Goal: Task Accomplishment & Management: Use online tool/utility

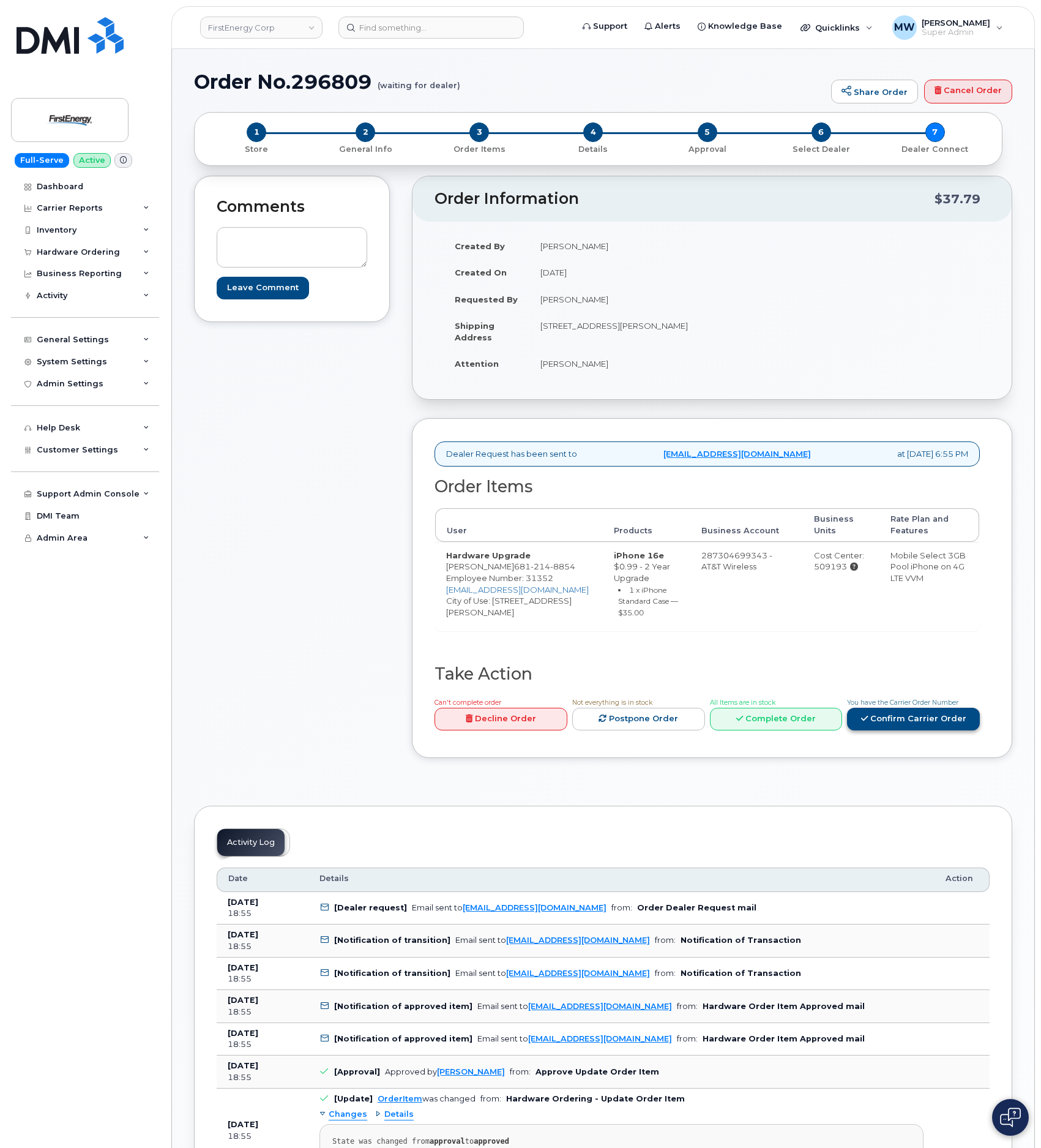
click at [892, 730] on link "Confirm Carrier Order" at bounding box center [913, 719] width 133 height 23
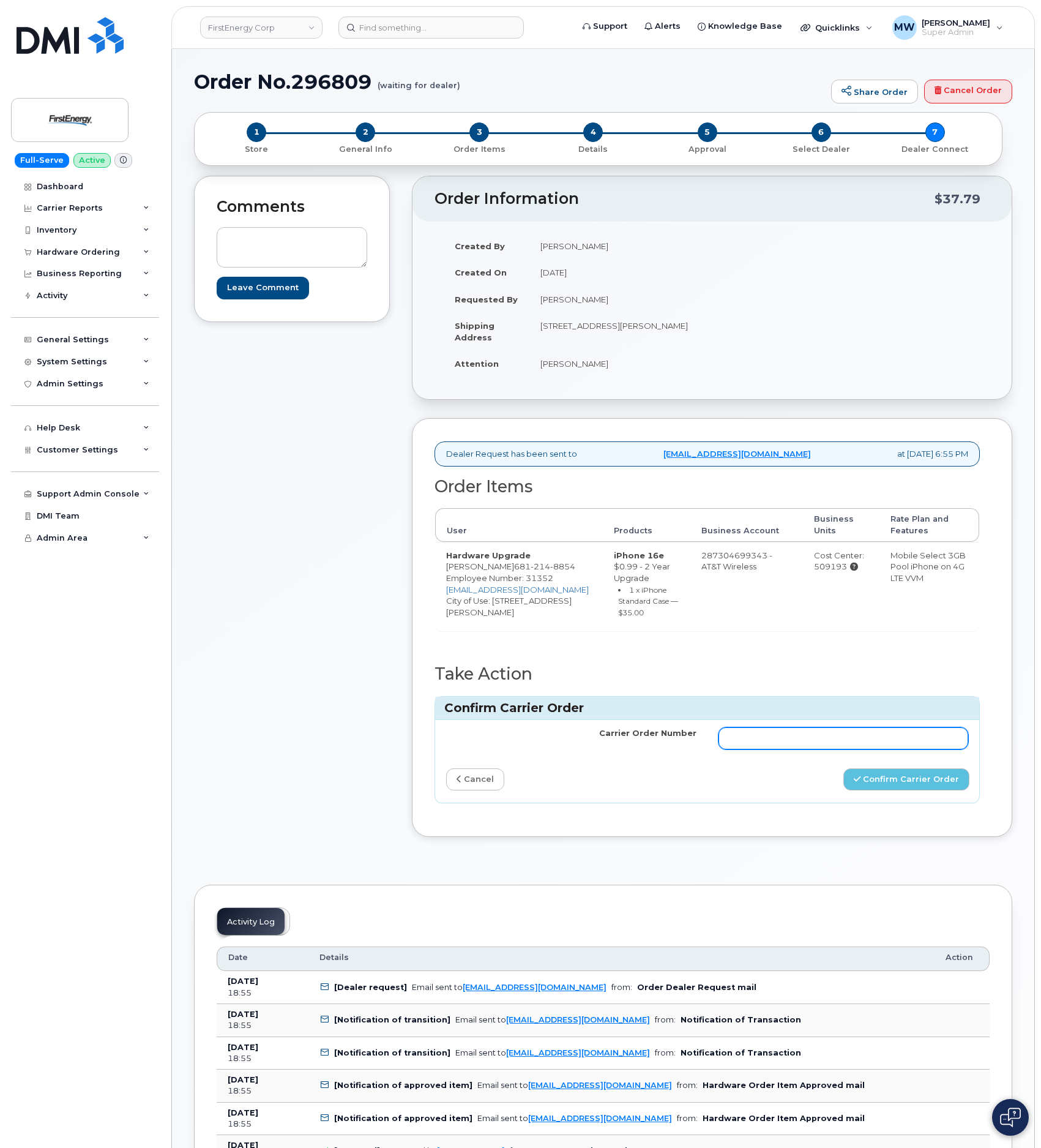
click at [882, 749] on input "Carrier Order Number" at bounding box center [843, 738] width 250 height 22
type input "10-154216680490341"
click at [896, 802] on div "Carrier Order Number 10-154216680490341 cancel Confirm Carrier Order" at bounding box center [707, 761] width 544 height 83
click at [896, 791] on button "Confirm Carrier Order" at bounding box center [906, 780] width 126 height 23
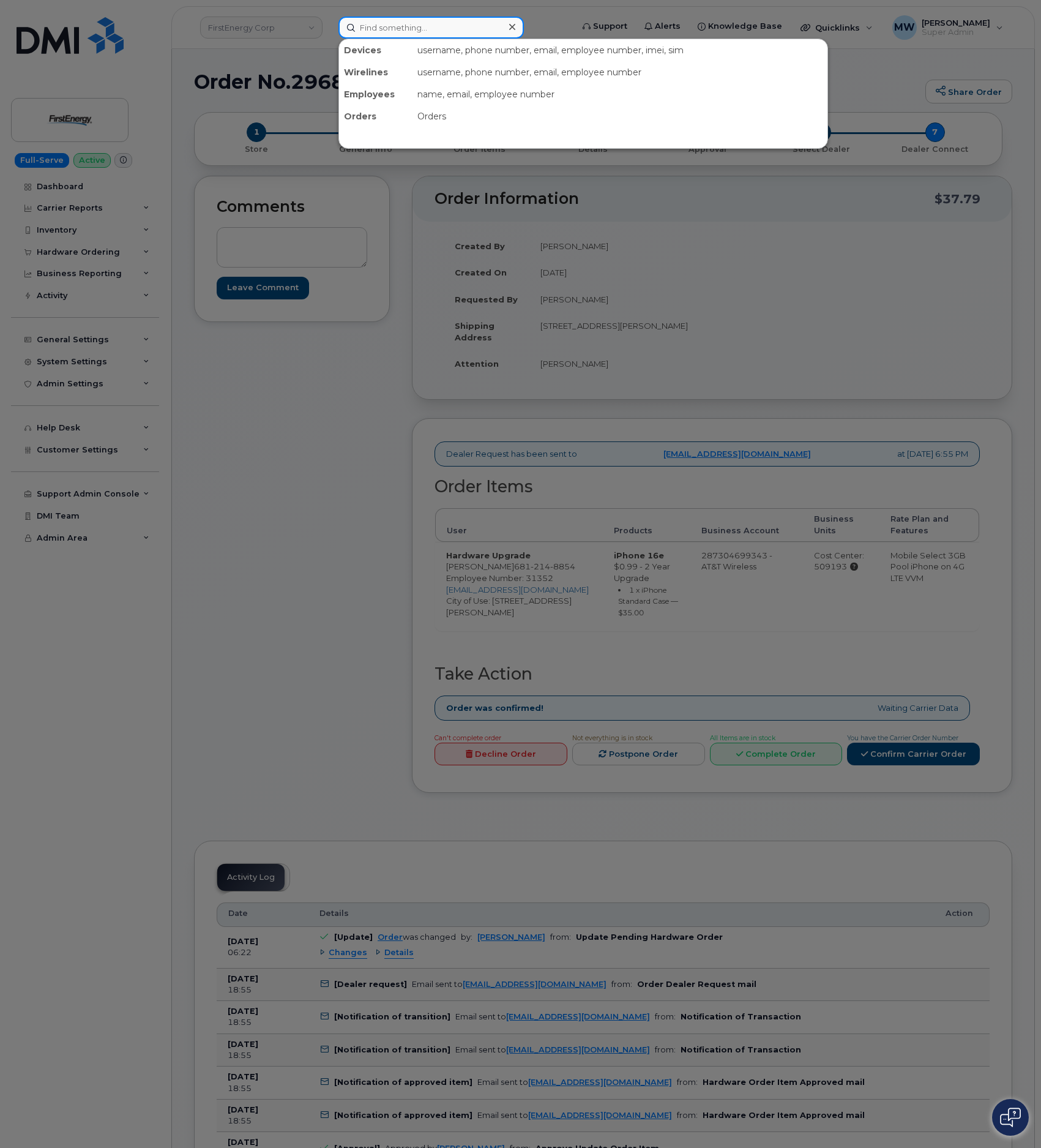
click at [448, 31] on input at bounding box center [431, 27] width 185 height 22
paste input "570) 250-1957"
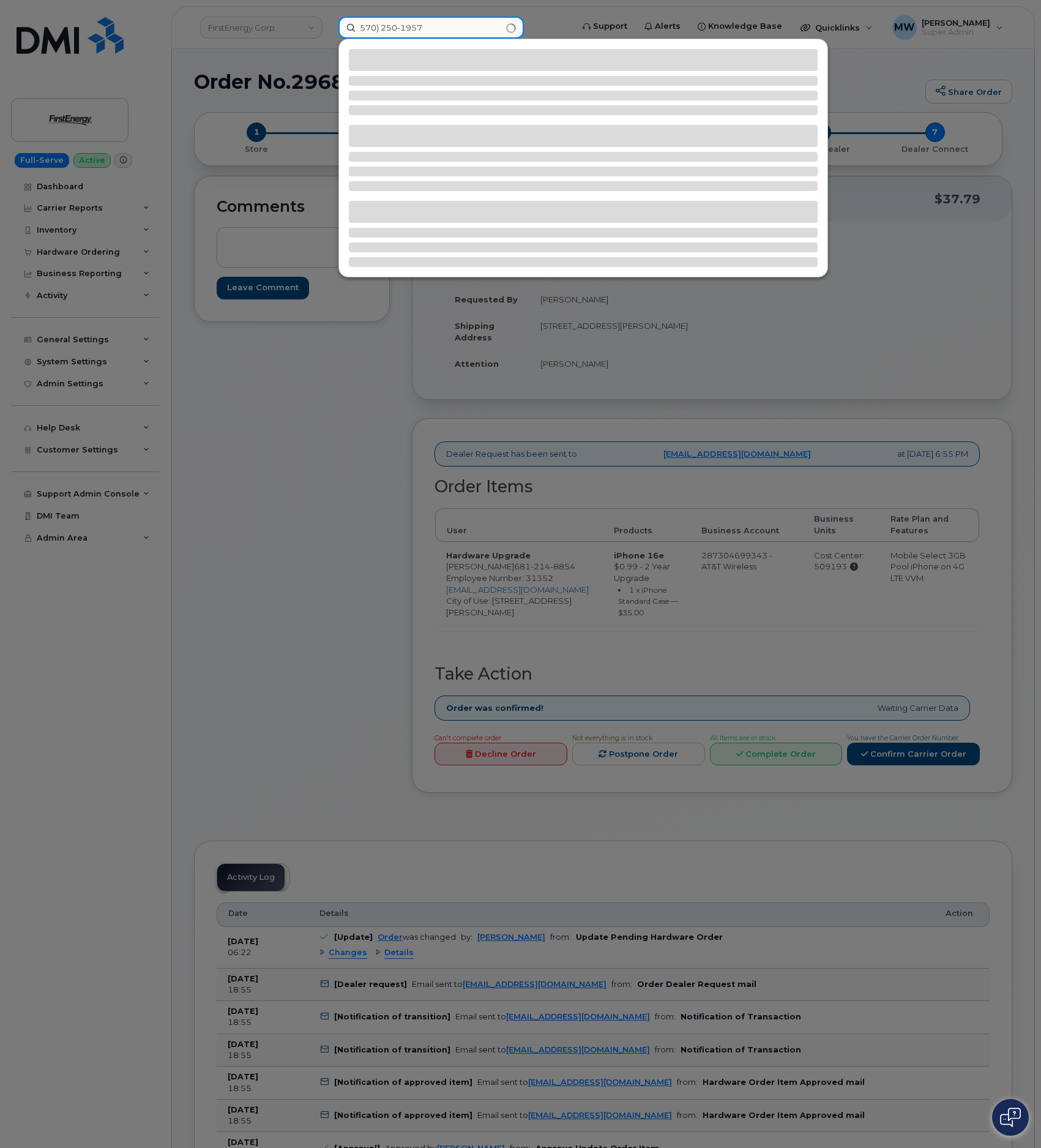
type input "570) 250-1957"
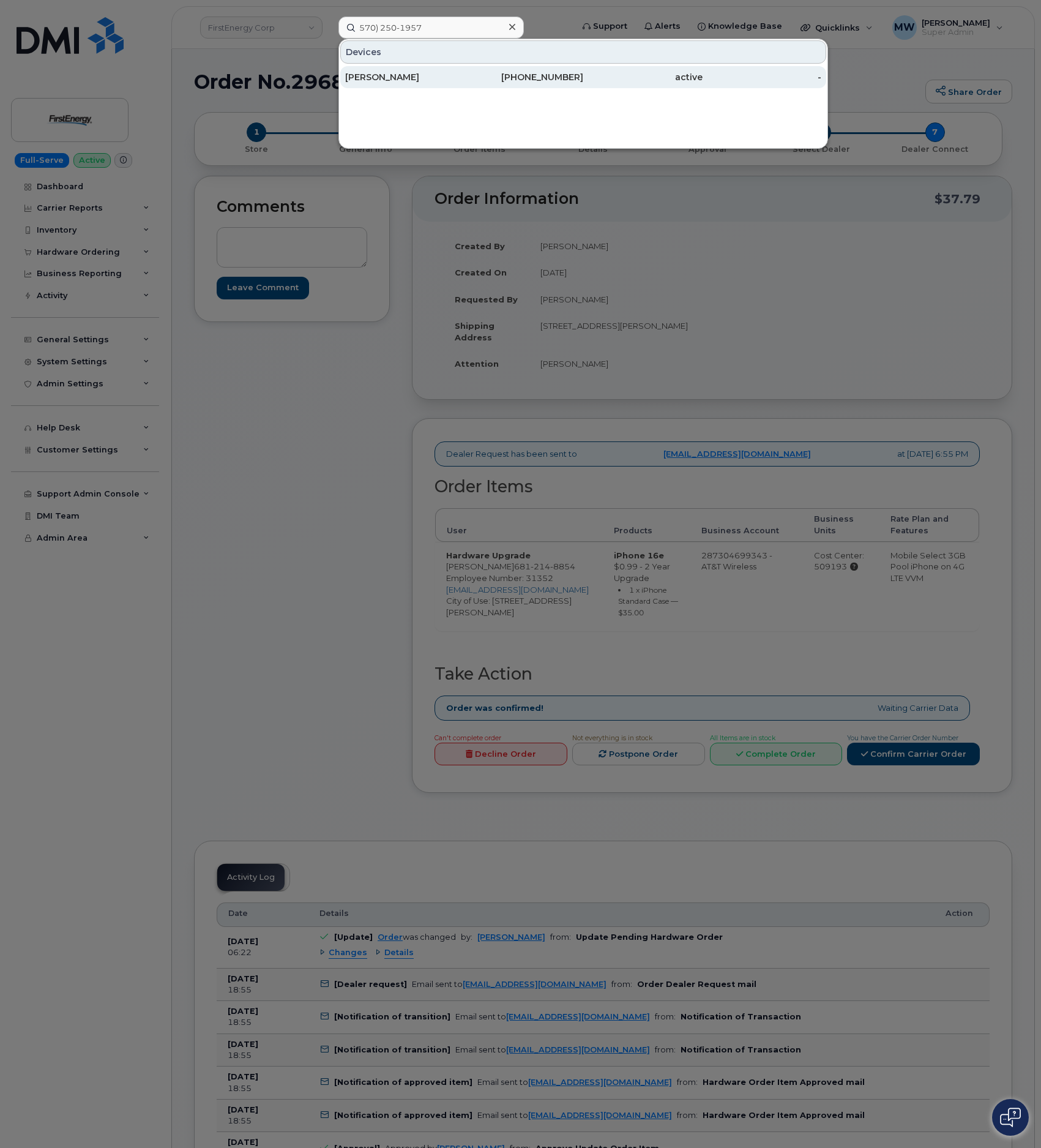
click at [463, 83] on div "ERIC M BARTLOW" at bounding box center [405, 77] width 119 height 12
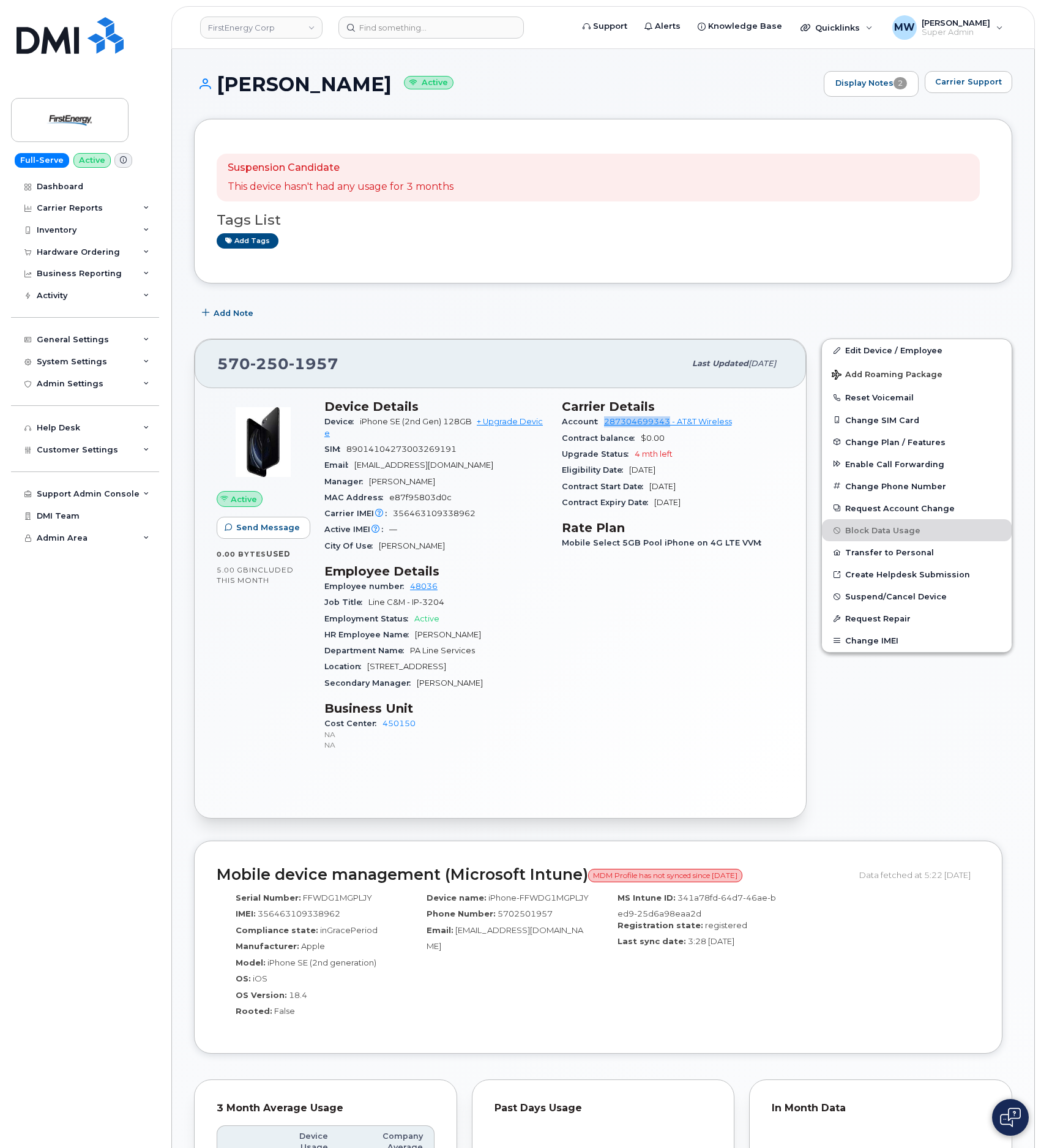
drag, startPoint x: 597, startPoint y: 428, endPoint x: 670, endPoint y: 427, distance: 73.0
click at [670, 427] on div "Account 287304699343 - AT&T Wireless" at bounding box center [673, 422] width 223 height 16
copy link "287304699343"
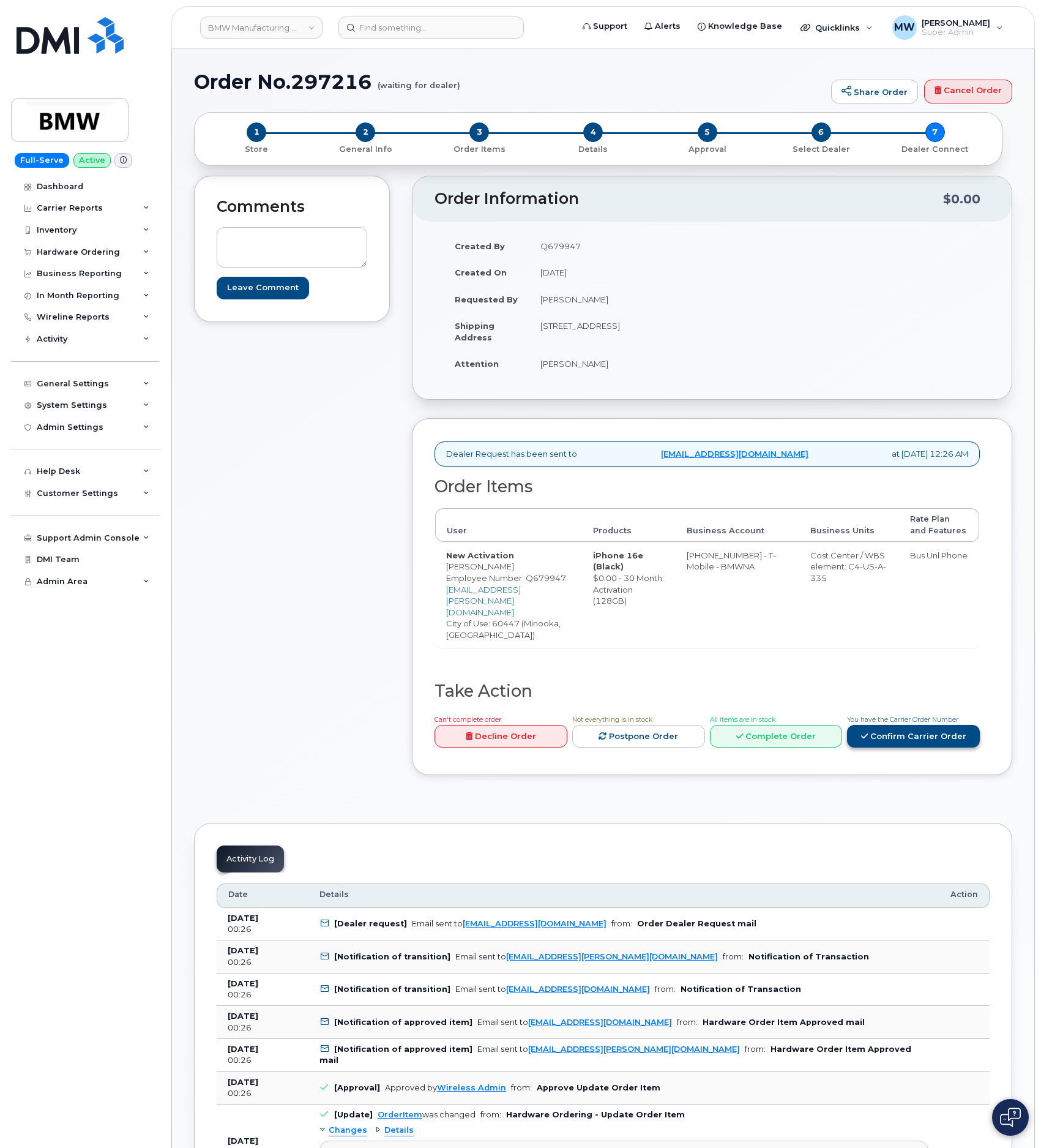
click at [924, 724] on link "Confirm Carrier Order" at bounding box center [913, 736] width 133 height 23
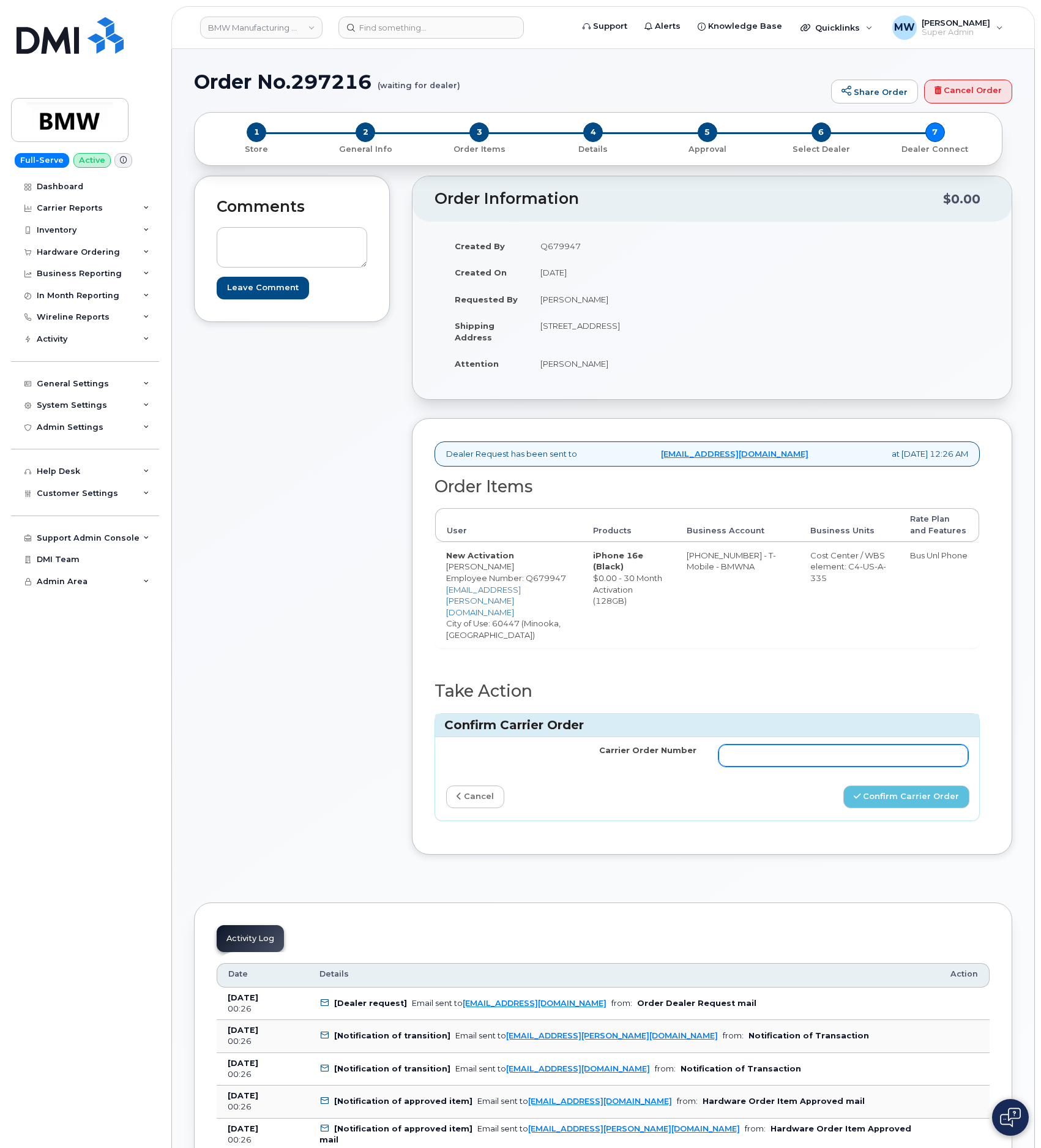
click at [837, 737] on td at bounding box center [844, 755] width 272 height 37
click at [840, 744] on input "Carrier Order Number" at bounding box center [843, 755] width 250 height 22
paste input "771690057"
type input "771690057"
click at [947, 785] on button "Confirm Carrier Order" at bounding box center [906, 796] width 126 height 23
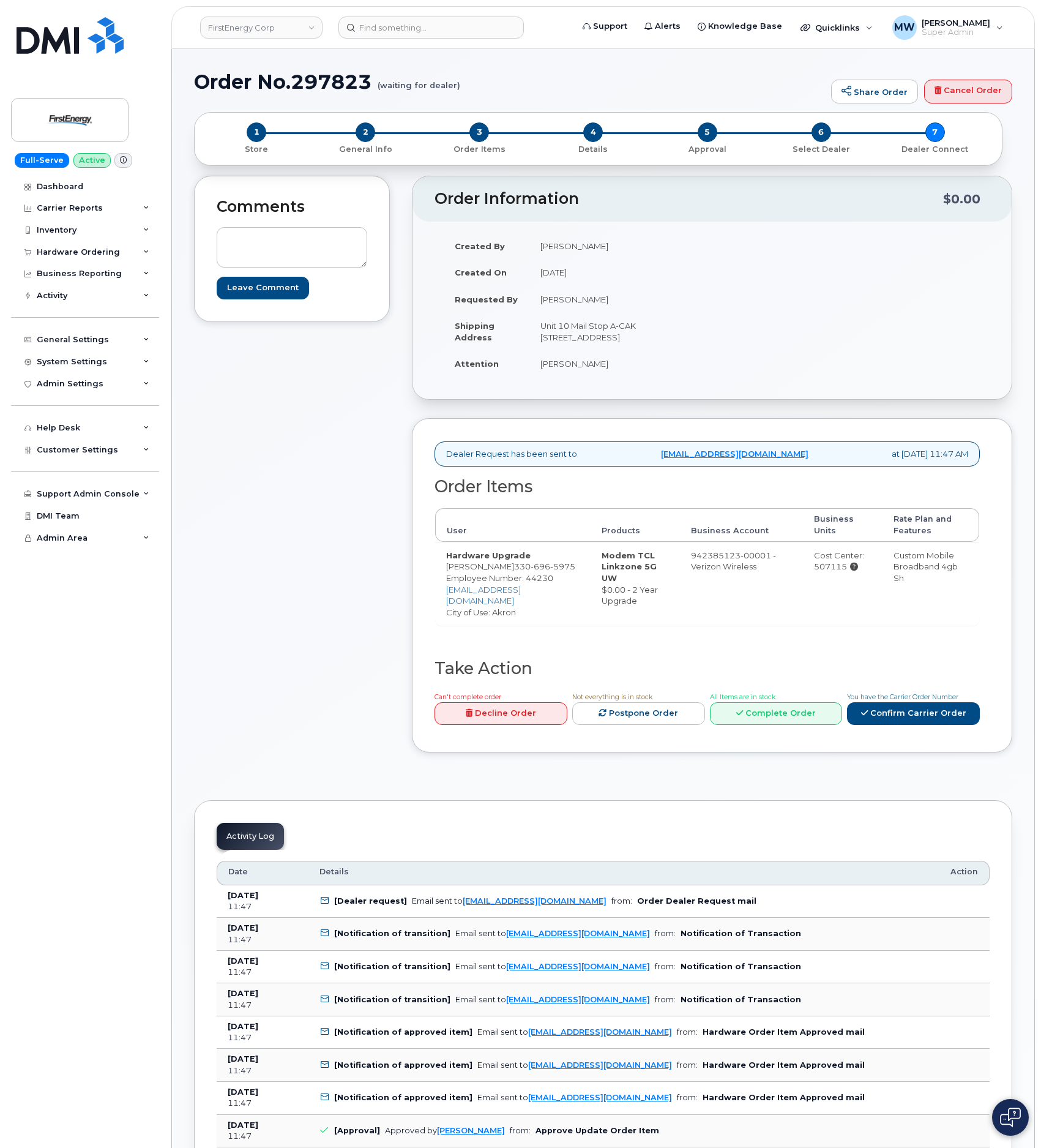
drag, startPoint x: 962, startPoint y: 750, endPoint x: 952, endPoint y: 742, distance: 12.8
click at [961, 750] on div "Dealer Request has been sent to mobilitysupport@dminc.com at Aug 22, 2025 11:47…" at bounding box center [712, 585] width 600 height 334
drag, startPoint x: 947, startPoint y: 736, endPoint x: 939, endPoint y: 740, distance: 8.9
click at [939, 724] on link "Confirm Carrier Order" at bounding box center [913, 713] width 133 height 23
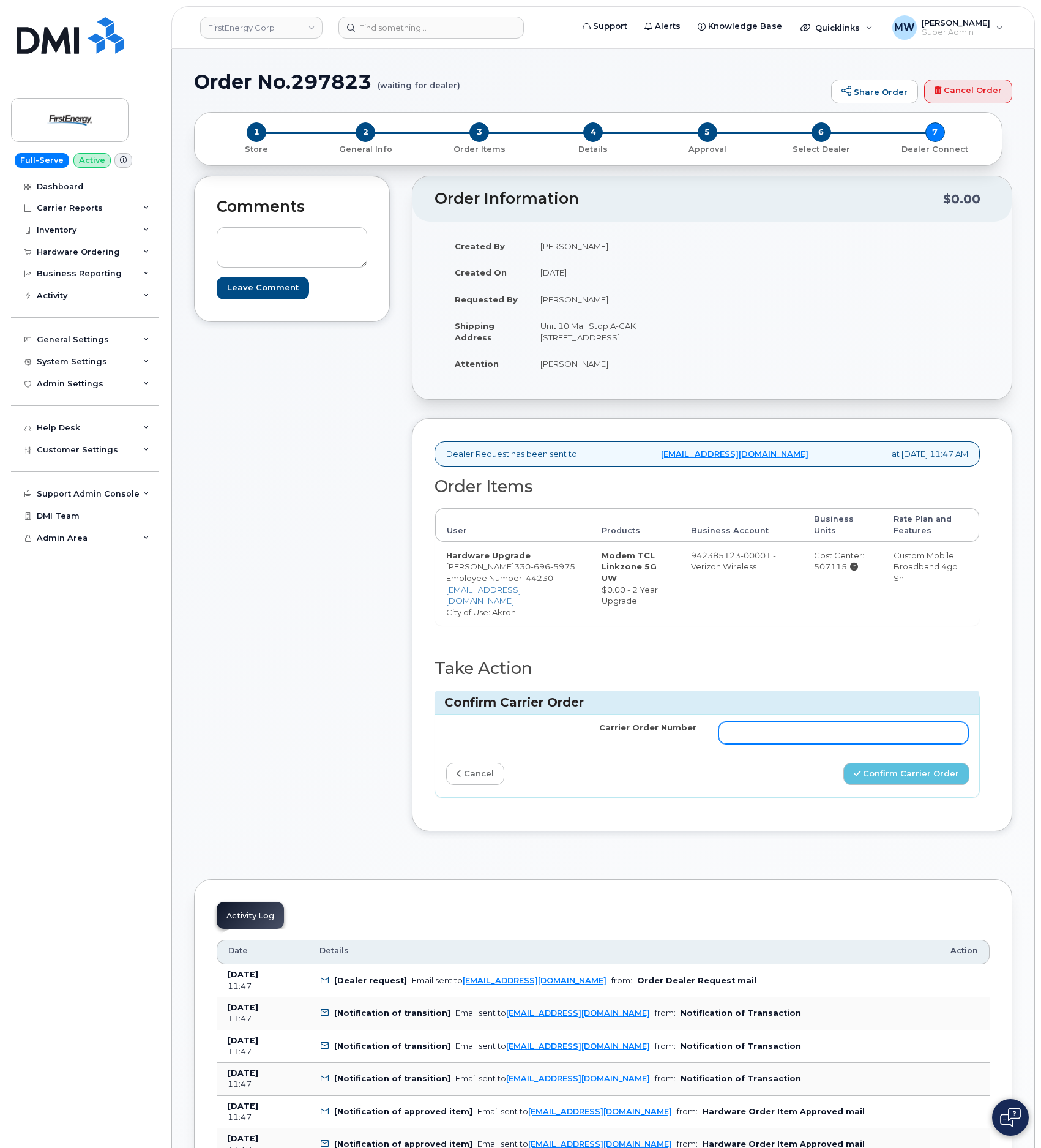
click at [898, 744] on input "Carrier Order Number" at bounding box center [843, 732] width 250 height 22
paste input "MB1000498293394"
type input "MB1000498293394"
click at [935, 781] on button "Confirm Carrier Order" at bounding box center [906, 774] width 126 height 23
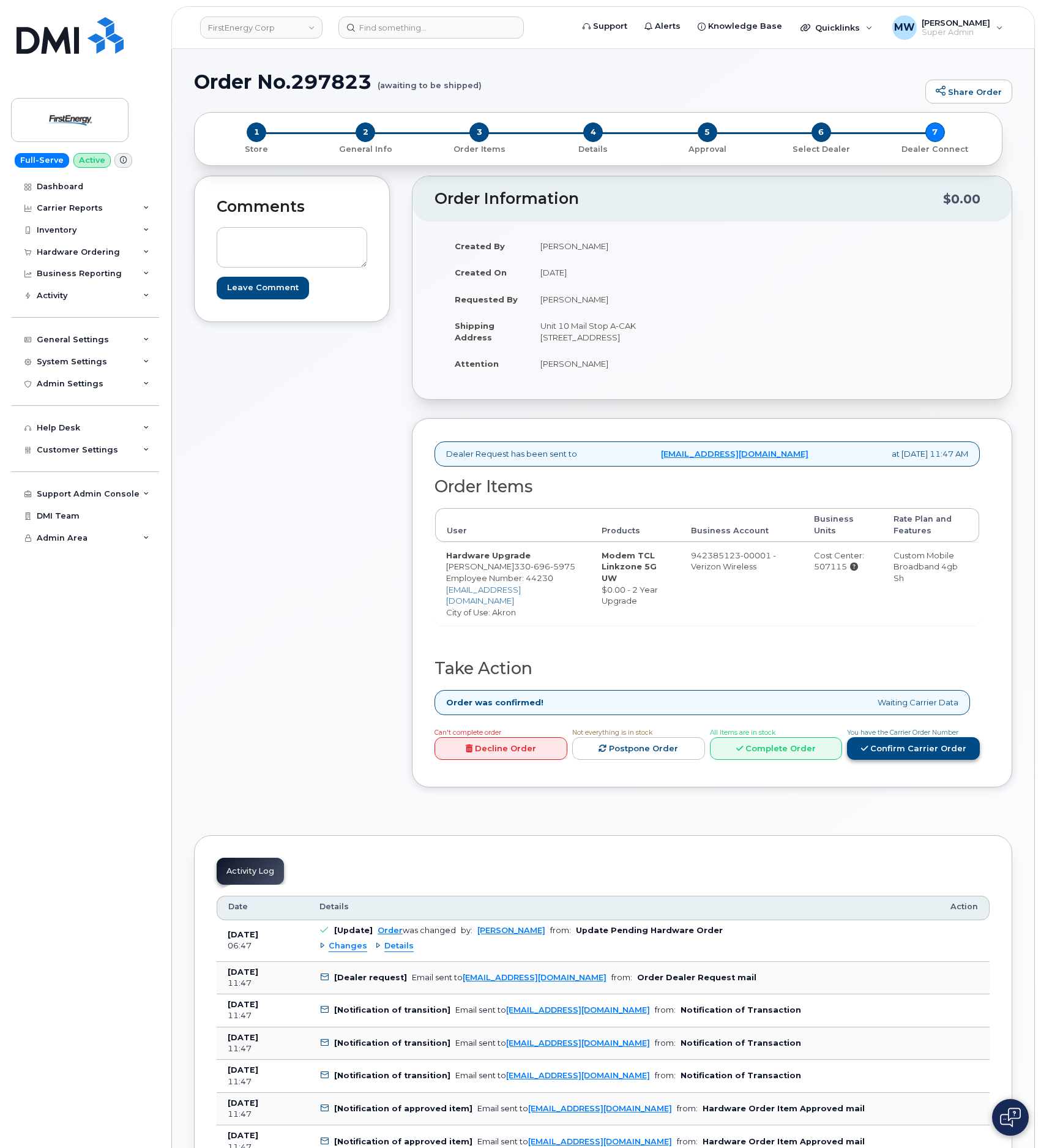
click at [920, 760] on link "Confirm Carrier Order" at bounding box center [913, 748] width 133 height 23
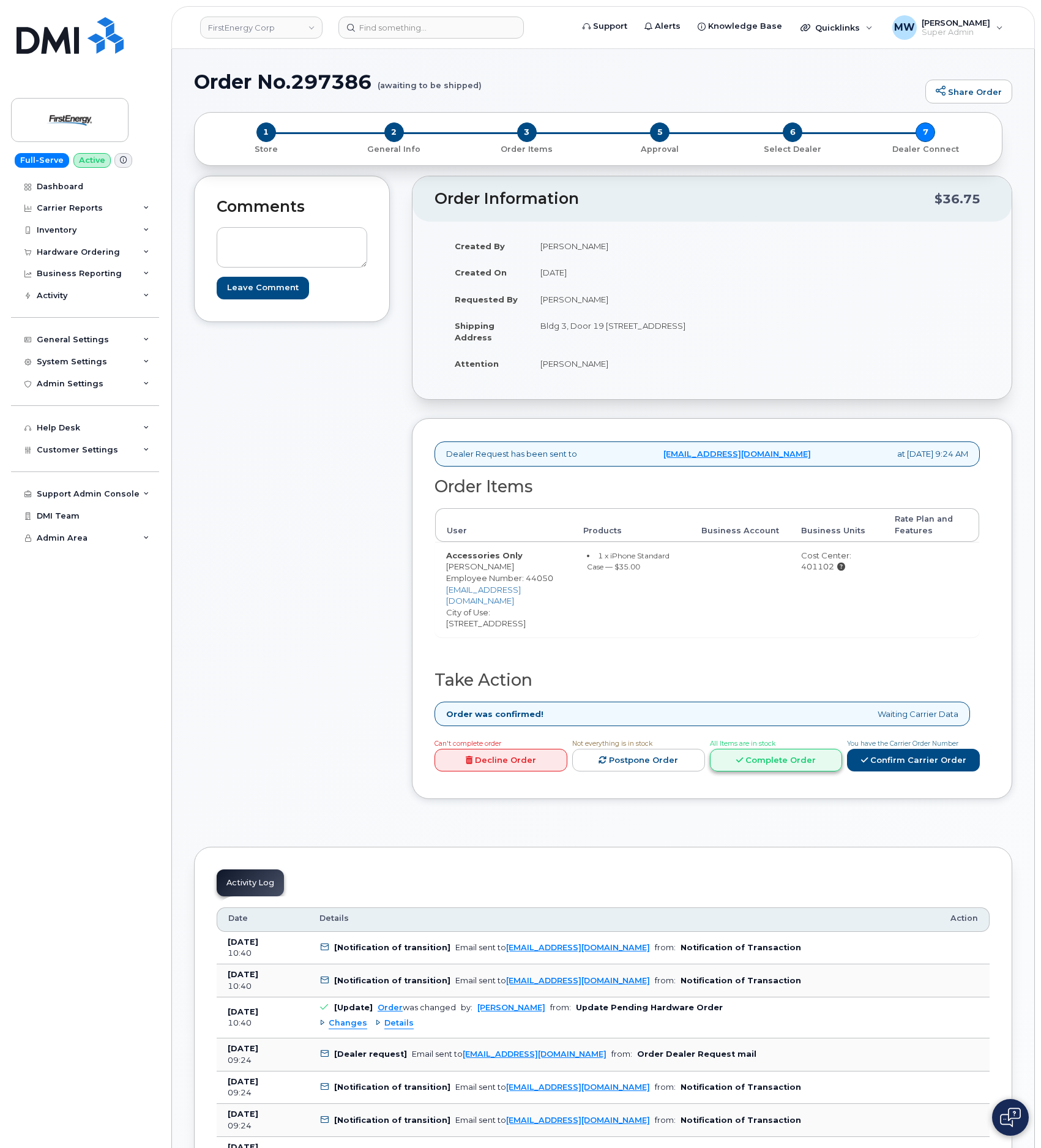
click at [771, 769] on link "Complete Order" at bounding box center [776, 760] width 133 height 23
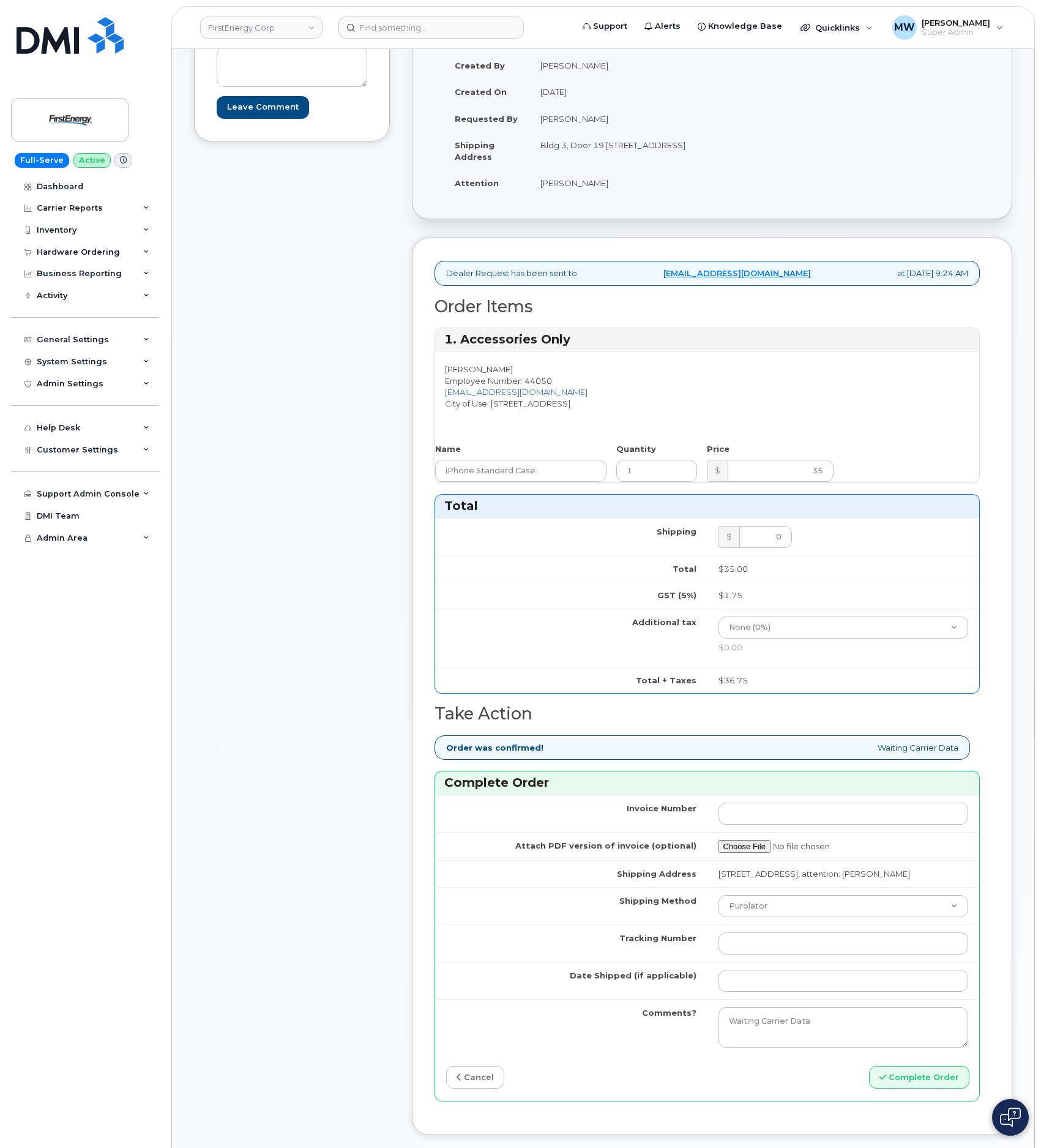
scroll to position [459, 0]
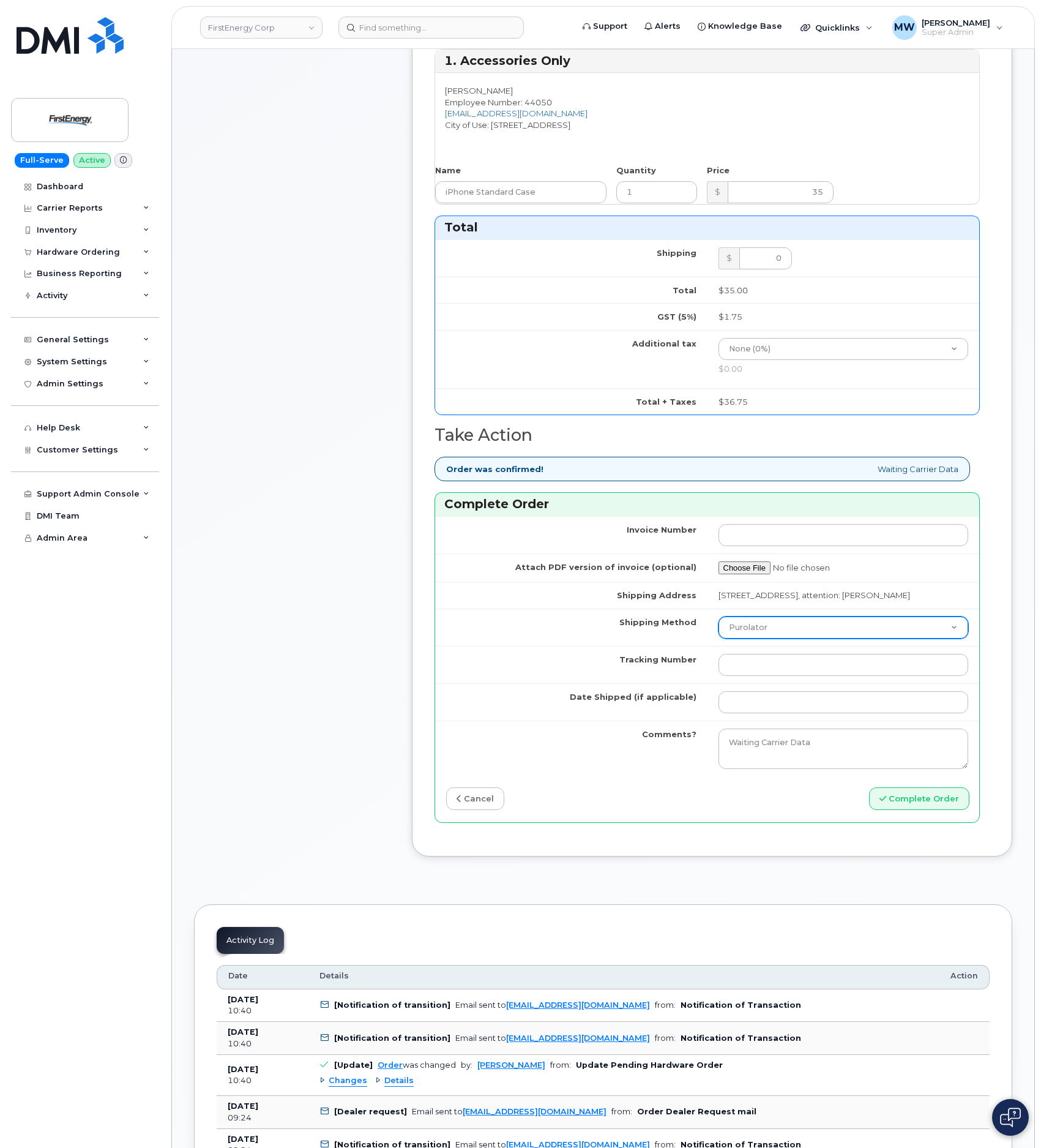
click at [762, 638] on select "Purolator UPS FedEx Canada Post Courier Other Drop Off Pick Up" at bounding box center [843, 627] width 250 height 22
select select "UPS"
click at [718, 638] on select "Purolator UPS FedEx Canada Post Courier Other Drop Off Pick Up" at bounding box center [843, 627] width 250 height 22
click at [772, 676] on input "Tracking Number" at bounding box center [843, 664] width 250 height 22
paste input "1ZHF11964222850823"
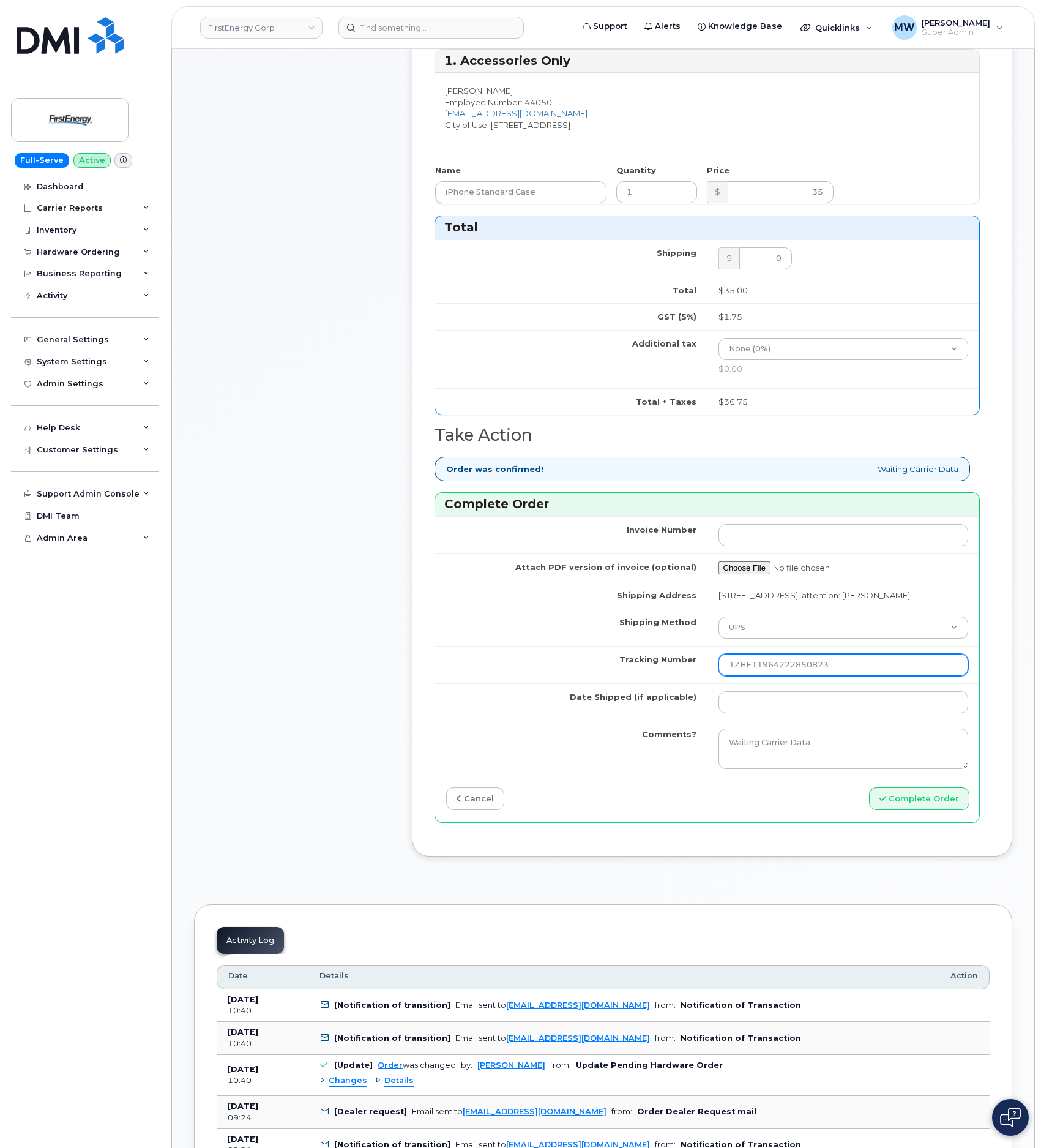
type input "1ZHF11964222850823"
click at [775, 720] on td at bounding box center [844, 702] width 272 height 37
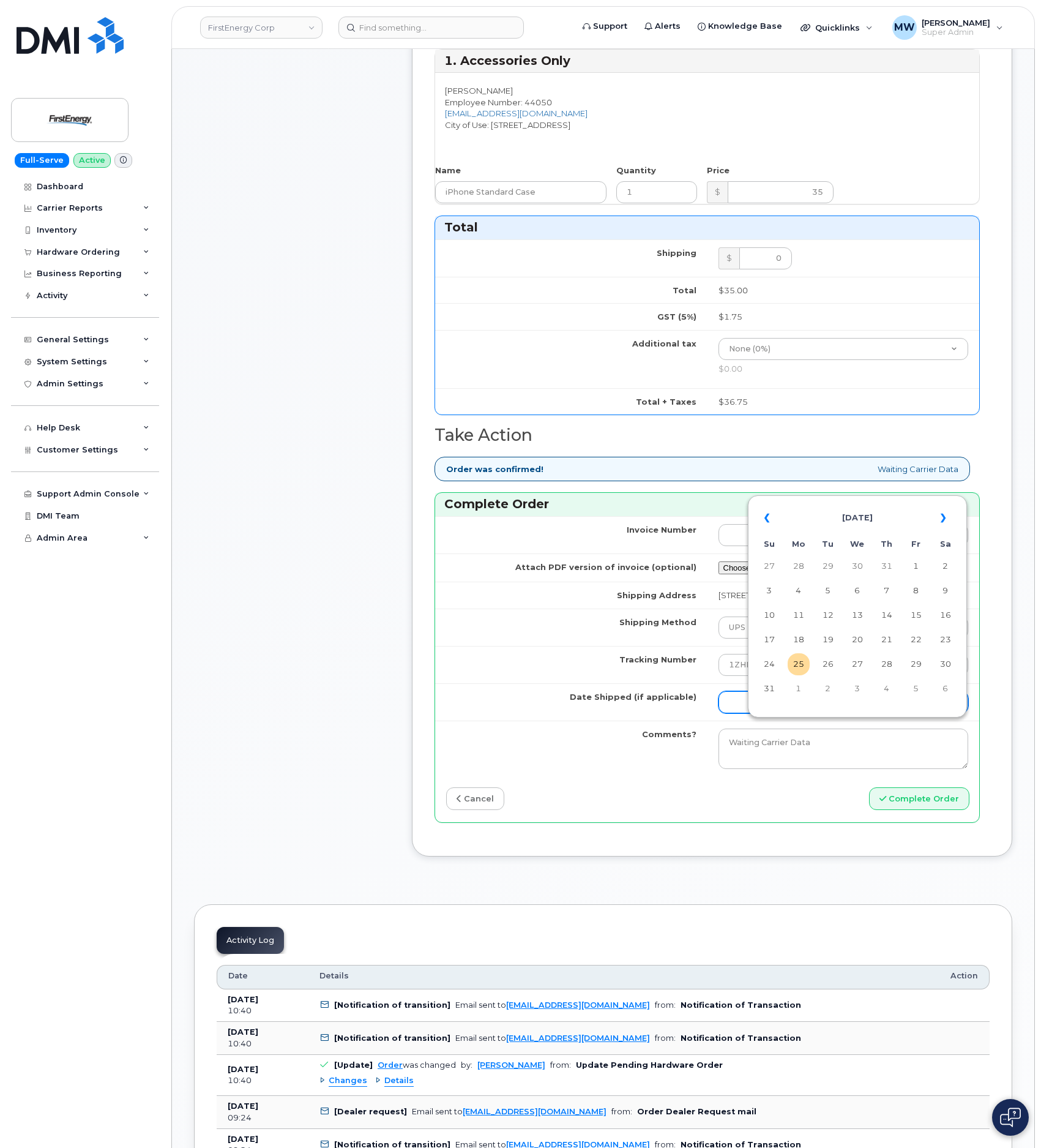
click at [776, 713] on input "Date Shipped (if applicable)" at bounding box center [843, 702] width 250 height 22
drag, startPoint x: 798, startPoint y: 664, endPoint x: 918, endPoint y: 645, distance: 121.5
click at [920, 652] on tbody "27 28 29 30 31 1 2 3 4 5 6 7 8 9 10 11 12 13 14 15 16 17 18 19 20 21 22 23 24 2…" at bounding box center [857, 627] width 198 height 145
click at [918, 645] on td "22" at bounding box center [916, 639] width 22 height 22
type input "[DATE]"
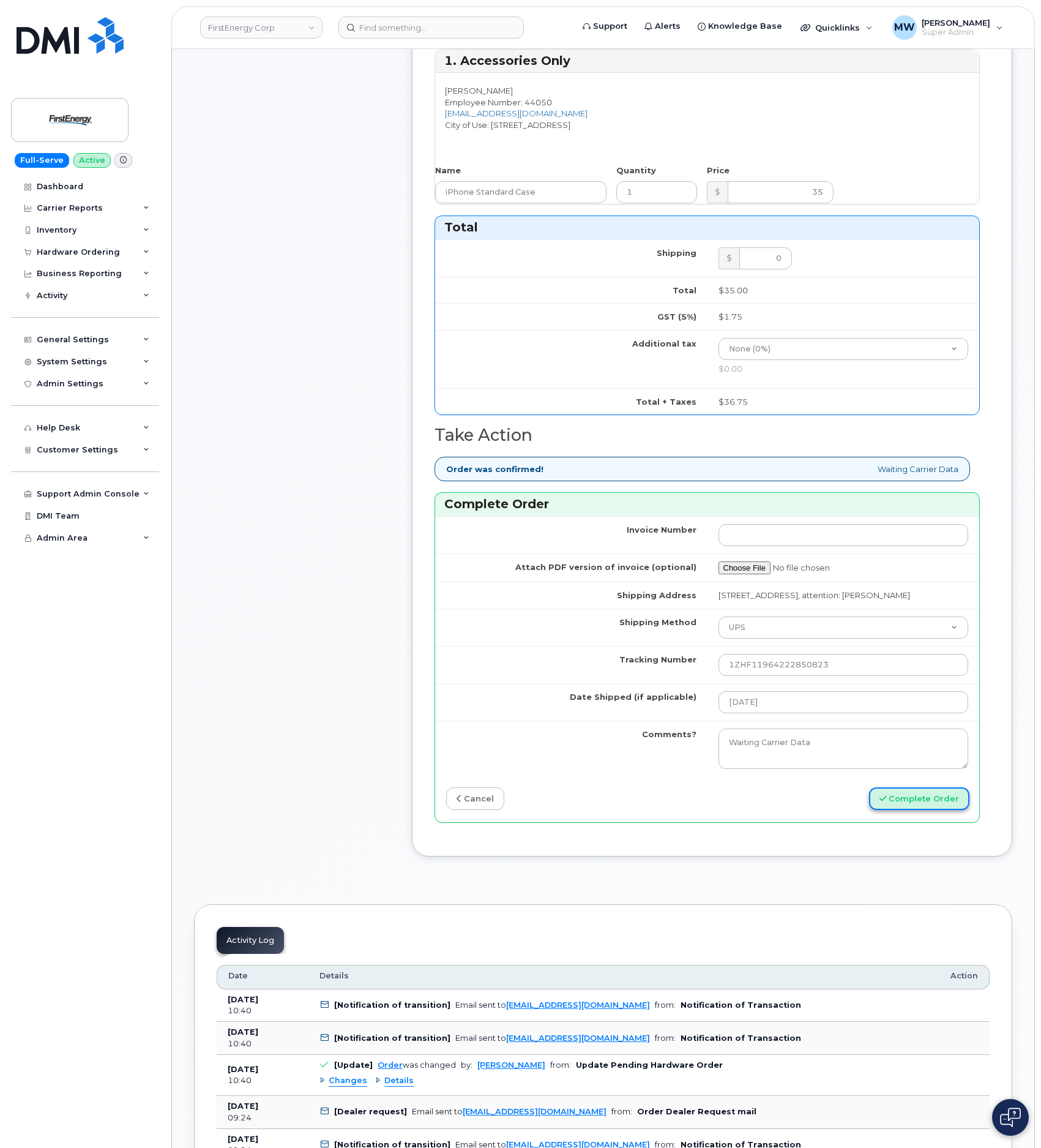
click at [962, 810] on button "Complete Order" at bounding box center [919, 798] width 100 height 23
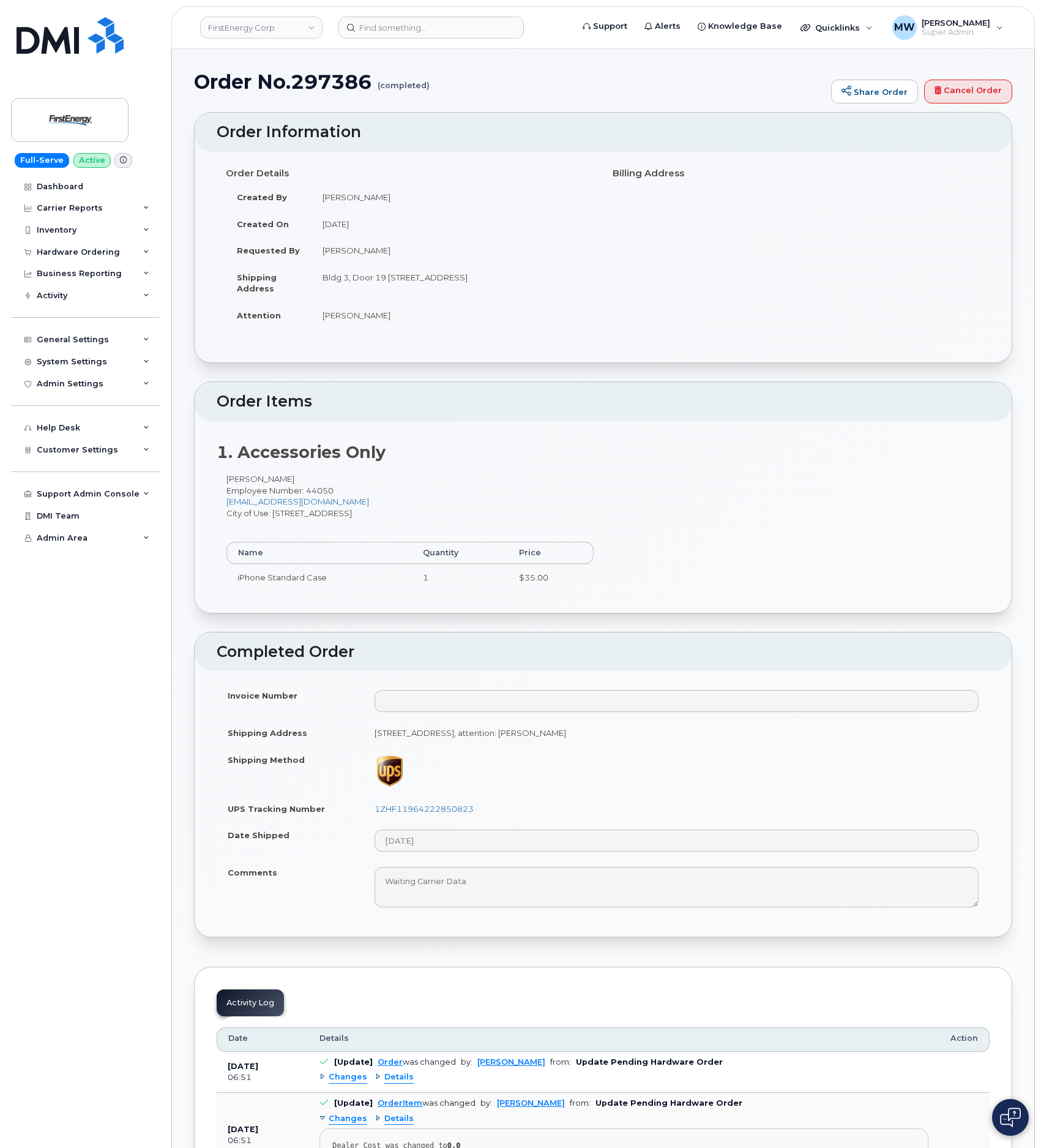
click at [413, 13] on header "FirstEnergy Corp Support Alerts Knowledge Base Quicklinks Suspend / Cancel Devi…" at bounding box center [603, 27] width 864 height 43
click at [427, 29] on input at bounding box center [431, 27] width 185 height 22
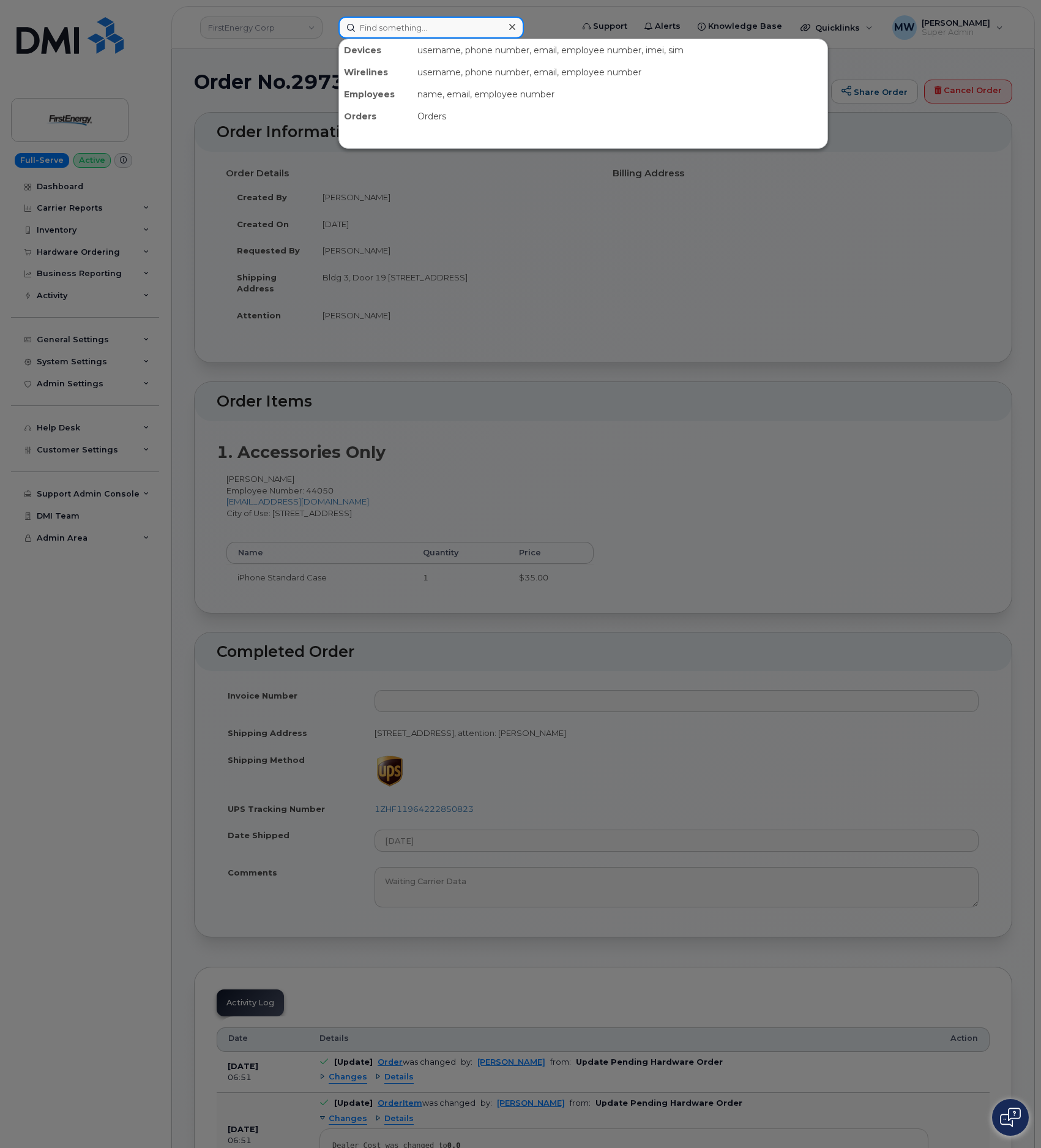
paste input "Ralph G Haymond II"
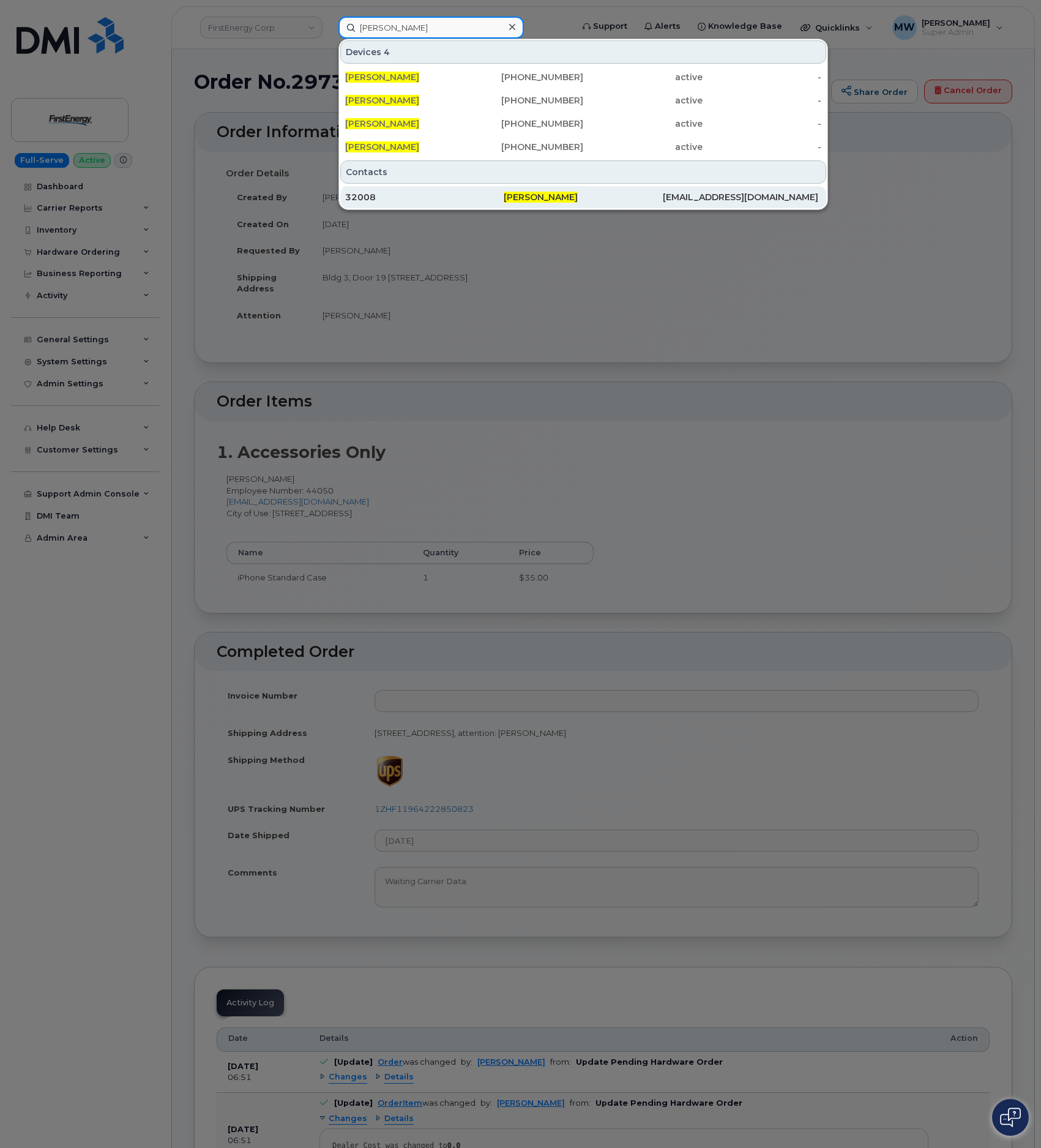
type input "Ralph G Haymond II"
click at [606, 199] on div "[PERSON_NAME]" at bounding box center [583, 197] width 159 height 12
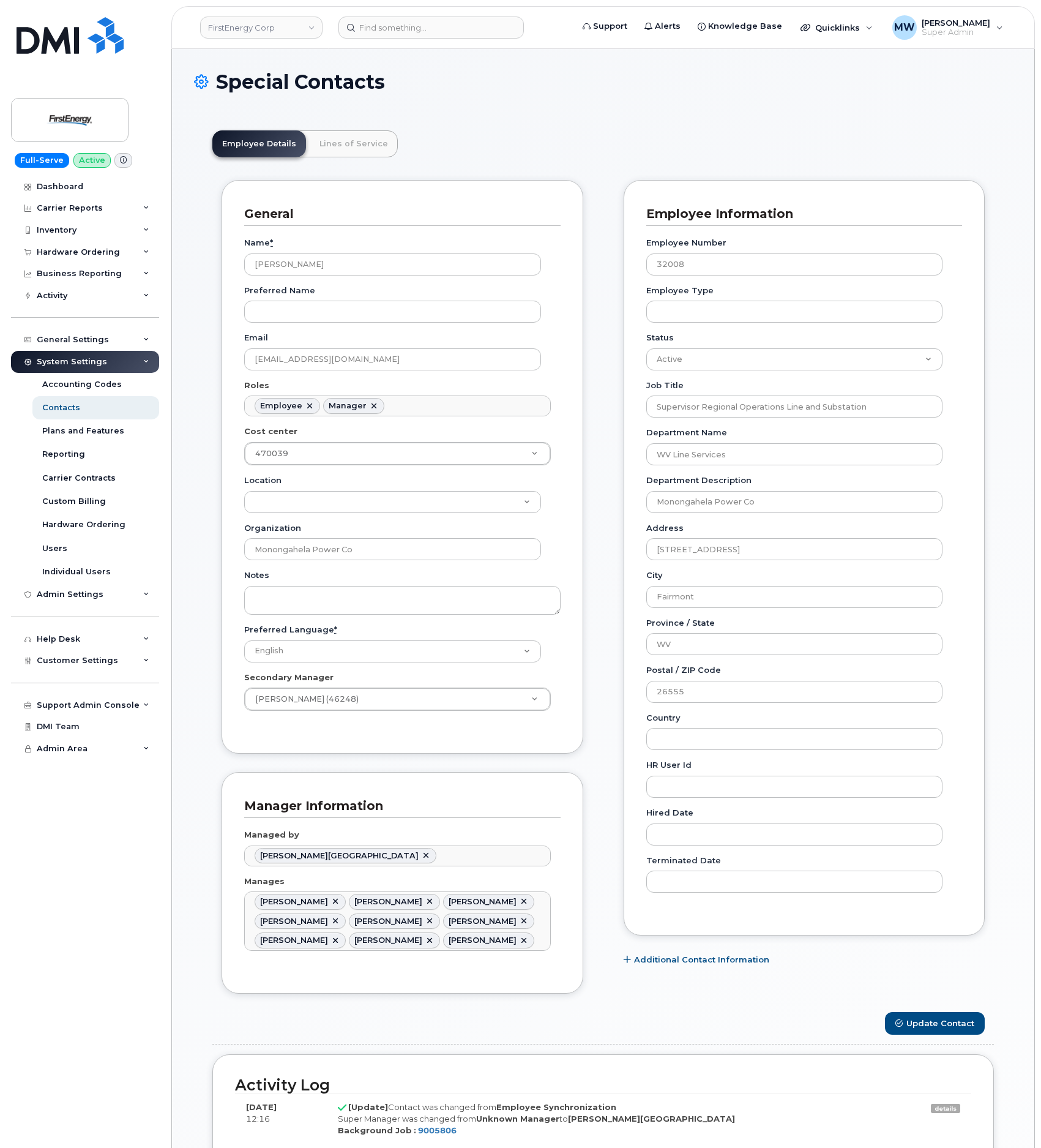
scroll to position [37, 0]
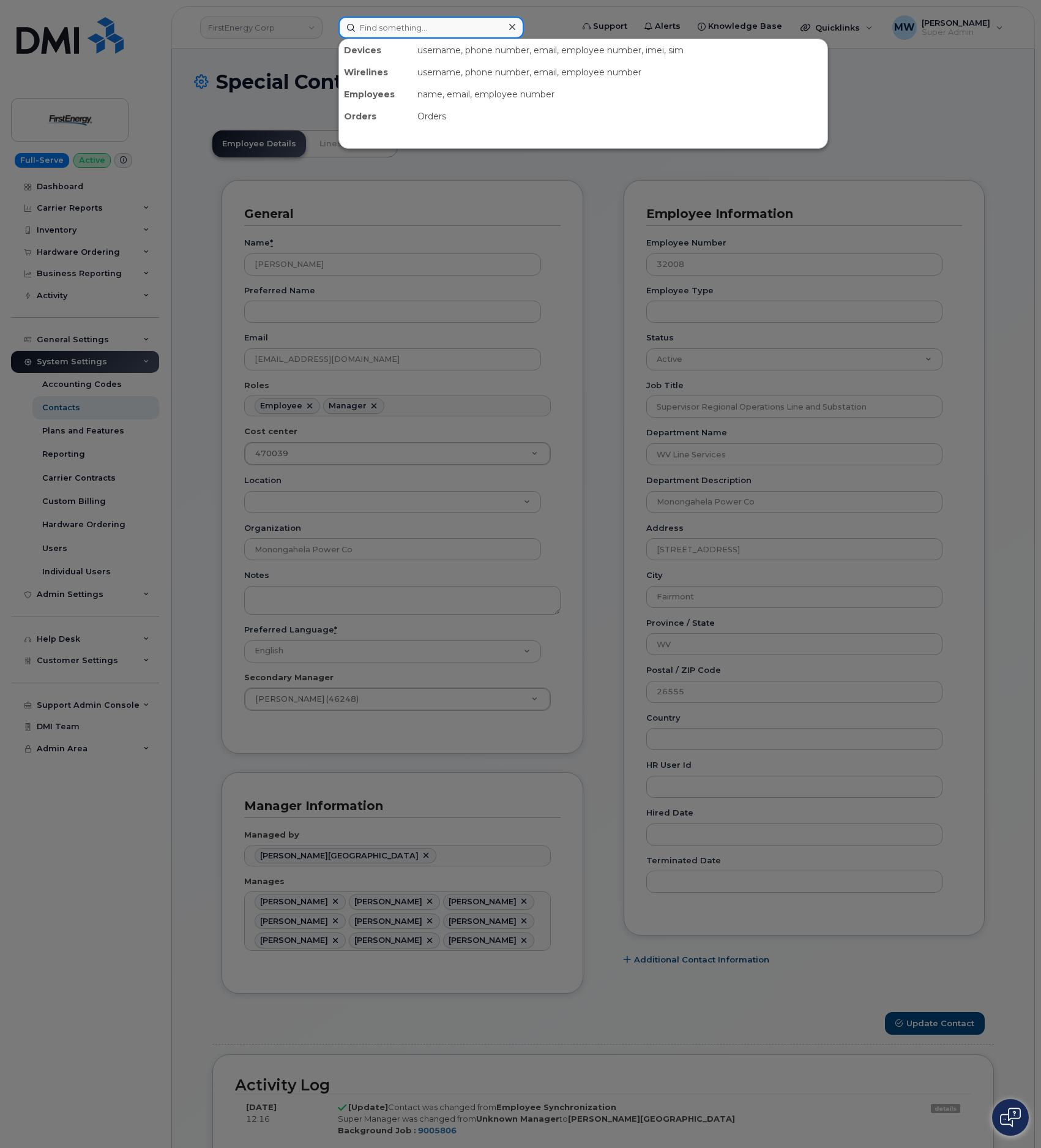
click at [371, 27] on input at bounding box center [431, 27] width 185 height 22
paste input "484) 867-5496"
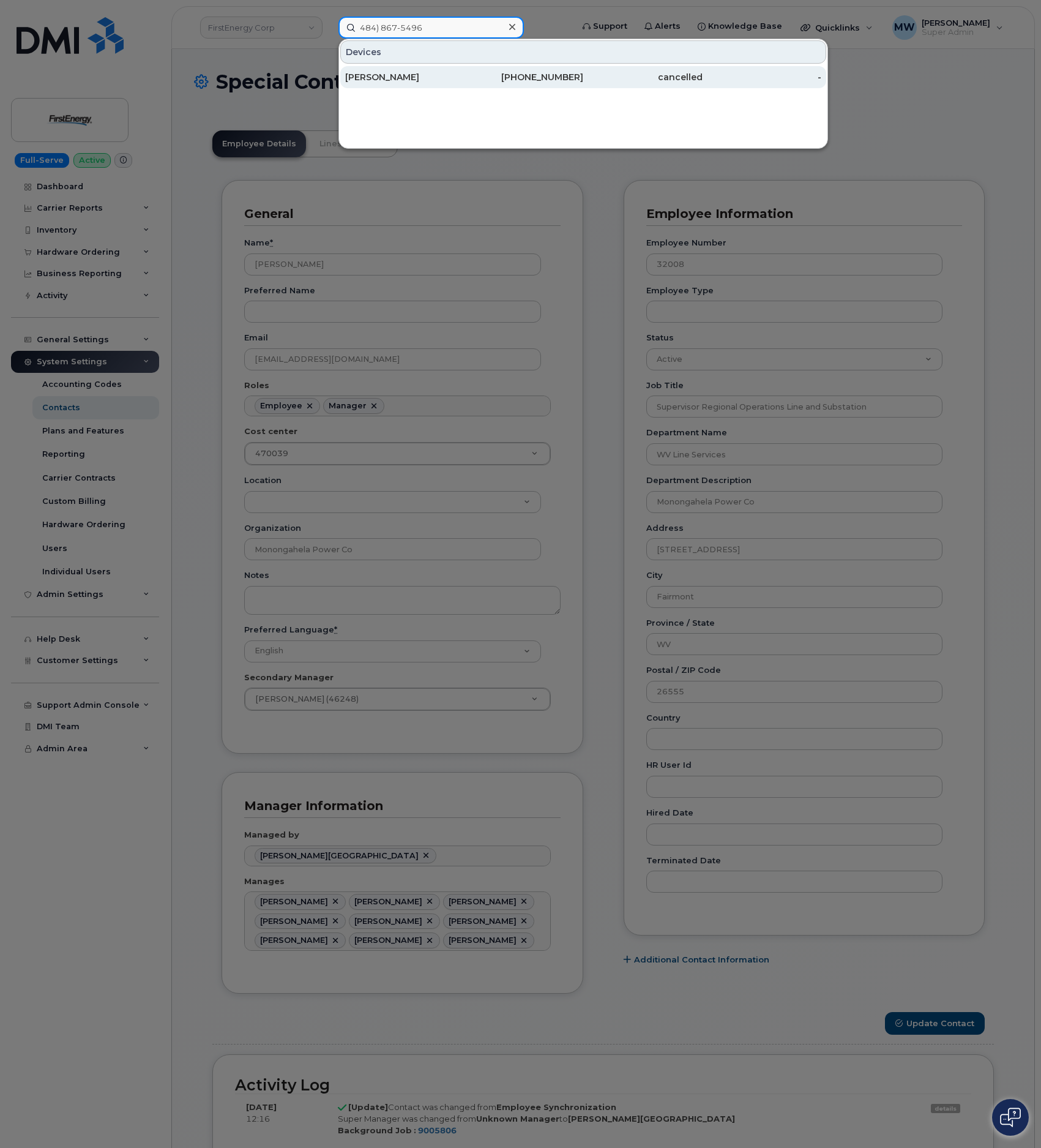
type input "484) 867-5496"
click at [464, 70] on div "Christopher Schimmel" at bounding box center [524, 77] width 119 height 22
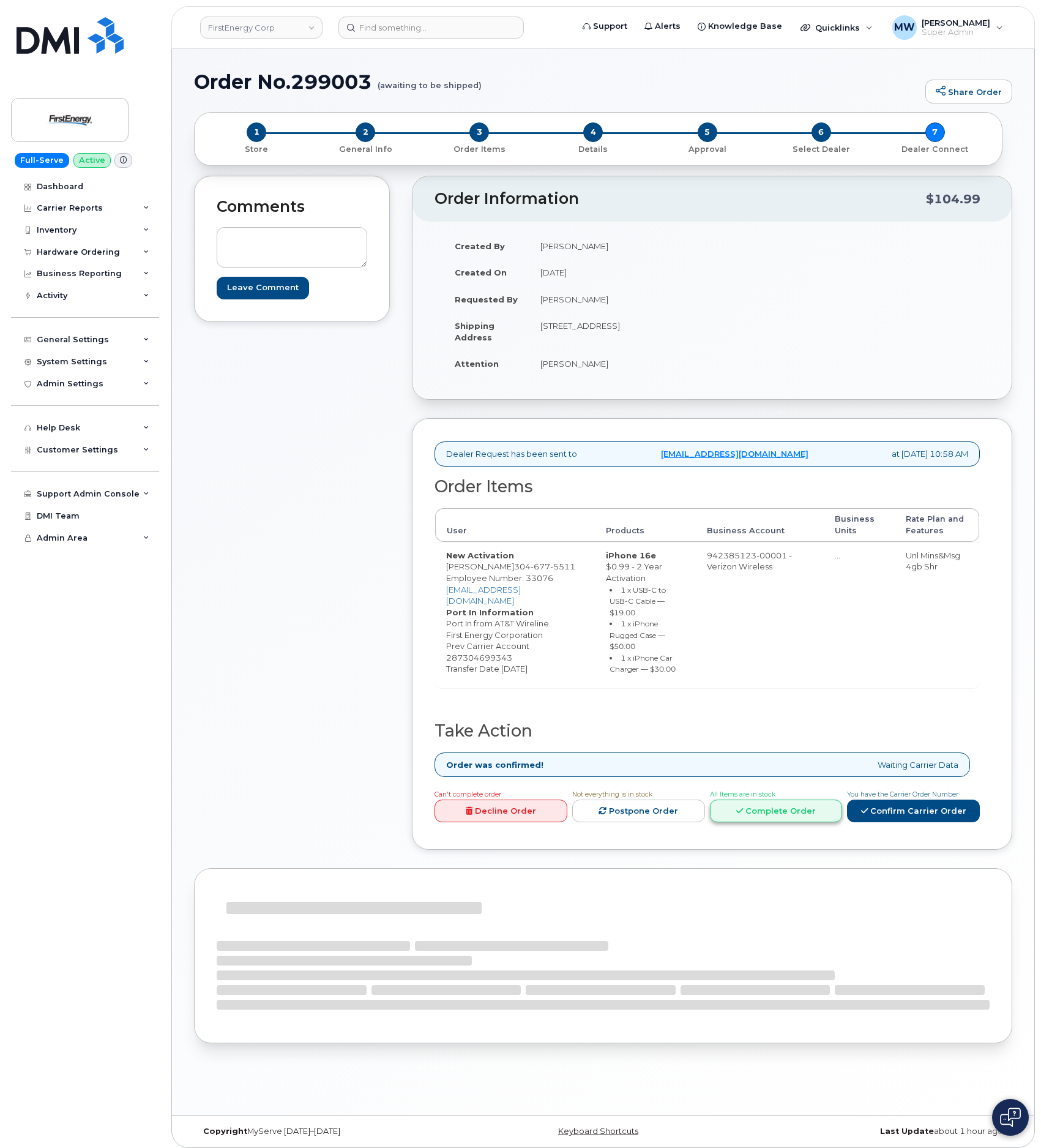
click at [766, 818] on link "Complete Order" at bounding box center [776, 810] width 133 height 23
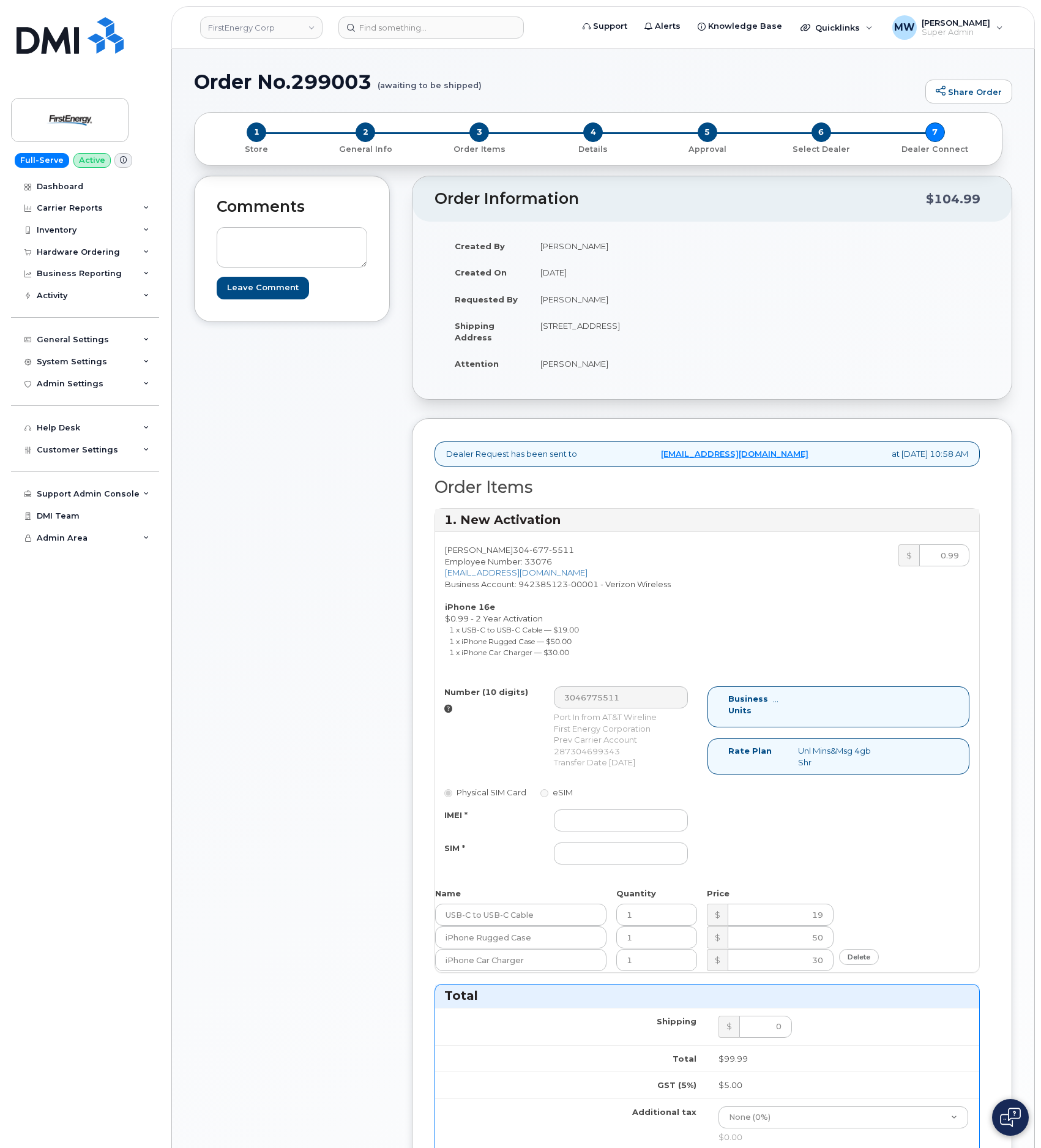
click at [600, 812] on div "Number (10 digits) 3046775511 Port In from AT&T Wireline First Energy Corporati…" at bounding box center [571, 781] width 272 height 189
click at [602, 823] on input "IMEI *" at bounding box center [621, 820] width 135 height 22
paste input "351418498256626"
type input "351418498256626"
click at [600, 873] on div "Number (10 digits) 3046775511 Port In from AT&T Wireline First Energy Corporati…" at bounding box center [571, 781] width 272 height 189
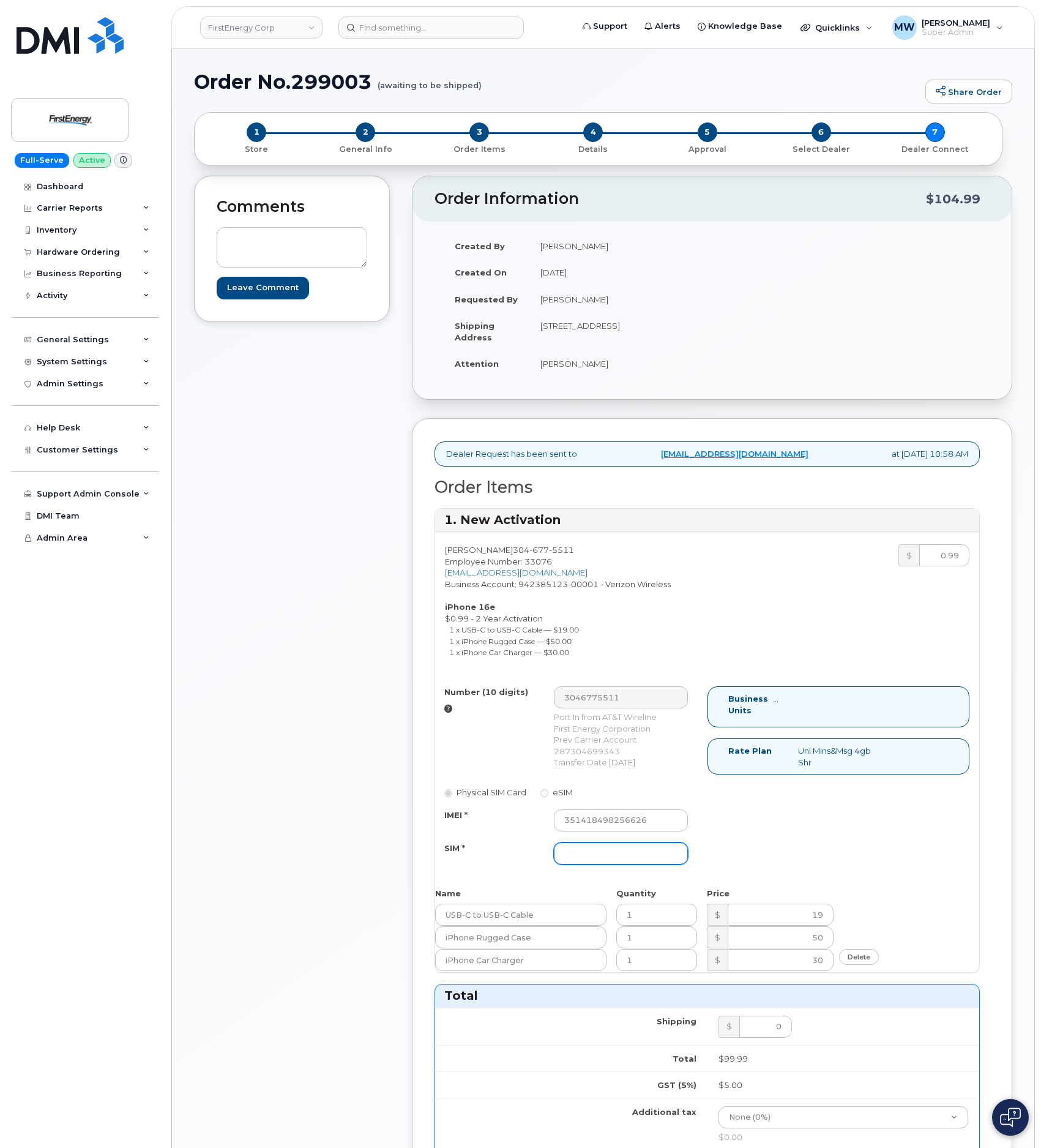
click at [644, 865] on input "SIM *" at bounding box center [621, 853] width 135 height 22
type input "NA"
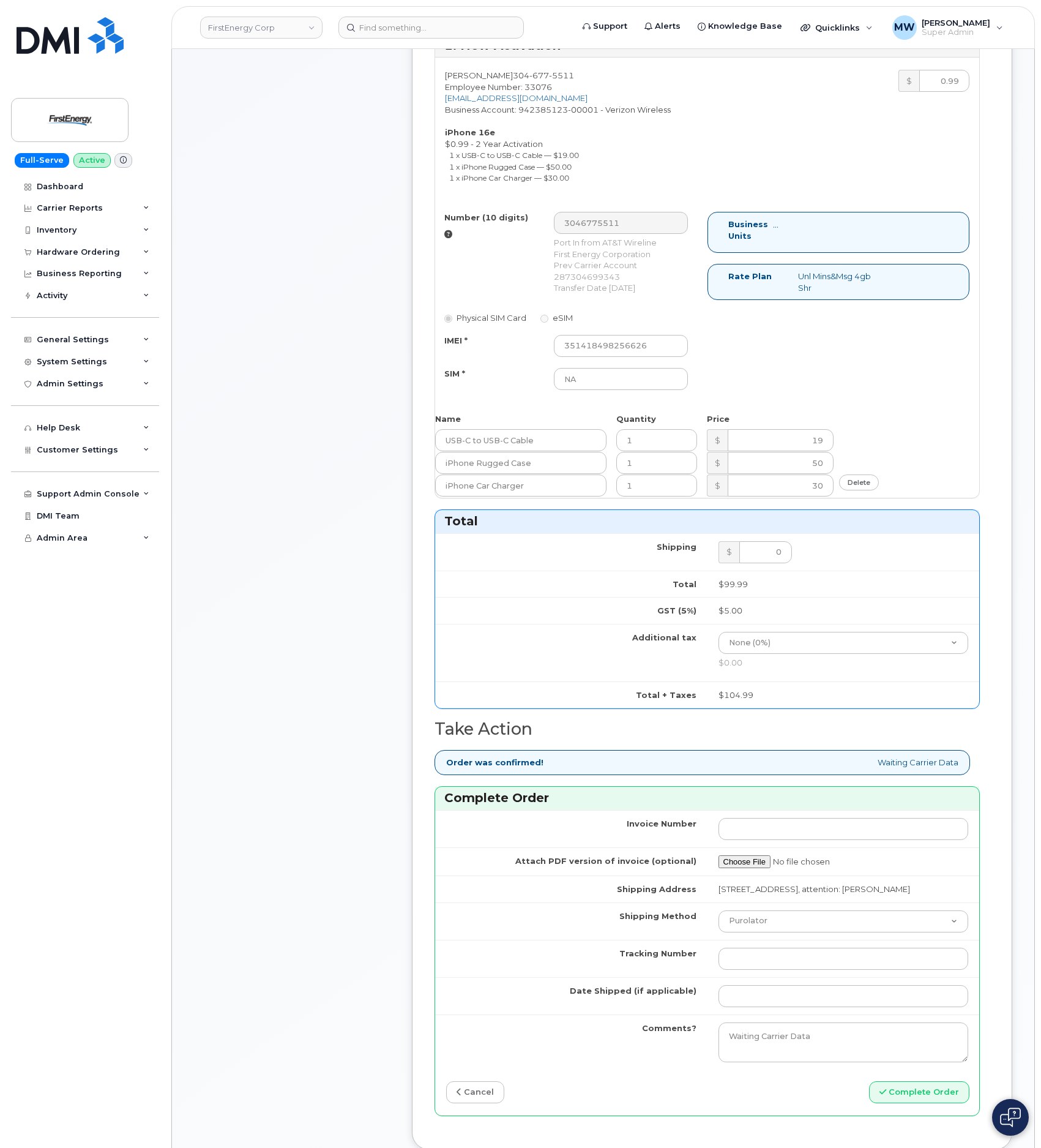
scroll to position [551, 0]
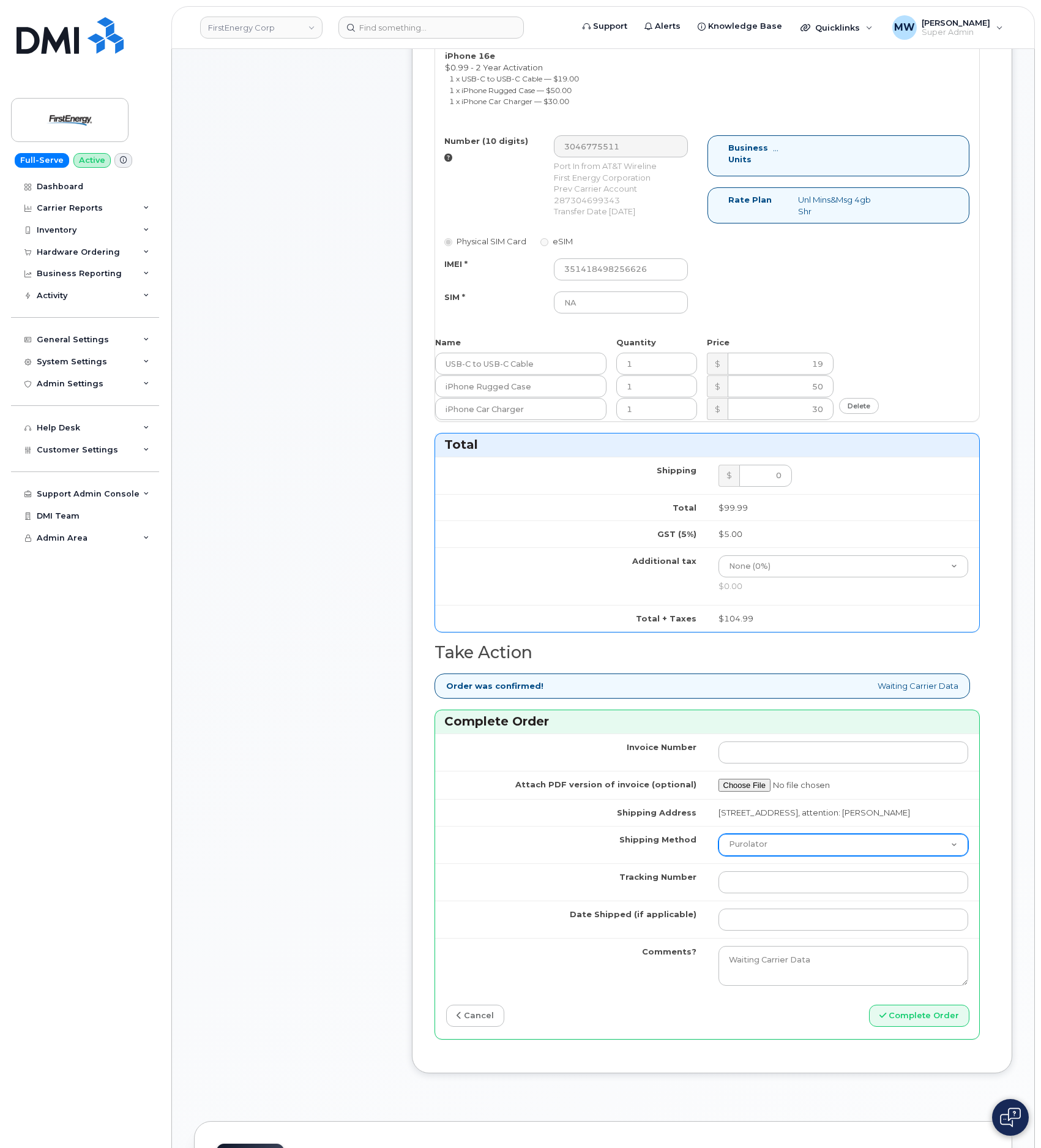
click at [756, 856] on select "Purolator UPS FedEx Canada Post Courier Other Drop Off Pick Up" at bounding box center [843, 844] width 250 height 22
select select "UPS"
click at [718, 852] on select "Purolator UPS FedEx Canada Post Courier Other Drop Off Pick Up" at bounding box center [843, 844] width 250 height 22
click at [755, 893] on input "Tracking Number" at bounding box center [843, 882] width 250 height 22
paste input "1ZHF12012915105861"
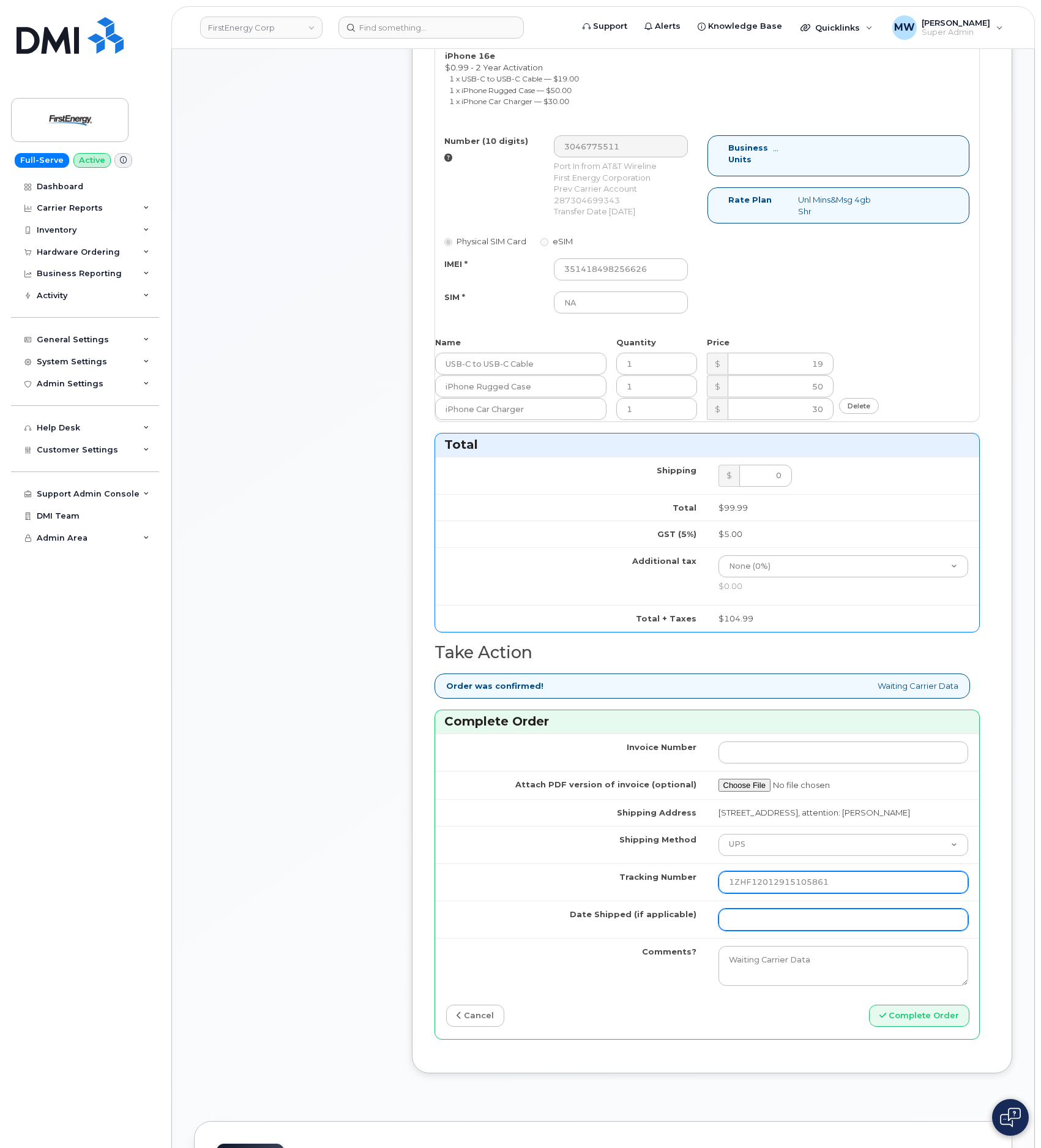
type input "1ZHF12012915105861"
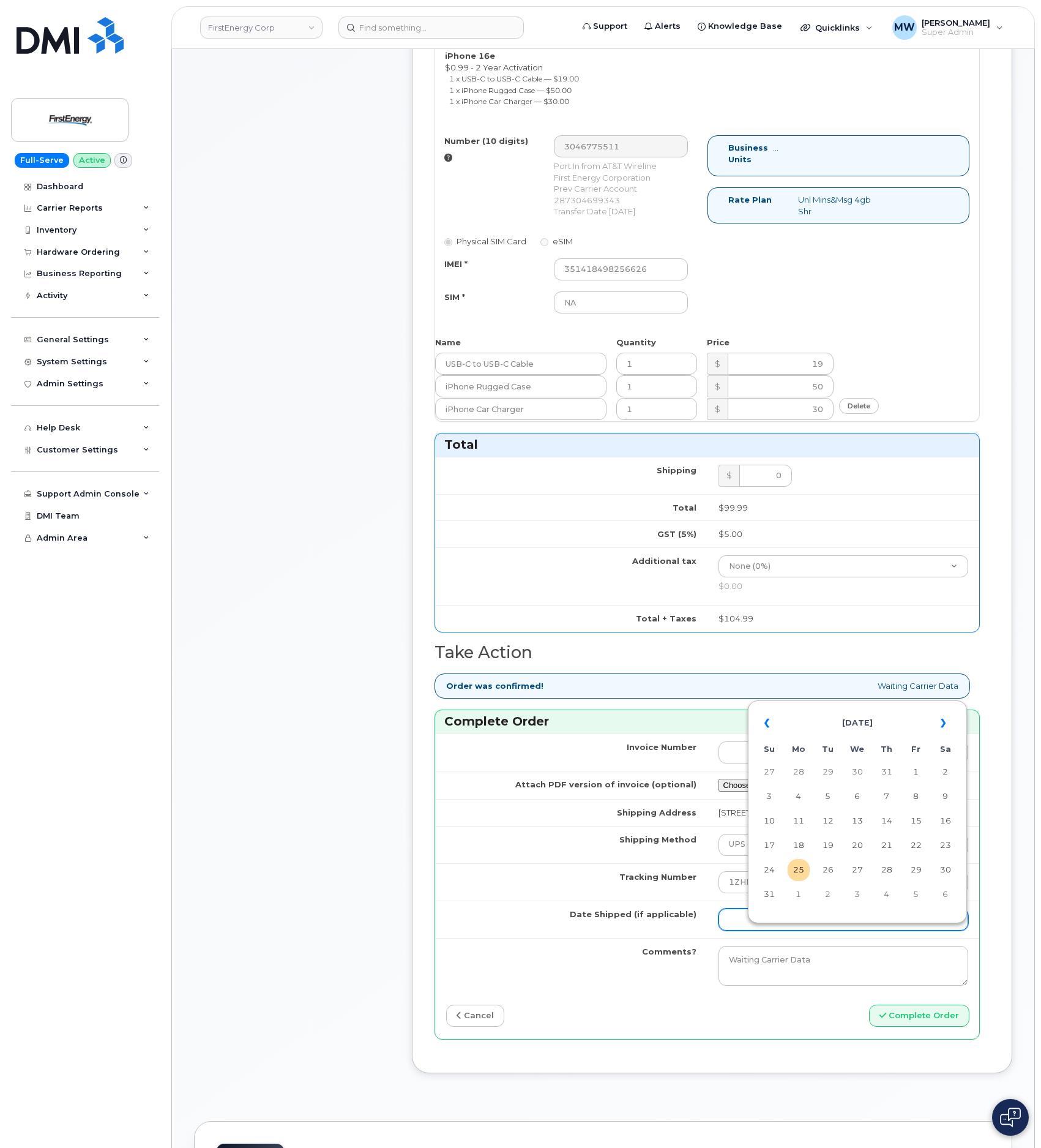
click at [821, 931] on input "Date Shipped (if applicable)" at bounding box center [843, 919] width 250 height 22
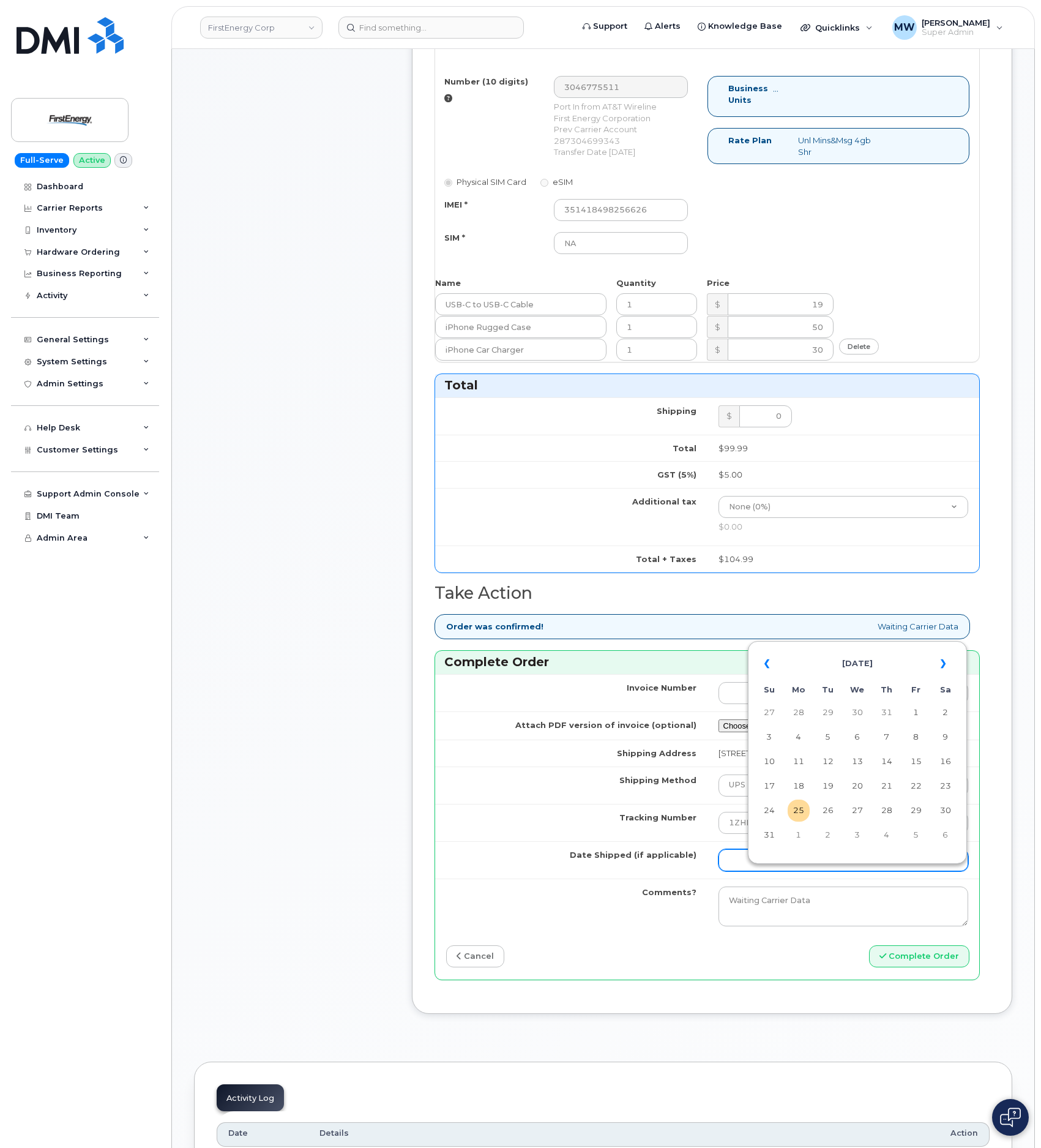
scroll to position [642, 0]
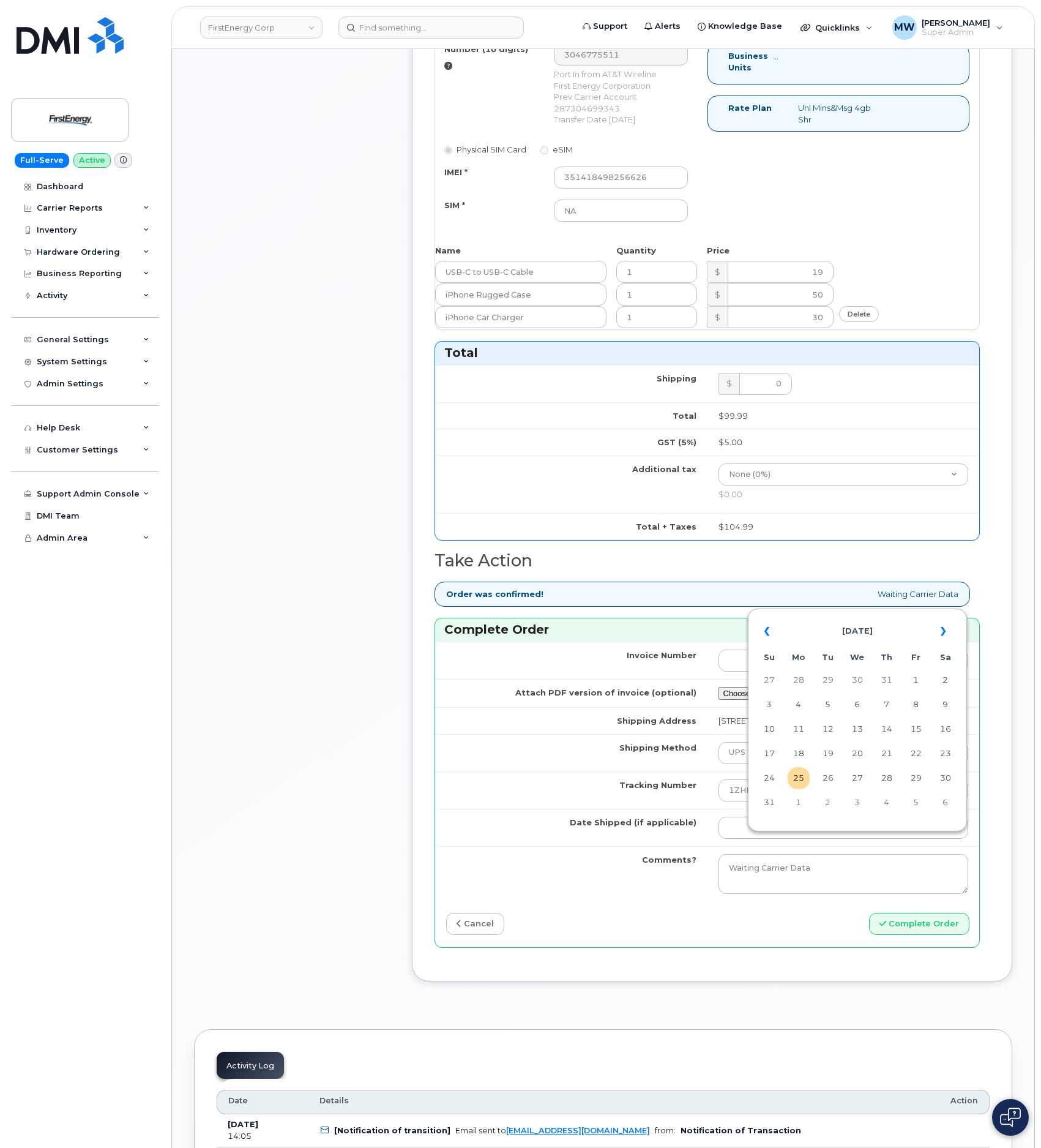
click at [917, 751] on td "22" at bounding box center [916, 753] width 22 height 22
type input "[DATE]"
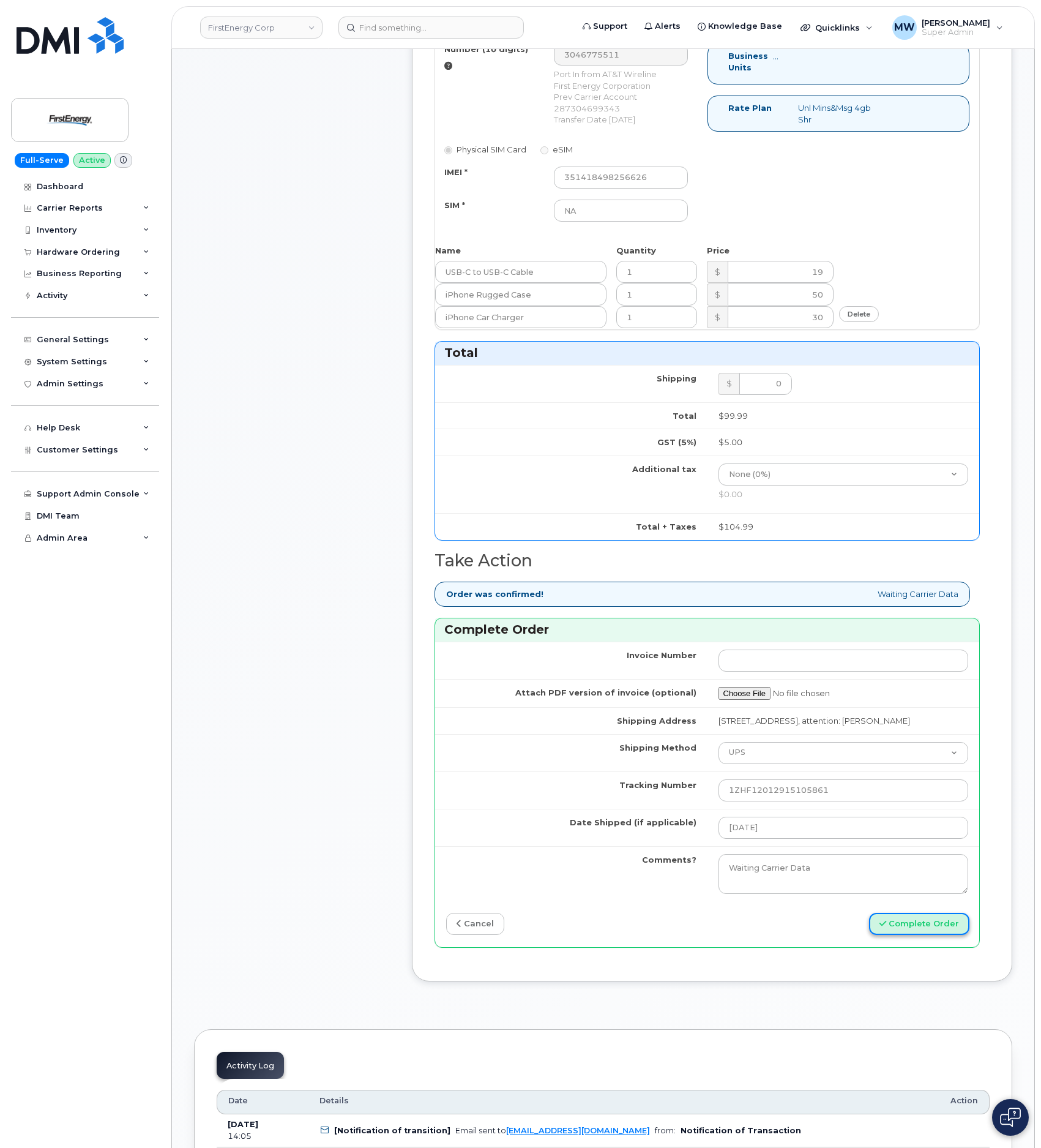
click at [962, 935] on button "Complete Order" at bounding box center [919, 924] width 100 height 23
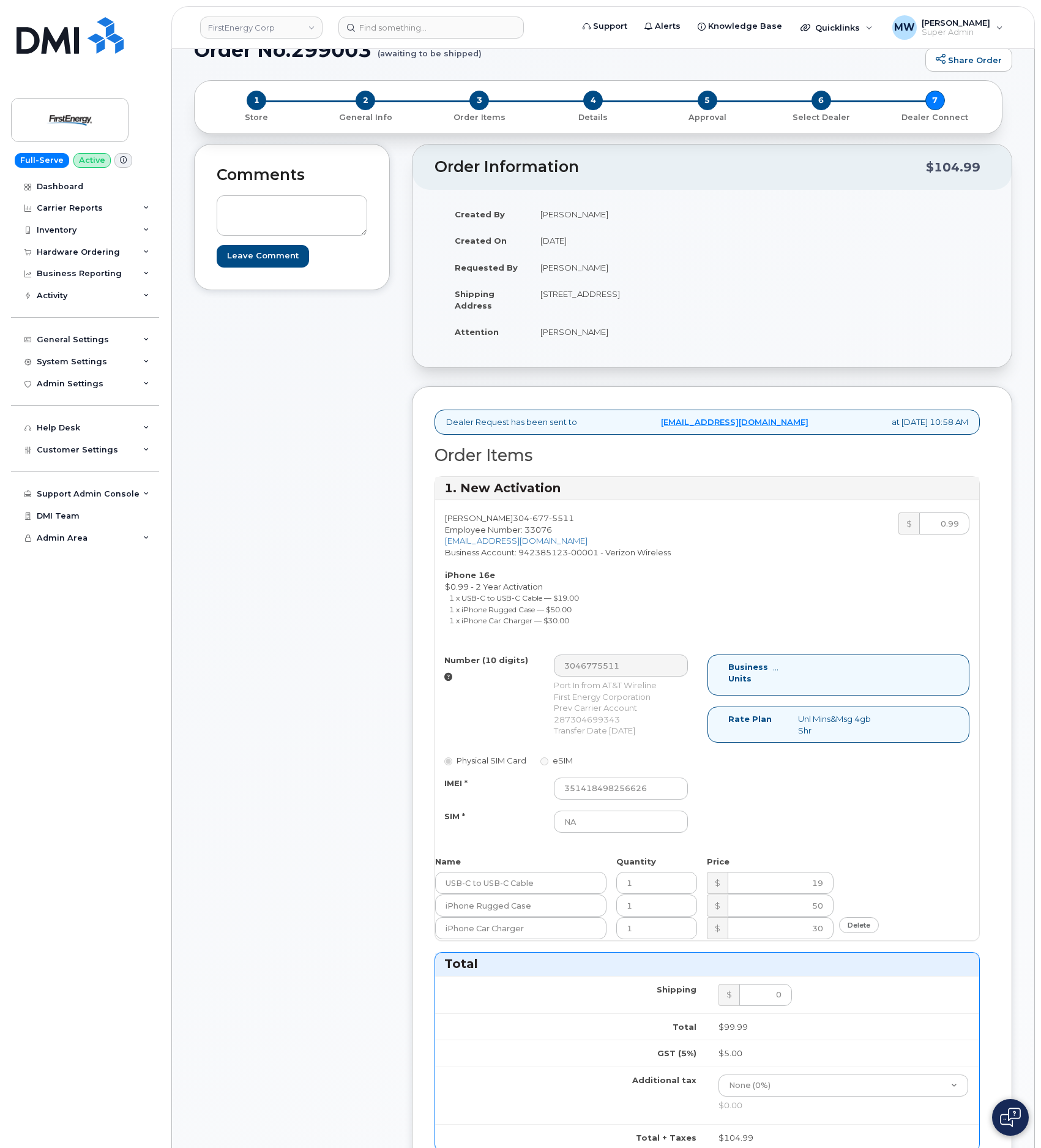
scroll to position [0, 0]
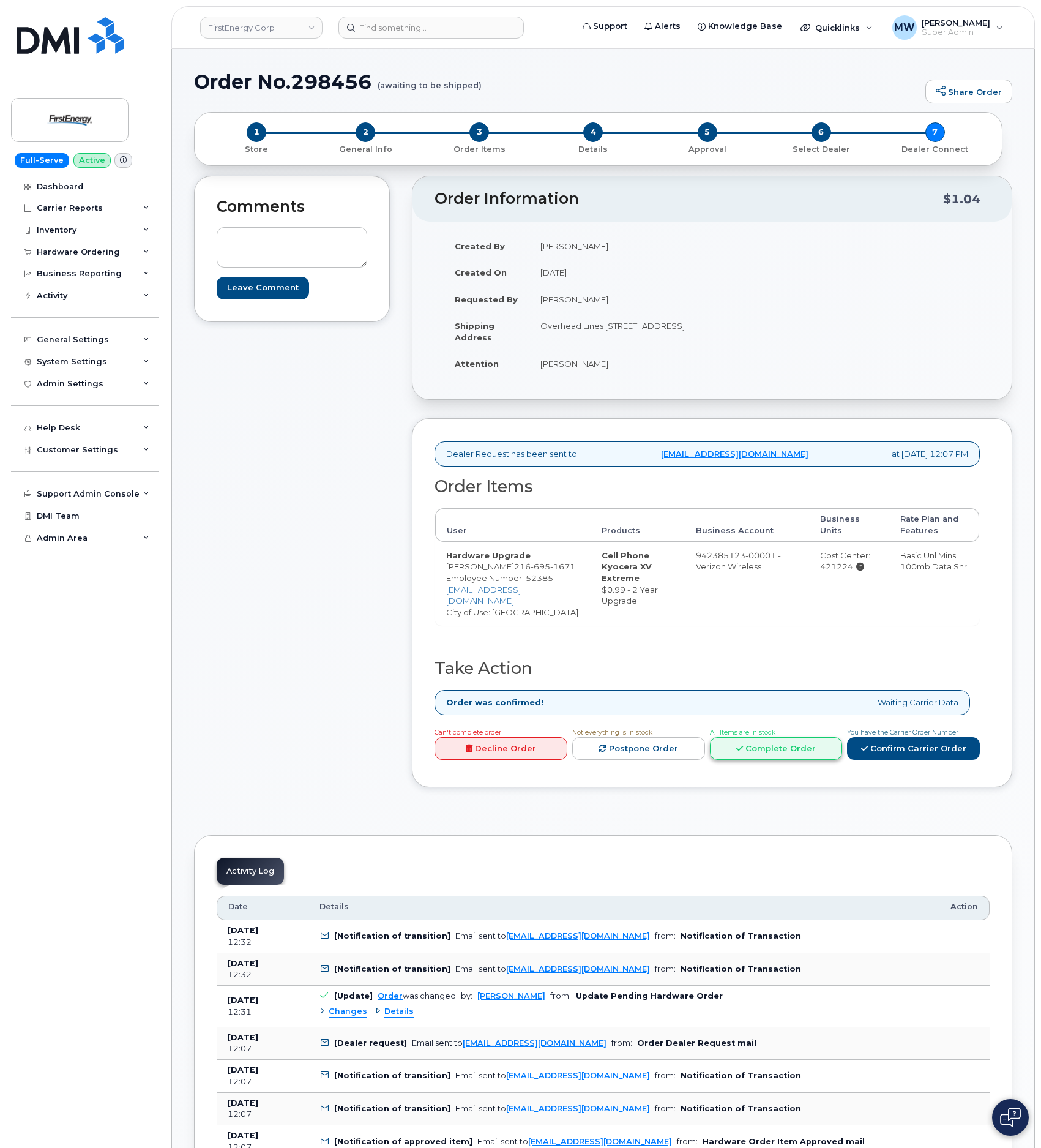
click at [754, 760] on link "Complete Order" at bounding box center [776, 748] width 133 height 23
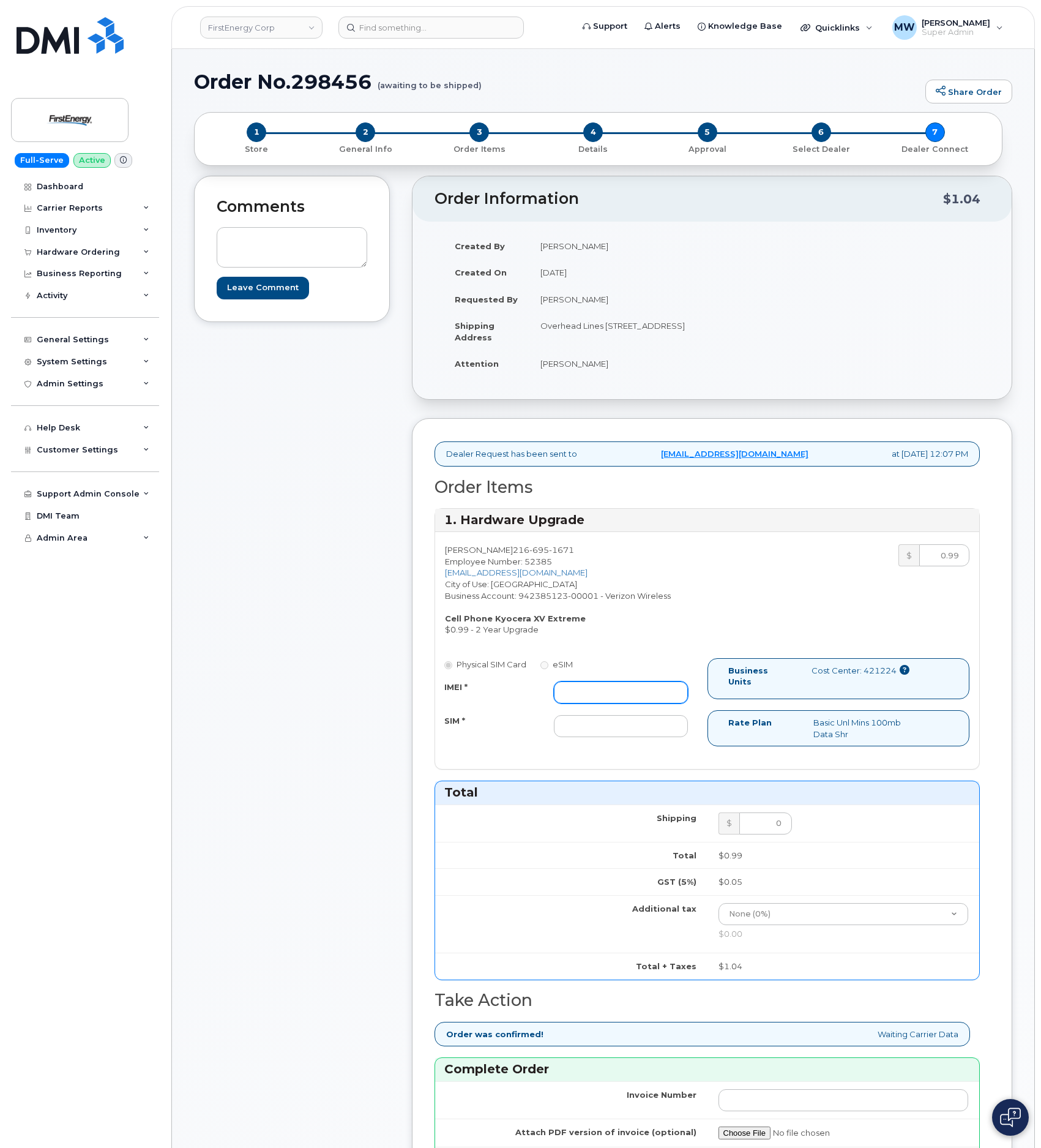
drag, startPoint x: 658, startPoint y: 711, endPoint x: 516, endPoint y: 724, distance: 142.6
click at [656, 703] on input "IMEI *" at bounding box center [621, 692] width 135 height 22
paste input "016237003989449"
type input "016237003989449"
click at [612, 737] on input "SIM *" at bounding box center [621, 726] width 135 height 22
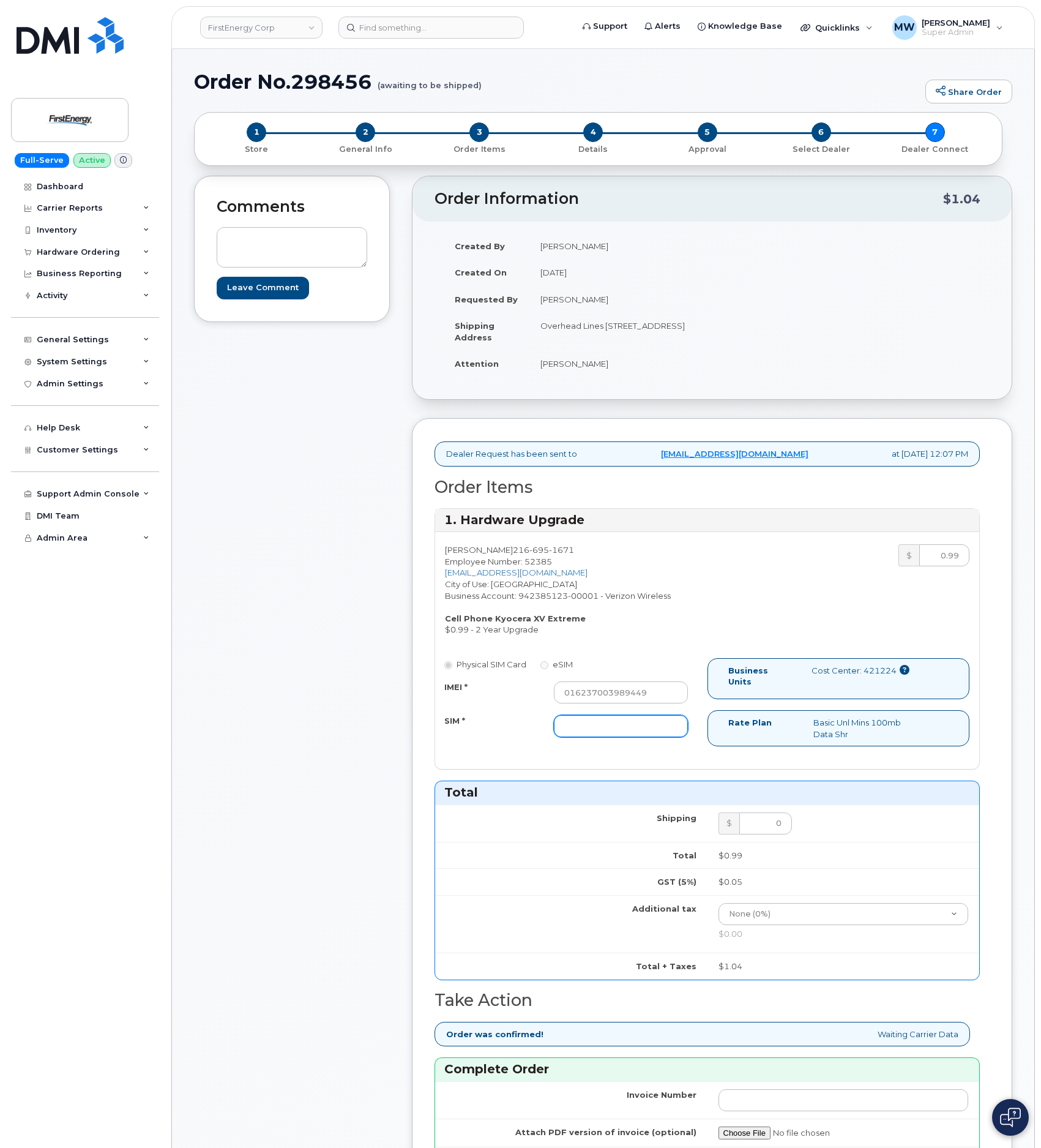
paste input "89148000011175453610"
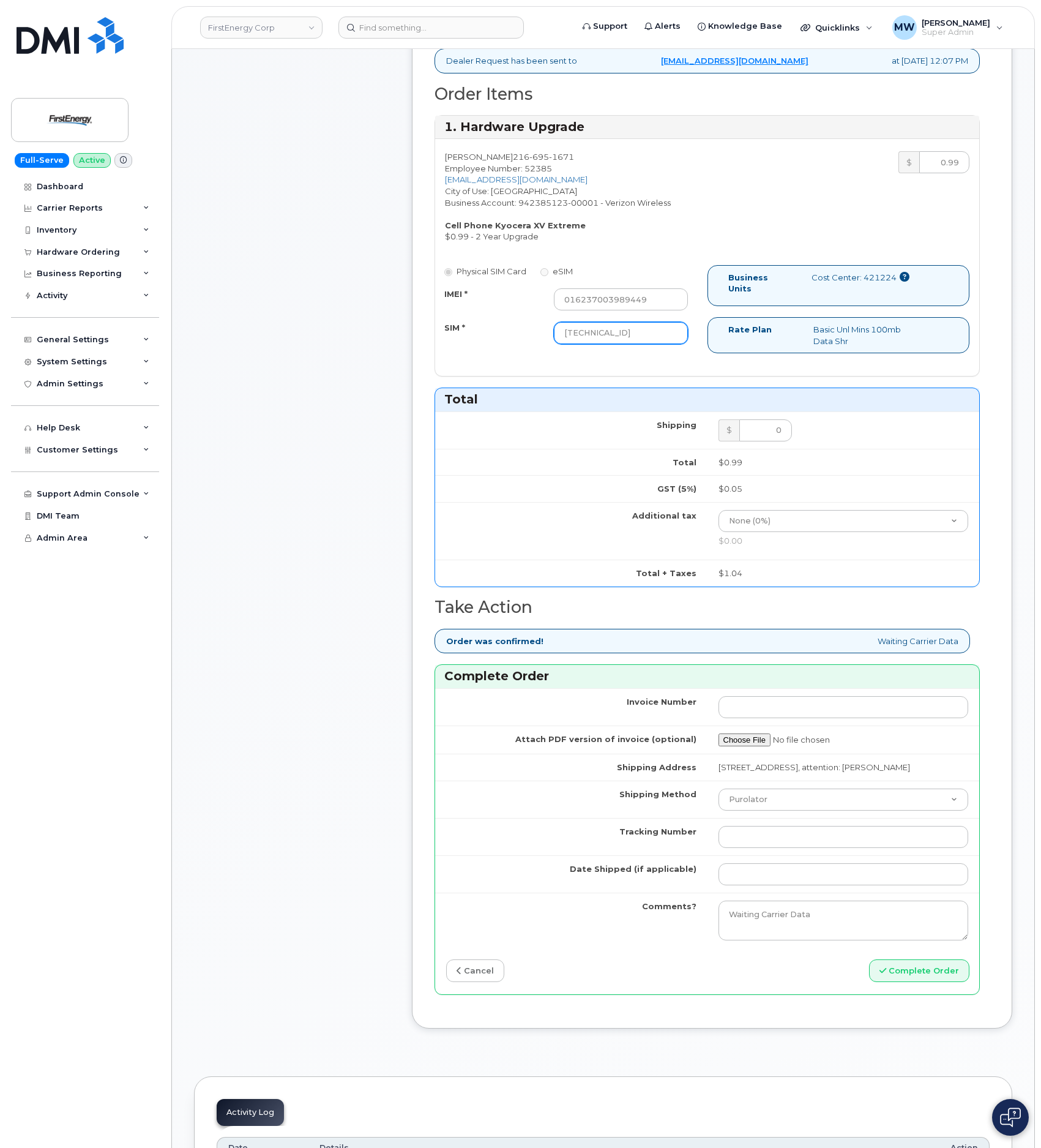
scroll to position [551, 0]
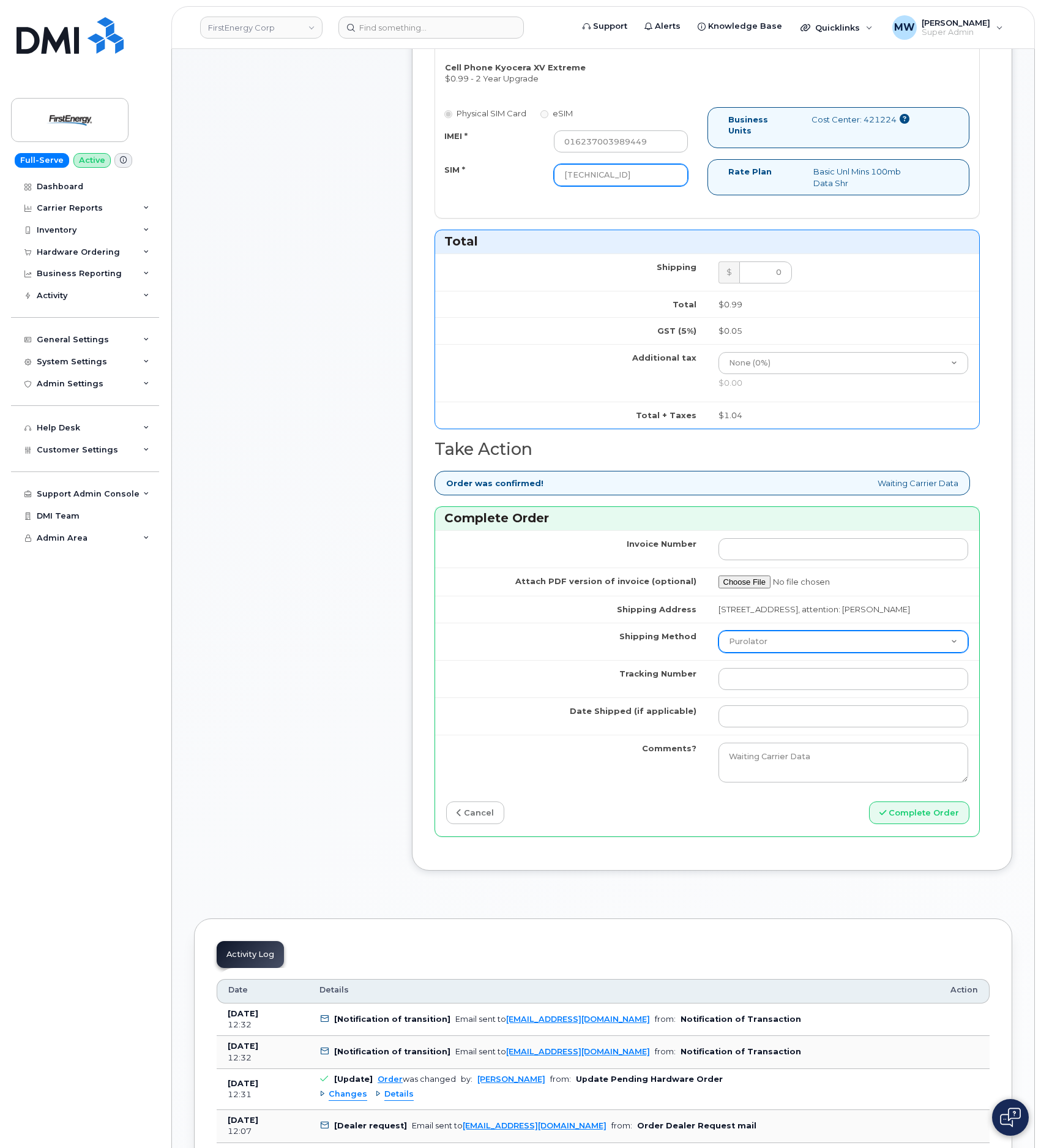
type input "89148000011175453610"
click at [769, 652] on select "Purolator UPS FedEx Canada Post Courier Other Drop Off Pick Up" at bounding box center [843, 641] width 250 height 22
select select "UPS"
click at [718, 652] on select "Purolator UPS FedEx Canada Post Courier Other Drop Off Pick Up" at bounding box center [843, 641] width 250 height 22
click at [801, 689] on td at bounding box center [844, 678] width 272 height 37
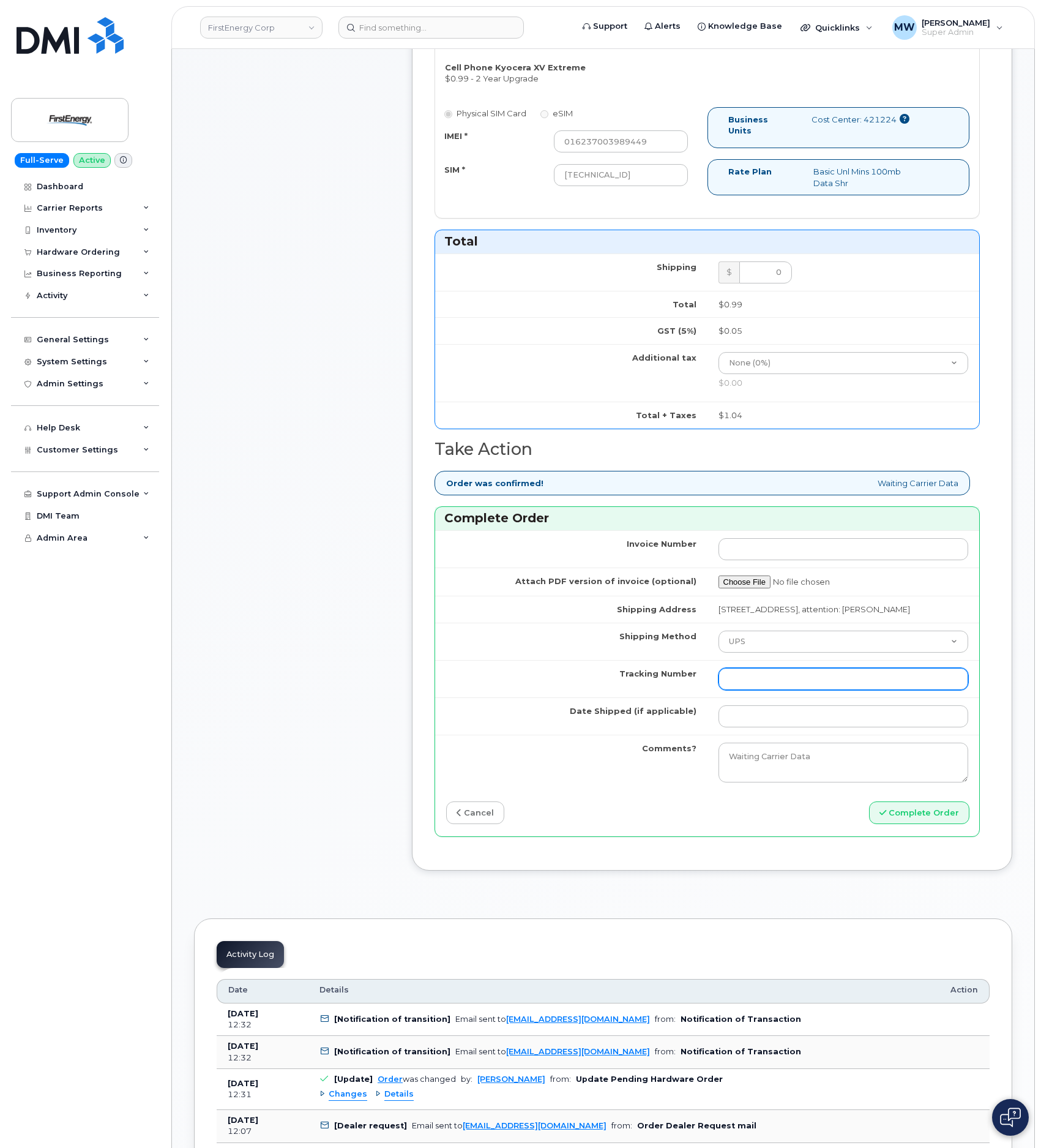
drag, startPoint x: 810, startPoint y: 720, endPoint x: 810, endPoint y: 702, distance: 18.0
click at [808, 697] on td at bounding box center [844, 678] width 272 height 37
click at [810, 690] on input "Tracking Number" at bounding box center [843, 678] width 250 height 22
paste input "1ZHF11964222861599"
type input "1ZHF11964222861599"
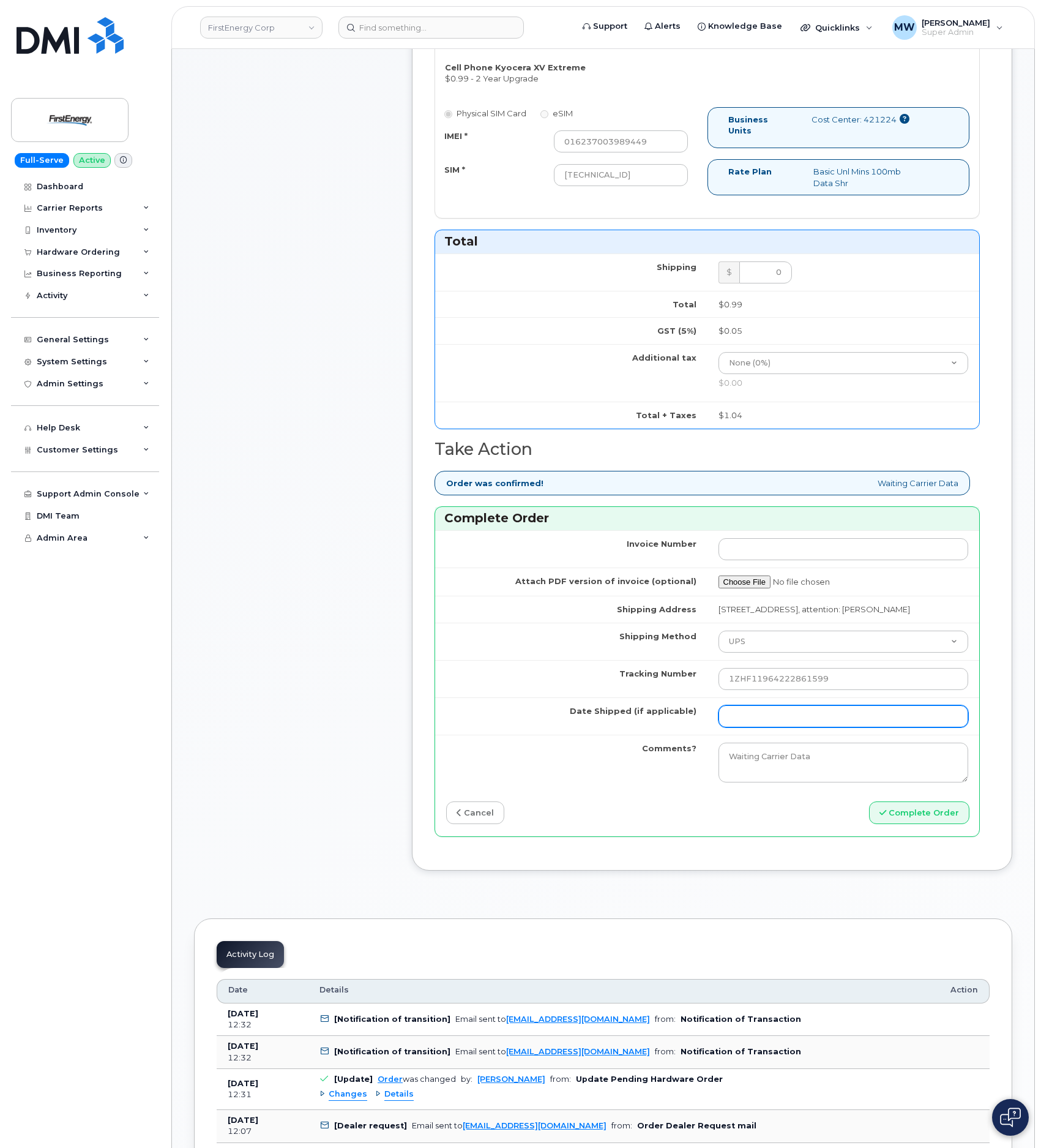
click at [734, 727] on input "Date Shipped (if applicable)" at bounding box center [843, 716] width 250 height 22
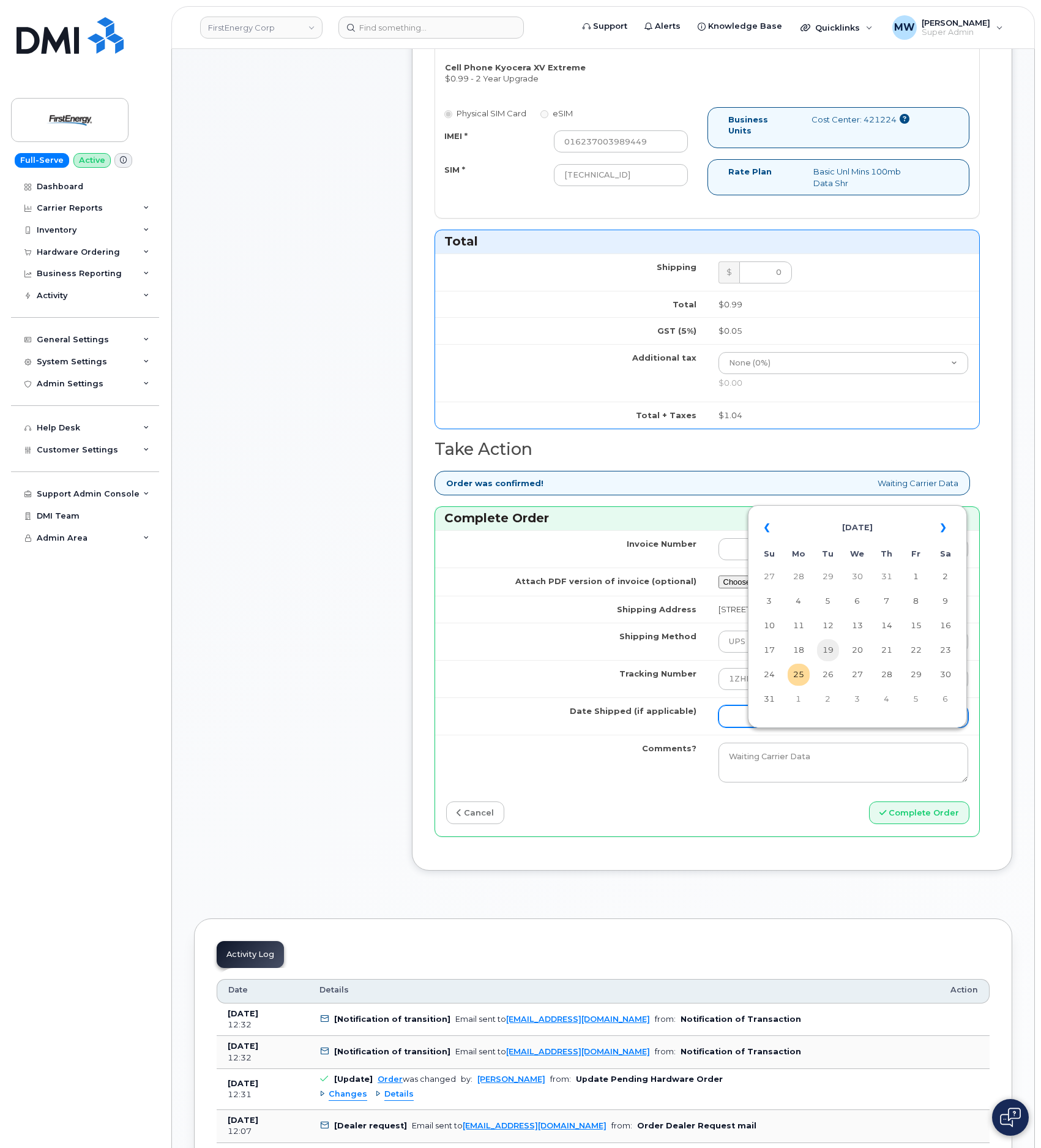
scroll to position [642, 0]
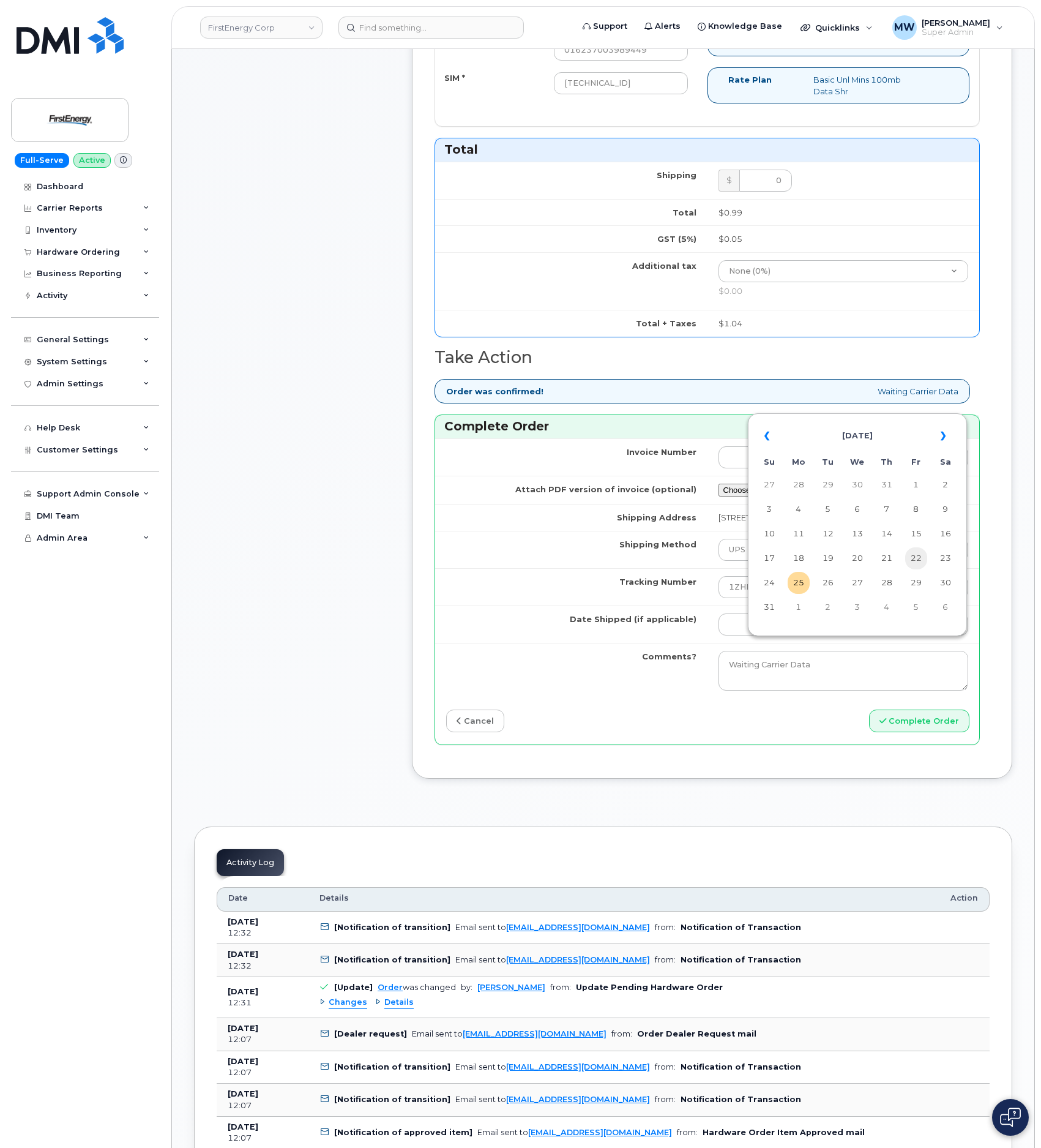
click at [922, 558] on td "22" at bounding box center [916, 558] width 22 height 22
type input "2025-08-22"
click at [959, 744] on div "Invoice Number Attach PDF version of invoice (optional) Shipping Address 3601 R…" at bounding box center [707, 591] width 544 height 306
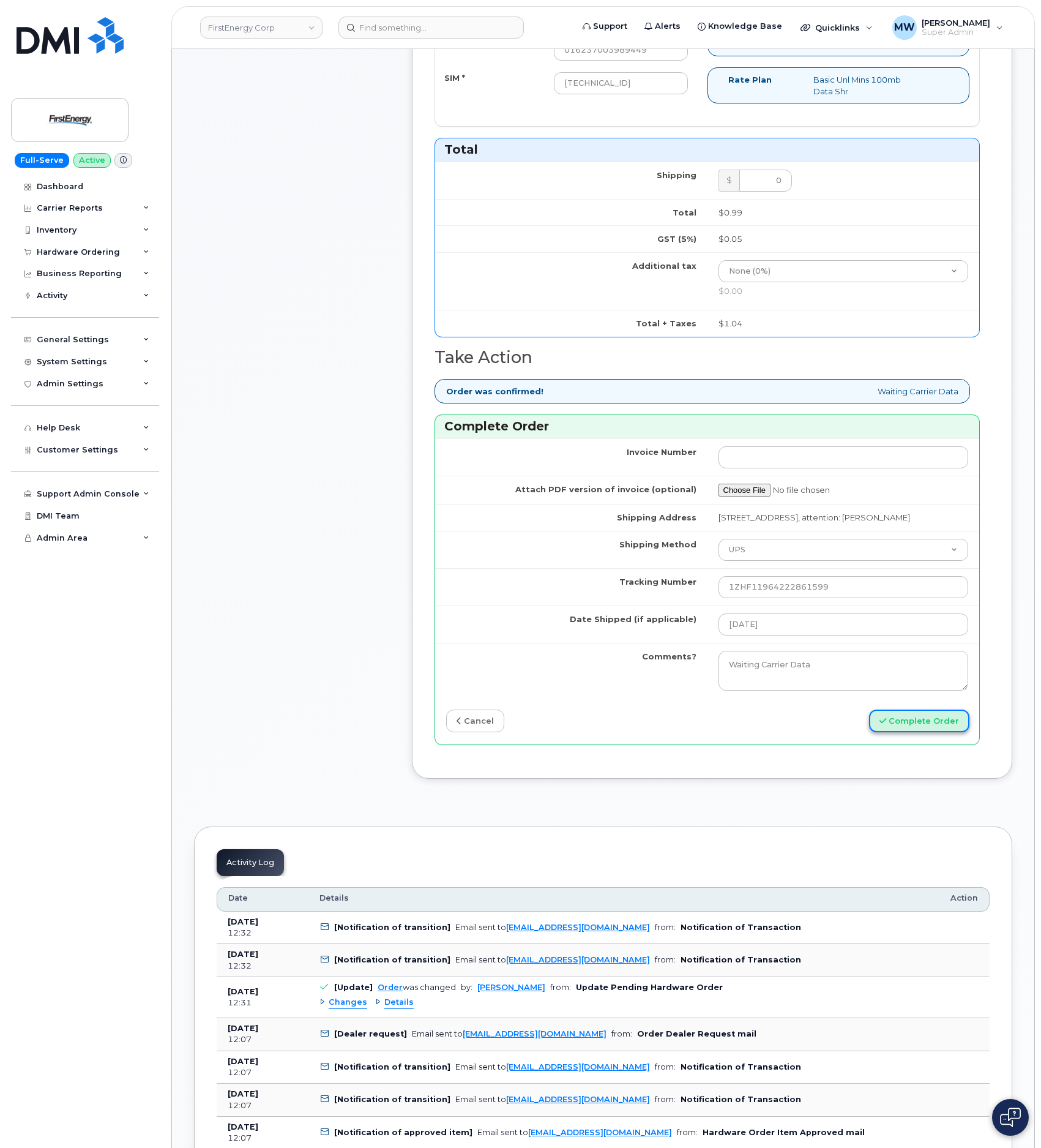
click at [955, 732] on button "Complete Order" at bounding box center [919, 720] width 100 height 23
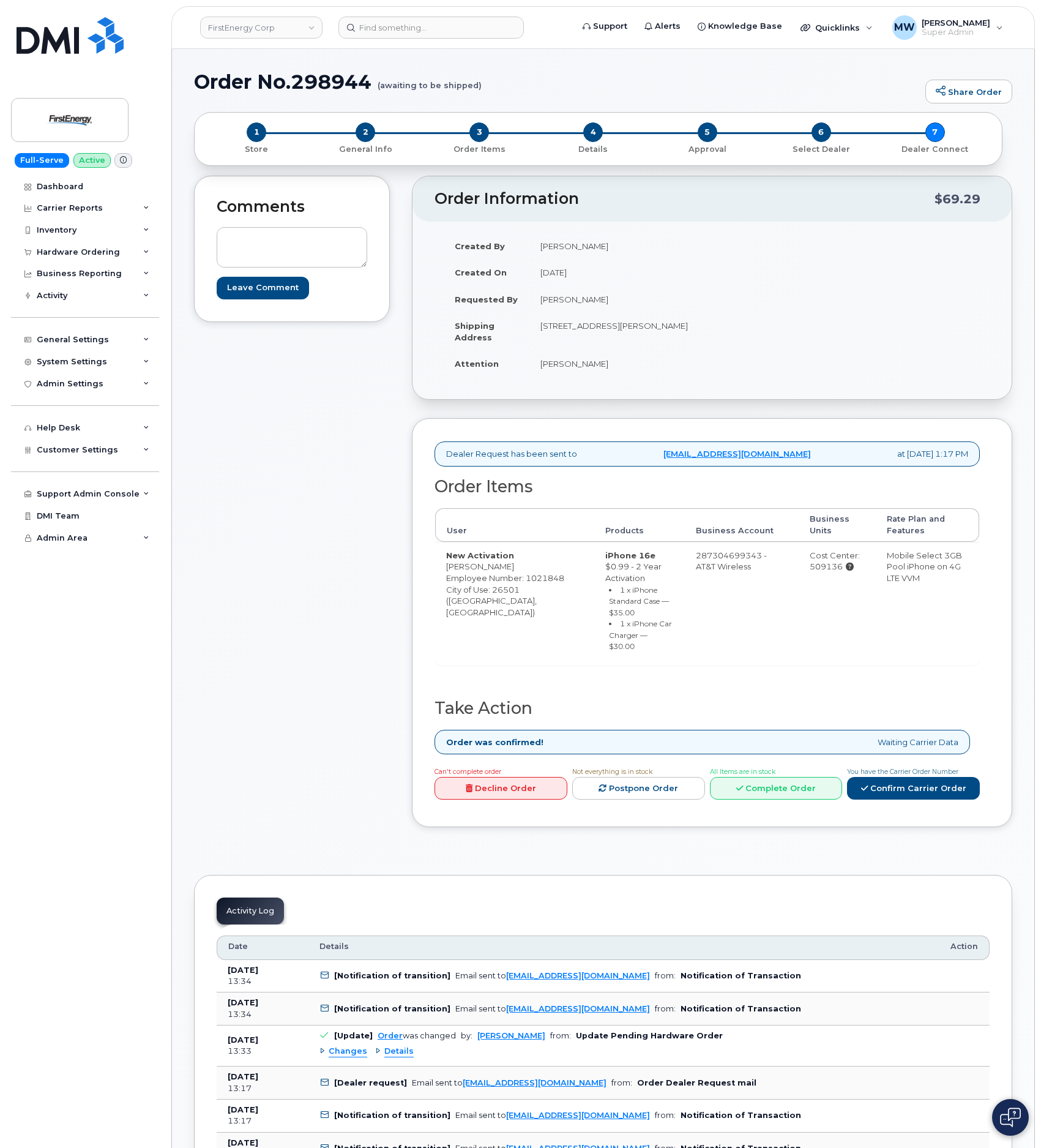
click at [766, 783] on div "Can't complete order Decline Order Not everything is in stock Postpone Order Al…" at bounding box center [704, 784] width 550 height 39
click at [768, 776] on link "Complete Order" at bounding box center [776, 788] width 133 height 23
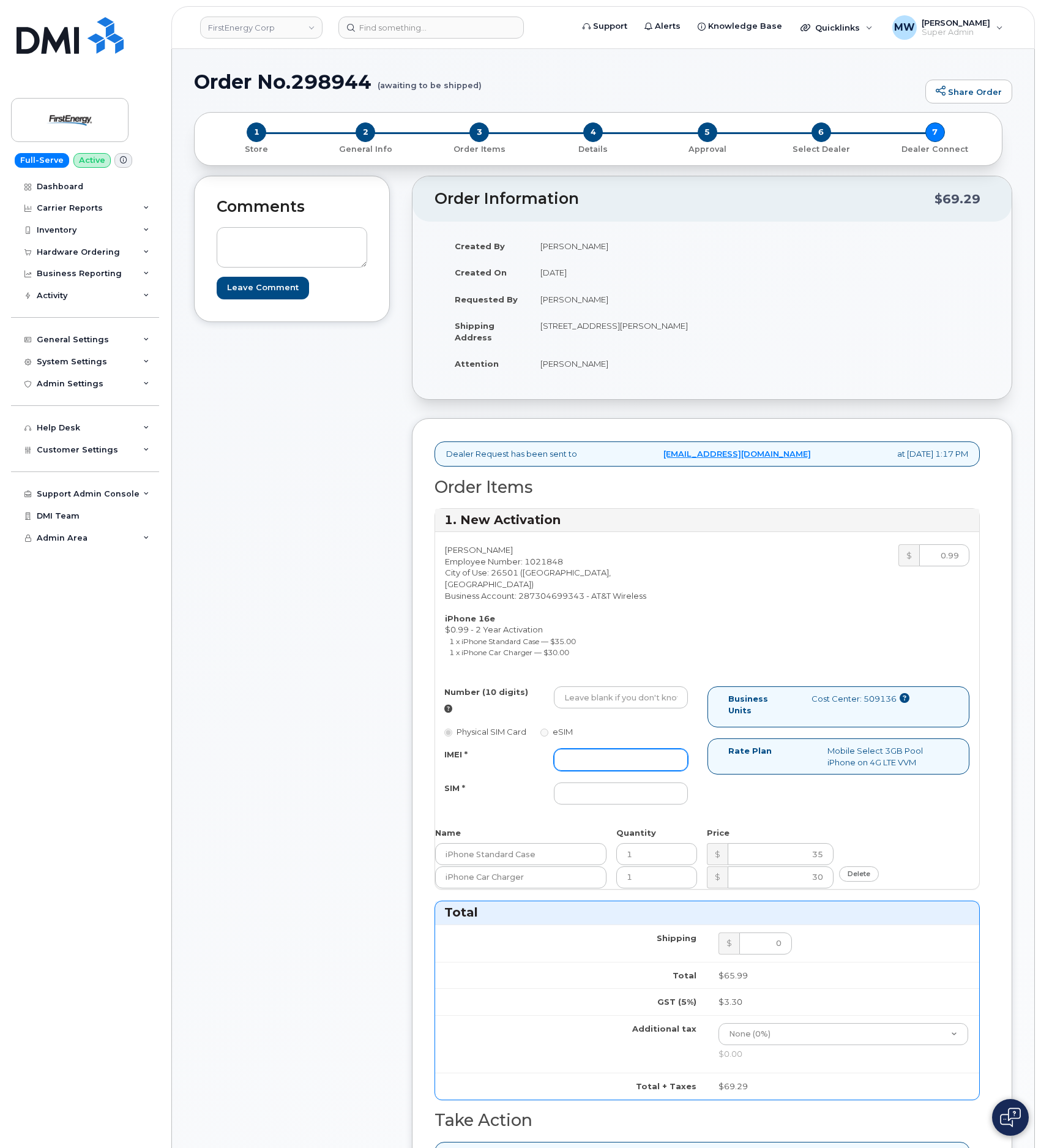
click at [602, 748] on input "IMEI *" at bounding box center [621, 759] width 135 height 22
paste input "350304977379496"
type input "350304977379496"
click at [579, 686] on input "Number (10 digits)" at bounding box center [621, 697] width 135 height 22
paste input "681-285-0643"
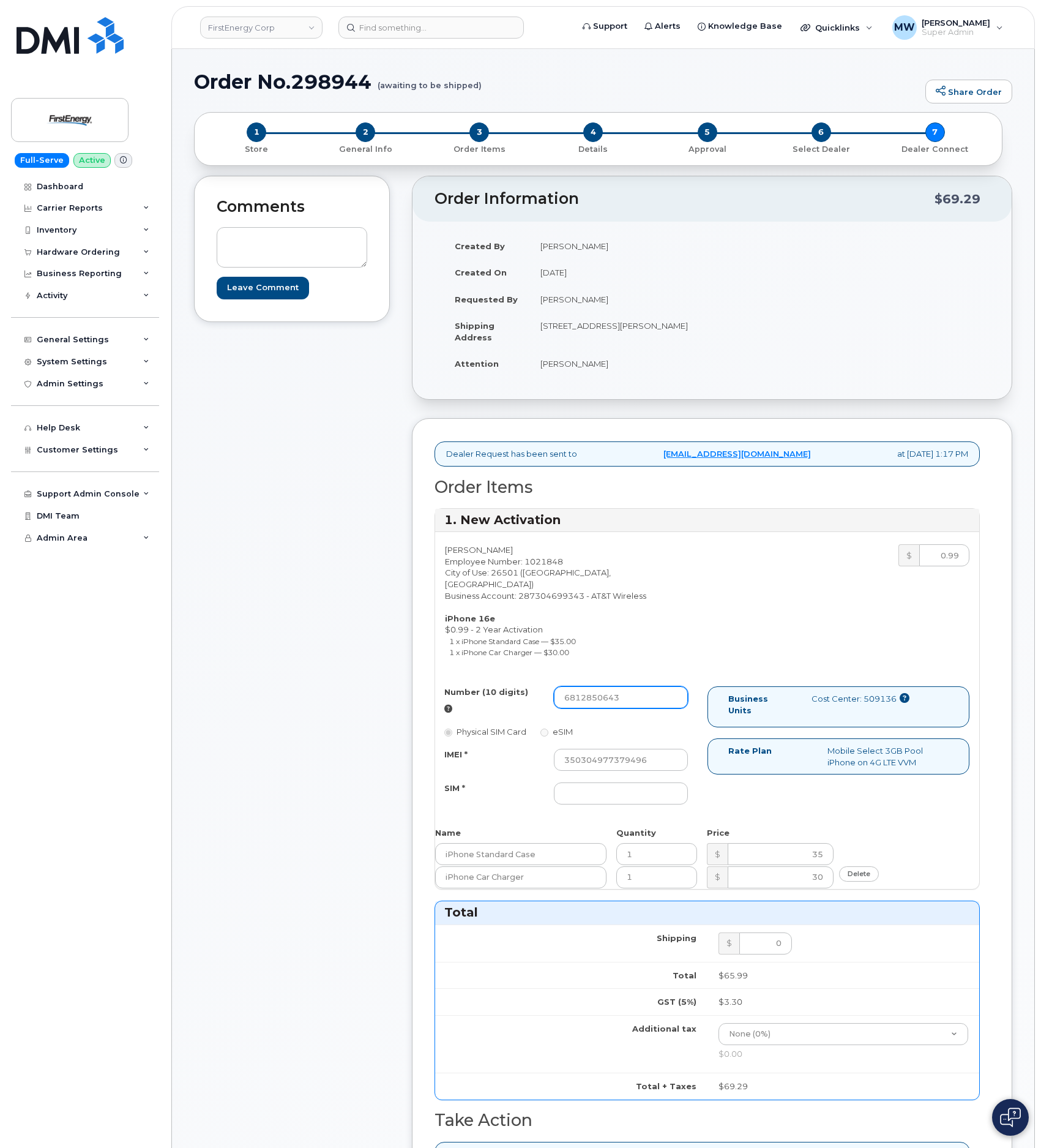
type input "6812850643"
drag, startPoint x: 604, startPoint y: 798, endPoint x: 608, endPoint y: 786, distance: 12.6
click at [606, 795] on div "Number (10 digits) 6812850643 Physical SIM Card eSIM IMEI * 350304977379496 SIM…" at bounding box center [571, 751] width 272 height 129
click at [614, 782] on input "SIM *" at bounding box center [621, 793] width 135 height 22
type input "NA"
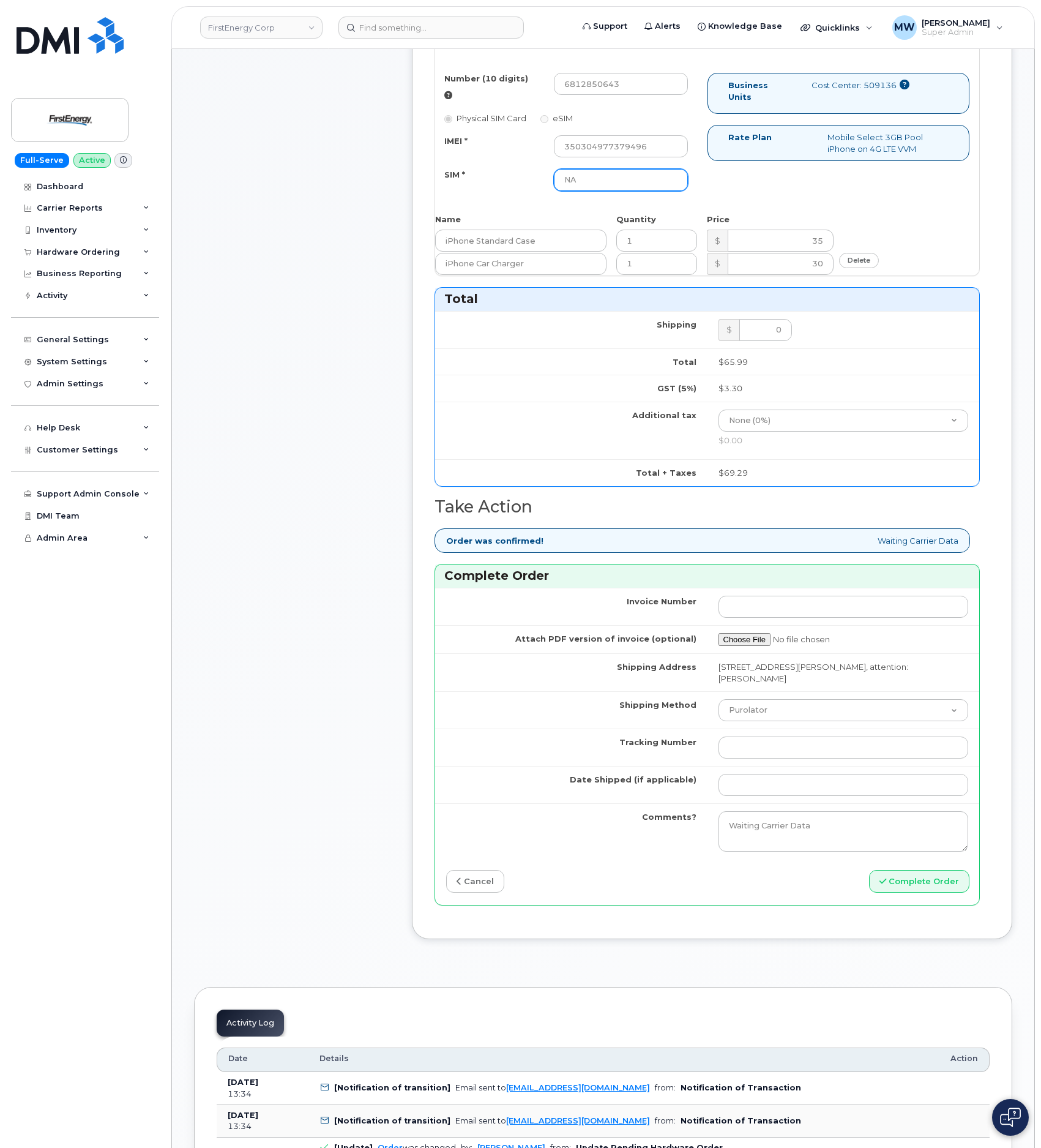
scroll to position [642, 0]
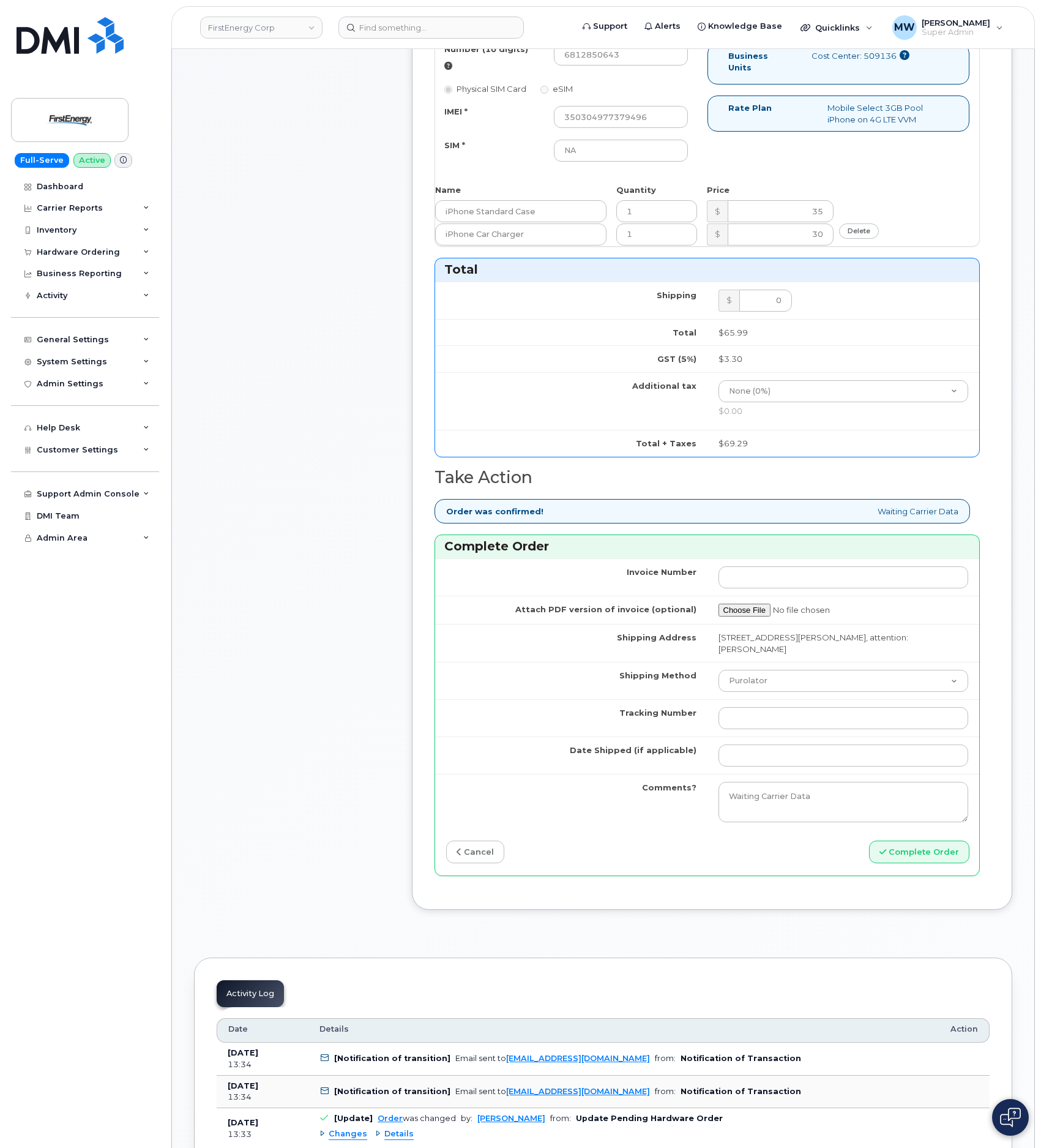
click at [794, 684] on td "Purolator UPS FedEx Canada Post Courier Other Drop Off Pick Up" at bounding box center [844, 680] width 272 height 37
click at [786, 670] on select "Purolator UPS FedEx Canada Post Courier Other Drop Off Pick Up" at bounding box center [843, 680] width 250 height 22
select select "UPS"
click at [718, 670] on select "Purolator UPS FedEx Canada Post Courier Other Drop Off Pick Up" at bounding box center [843, 680] width 250 height 22
click at [762, 707] on input "Tracking Number" at bounding box center [843, 718] width 250 height 22
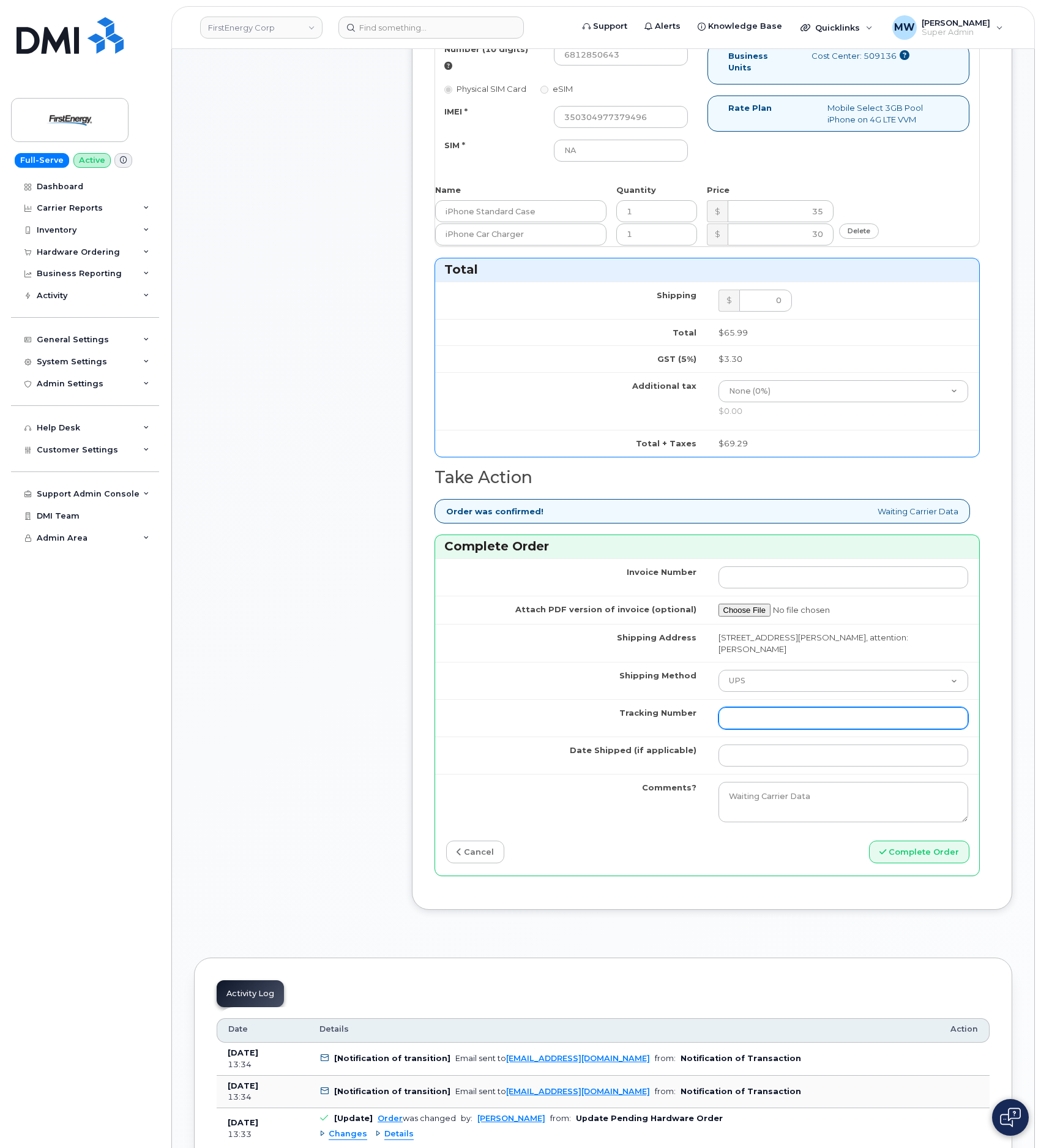
paste input "1ZH4K6591330661285"
type input "1ZH4K6591330661285"
click at [748, 727] on td "1ZH4K6591330661285" at bounding box center [844, 718] width 272 height 37
click at [757, 736] on td at bounding box center [844, 755] width 272 height 37
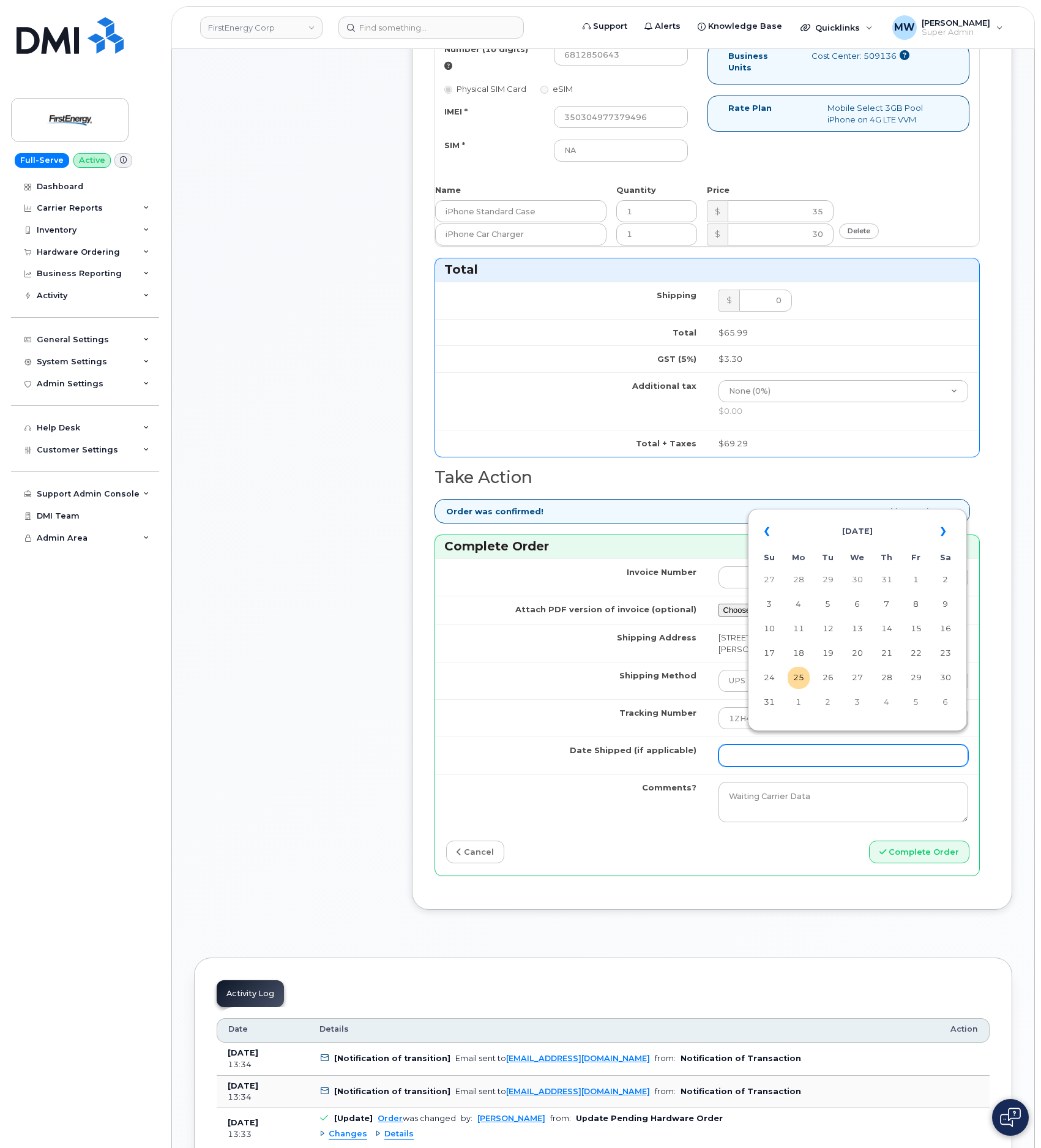
click at [761, 744] on input "Date Shipped (if applicable)" at bounding box center [843, 755] width 250 height 22
click at [948, 658] on td "23" at bounding box center [945, 653] width 22 height 22
type input "2025-08-23"
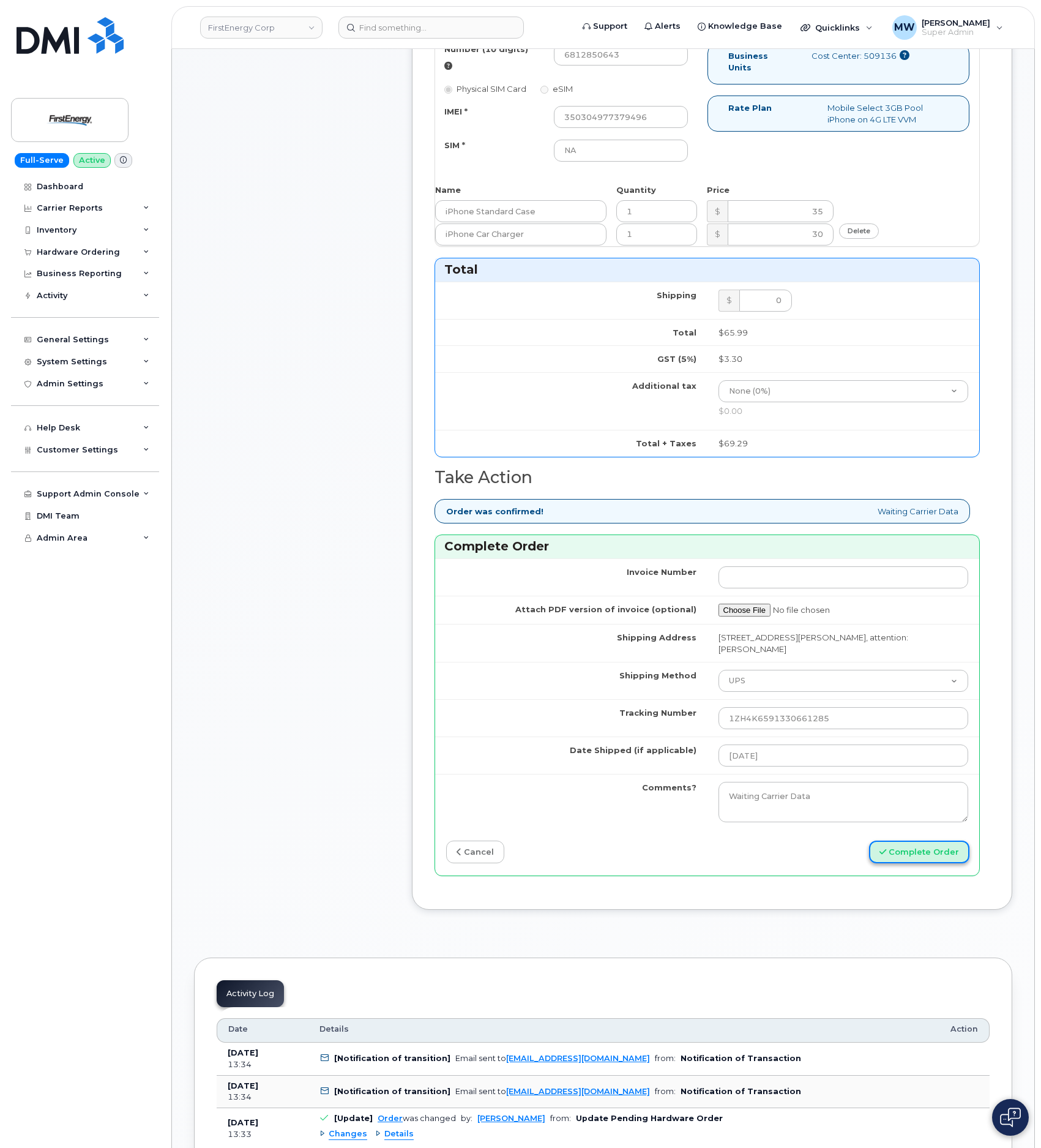
click at [942, 840] on button "Complete Order" at bounding box center [919, 852] width 100 height 23
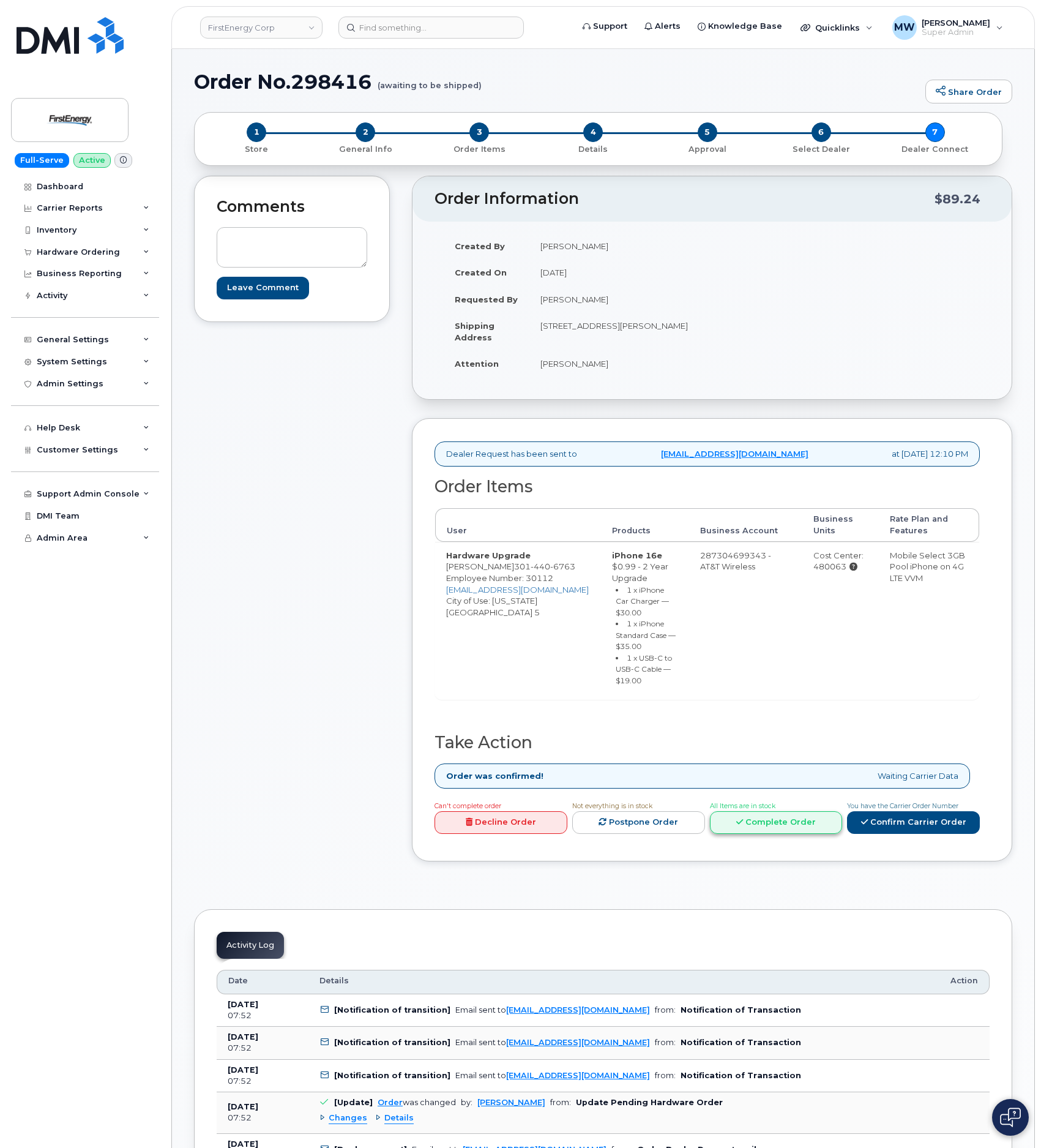
click at [797, 818] on link "Complete Order" at bounding box center [776, 822] width 133 height 23
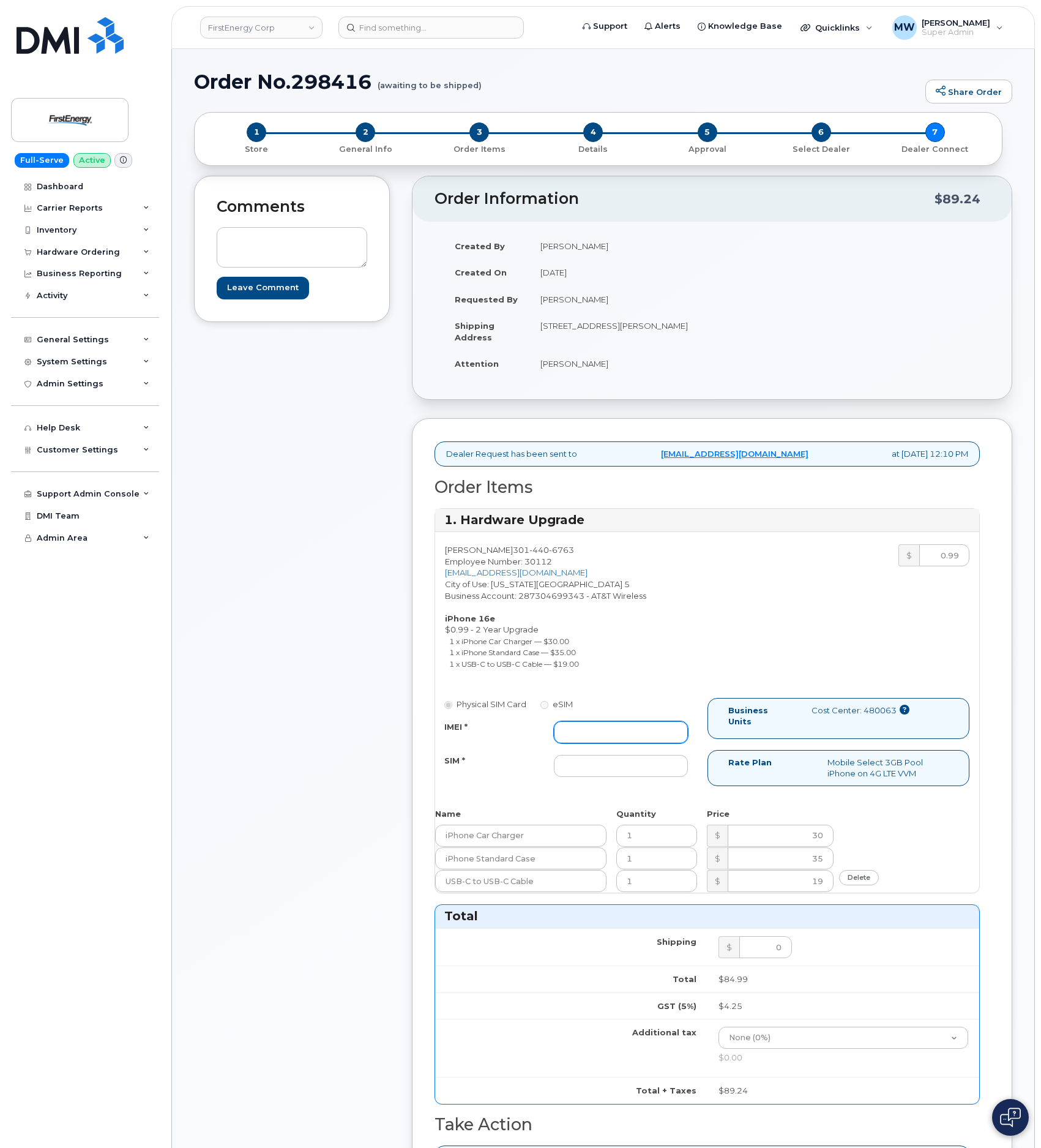
click at [603, 728] on input "IMEI *" at bounding box center [621, 732] width 135 height 22
paste input "350304977774886"
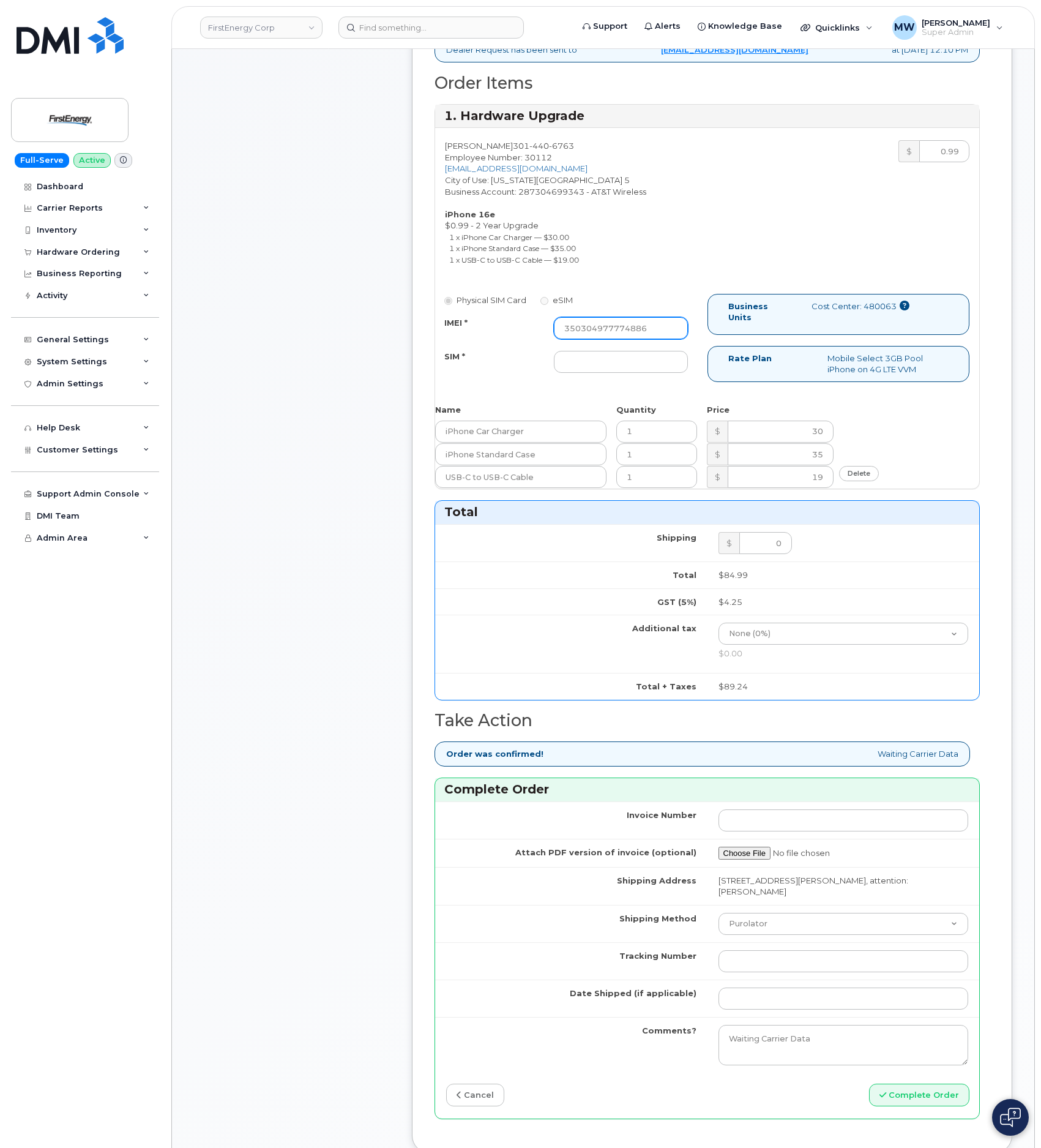
scroll to position [551, 0]
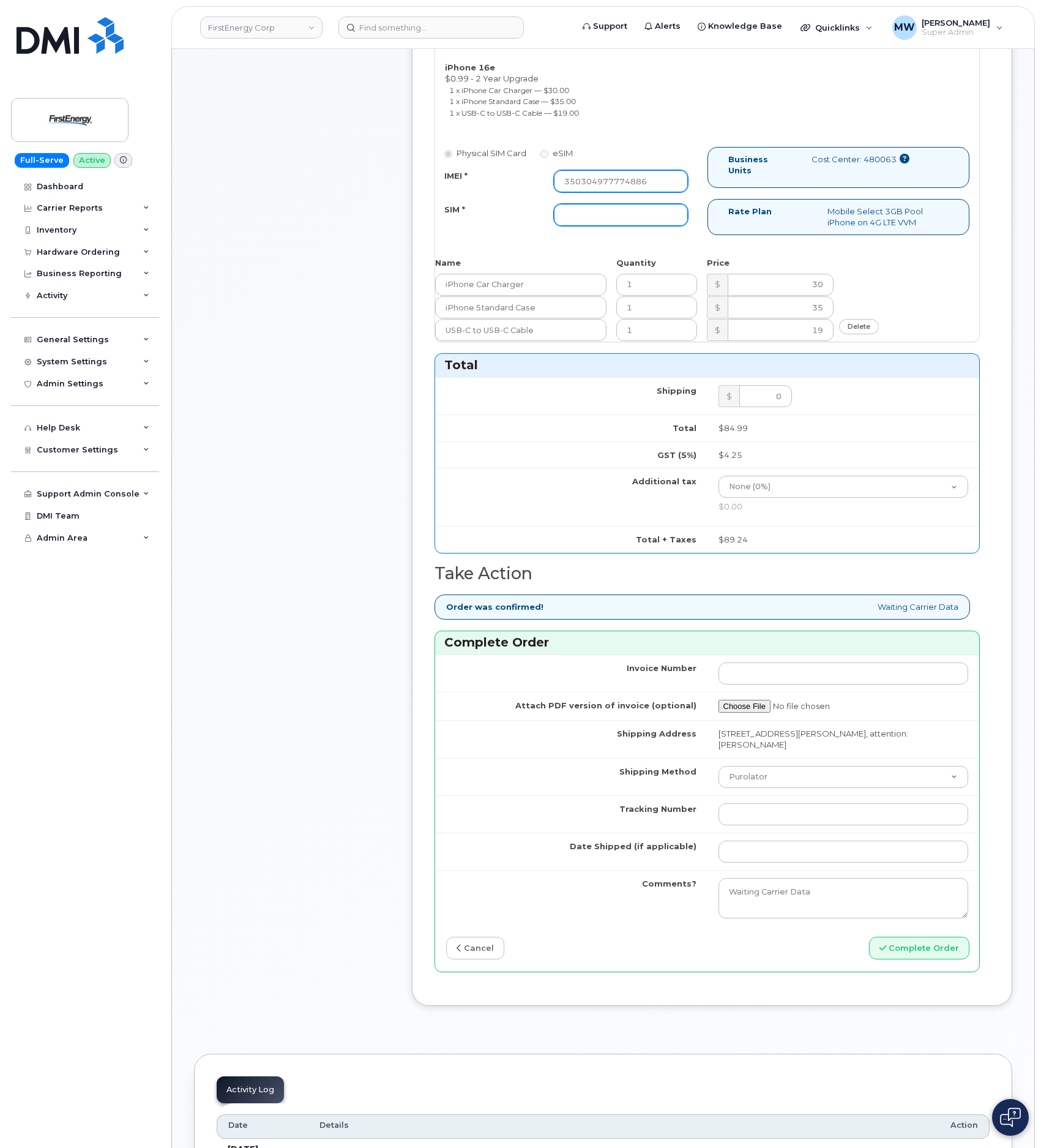
type input "350304977774886"
click at [613, 224] on input "SIM *" at bounding box center [621, 215] width 135 height 22
type input "NA"
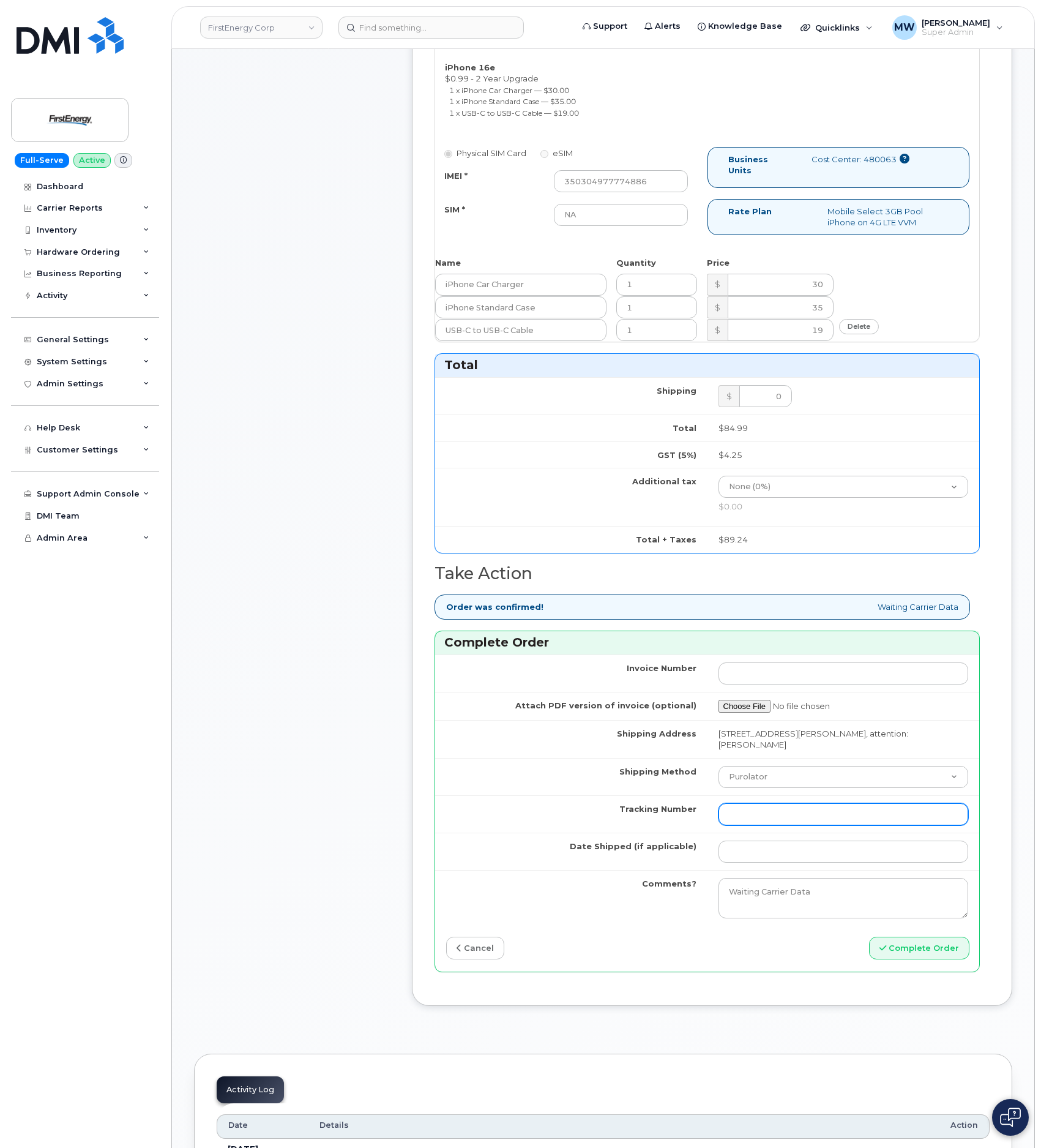
click at [816, 810] on input "Tracking Number" at bounding box center [843, 814] width 250 height 22
paste input "1ZH4K6591307742179"
type input "1ZH4K6591307742179"
click at [731, 776] on select "Purolator UPS FedEx Canada Post Courier Other Drop Off Pick Up" at bounding box center [843, 776] width 250 height 22
select select "UPS"
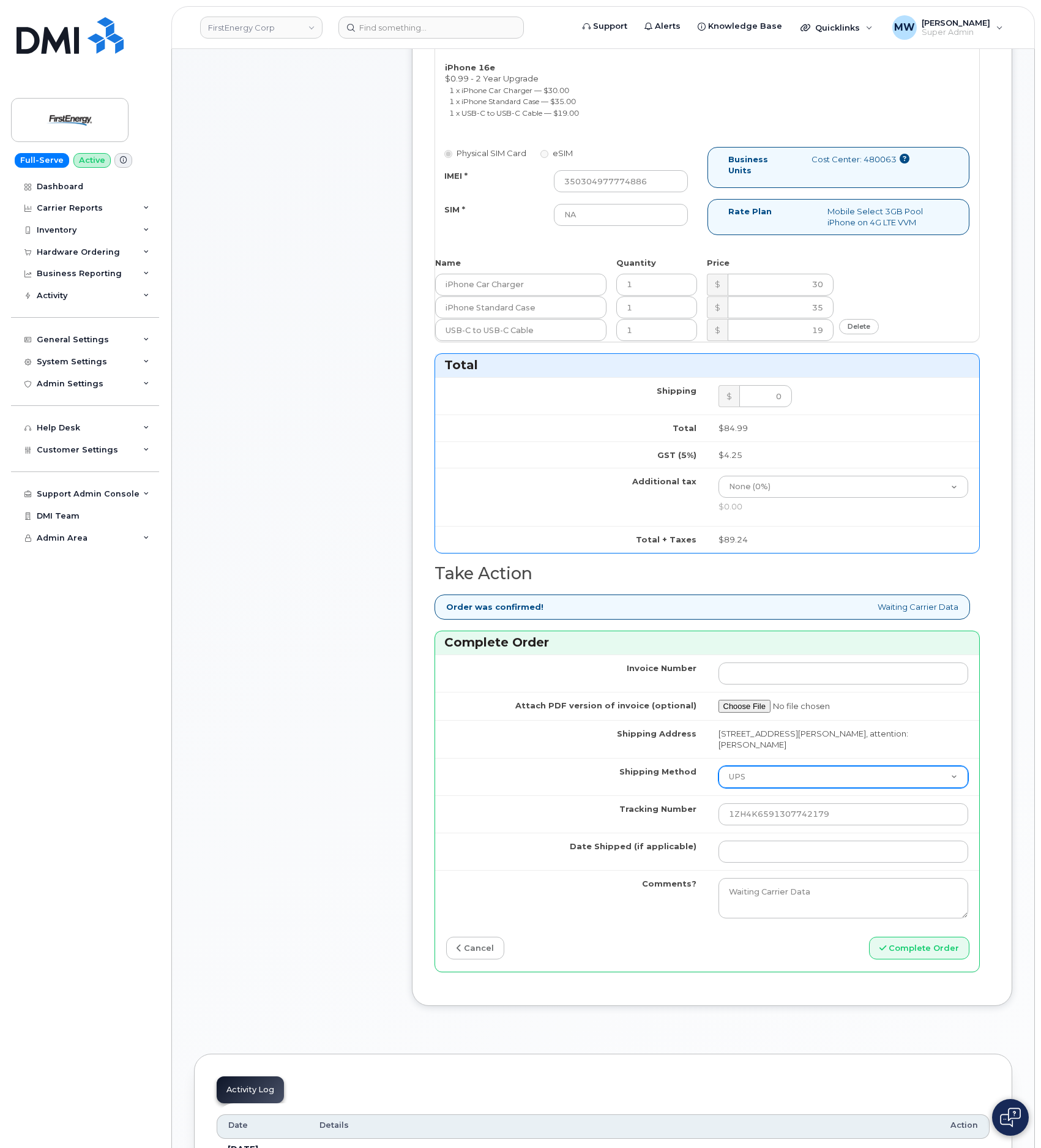
click at [718, 770] on select "Purolator UPS FedEx Canada Post Courier Other Drop Off Pick Up" at bounding box center [843, 776] width 250 height 22
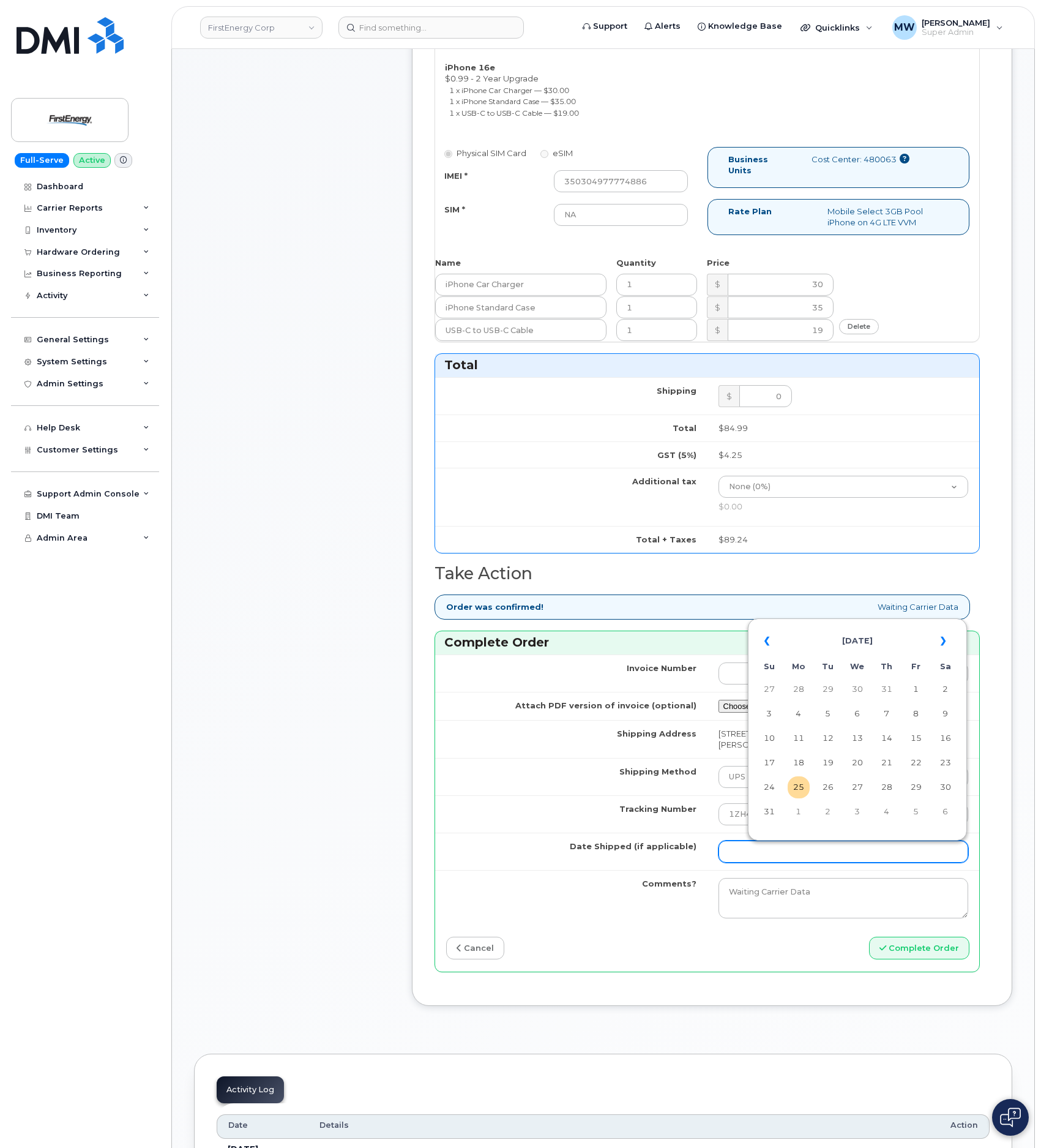
click at [769, 863] on input "Date Shipped (if applicable)" at bounding box center [843, 851] width 250 height 22
click at [915, 768] on td "22" at bounding box center [916, 762] width 22 height 22
type input "2025-08-22"
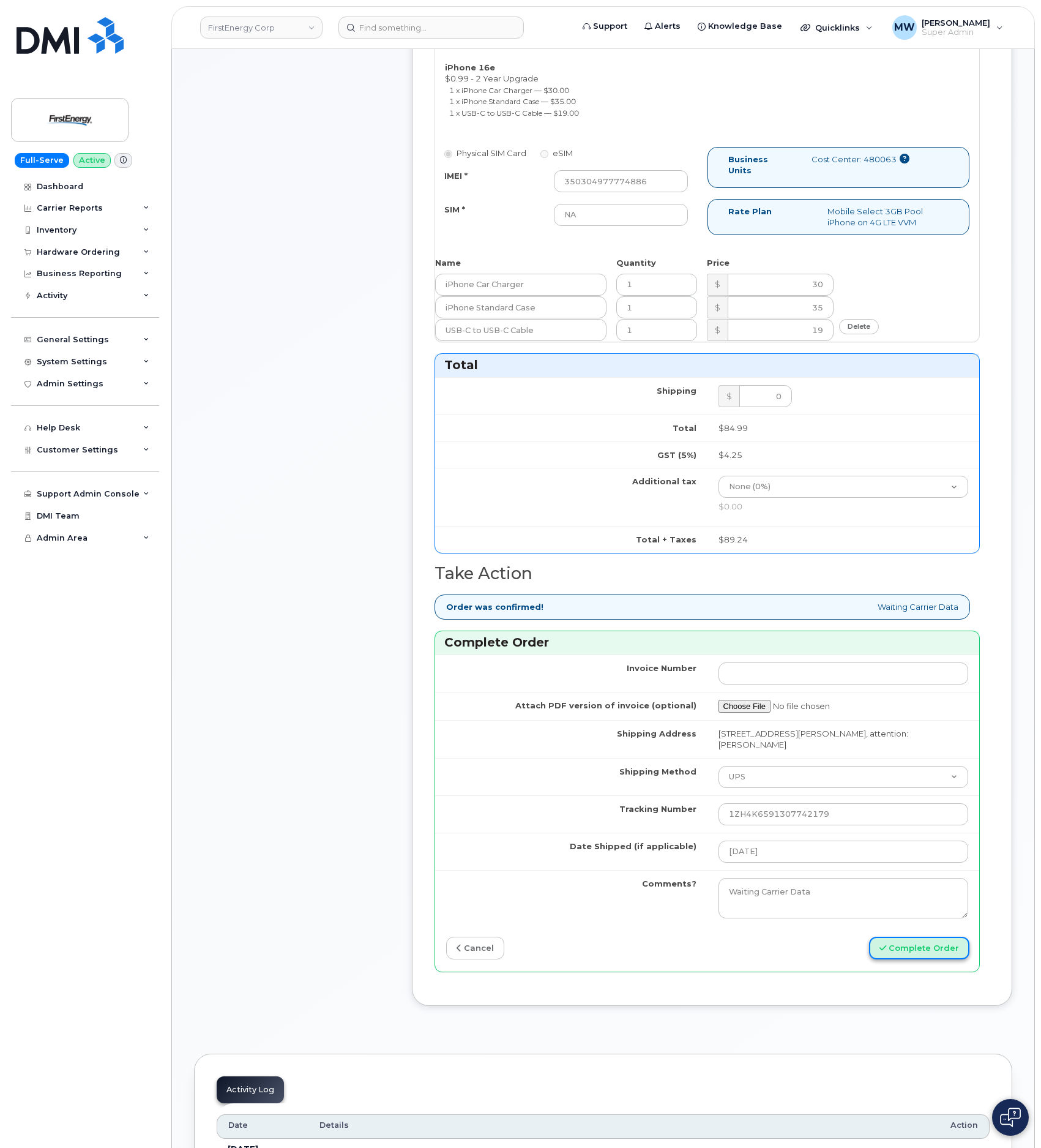
click at [946, 953] on button "Complete Order" at bounding box center [919, 948] width 100 height 23
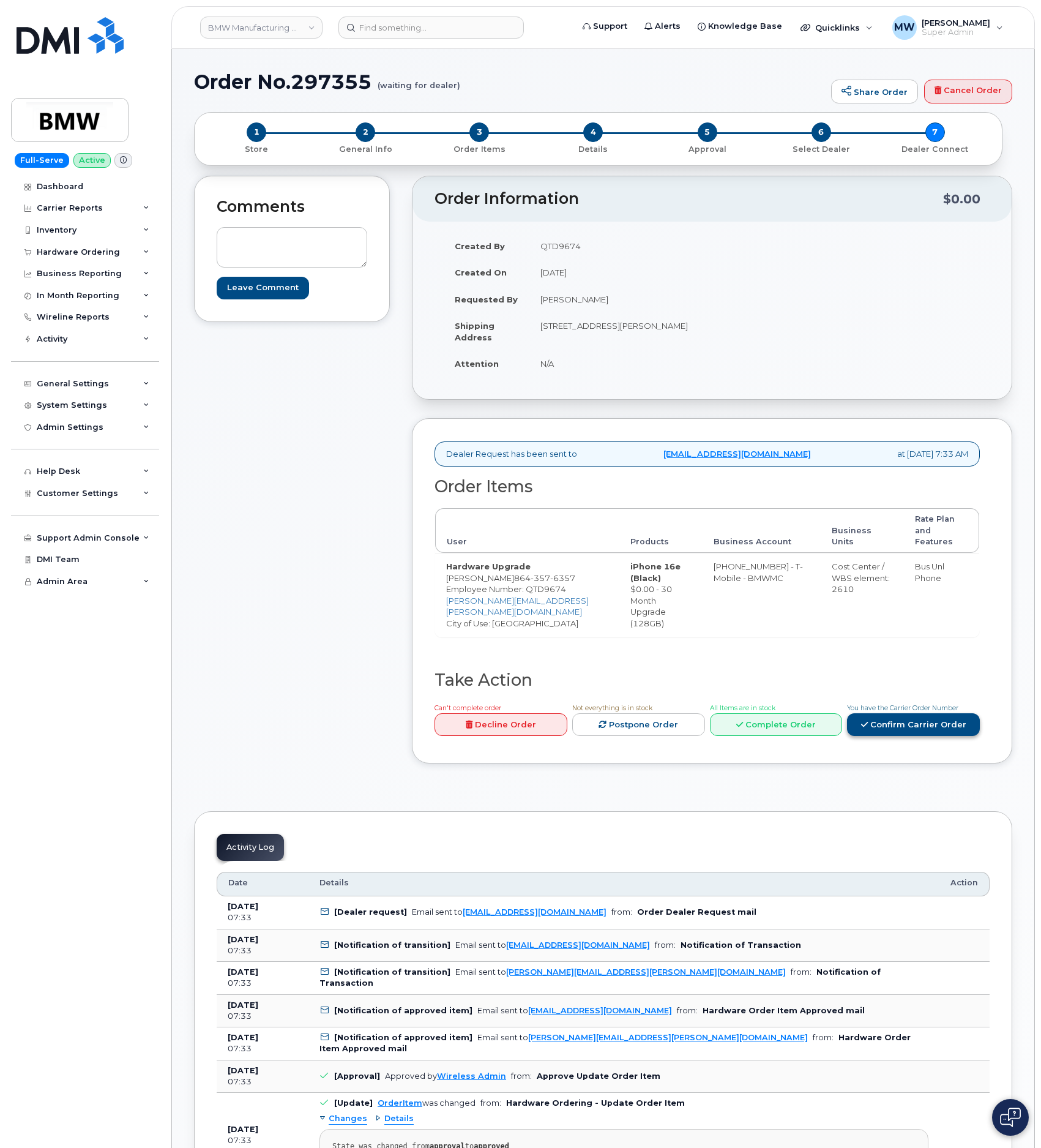
click at [946, 716] on link "Confirm Carrier Order" at bounding box center [913, 724] width 133 height 23
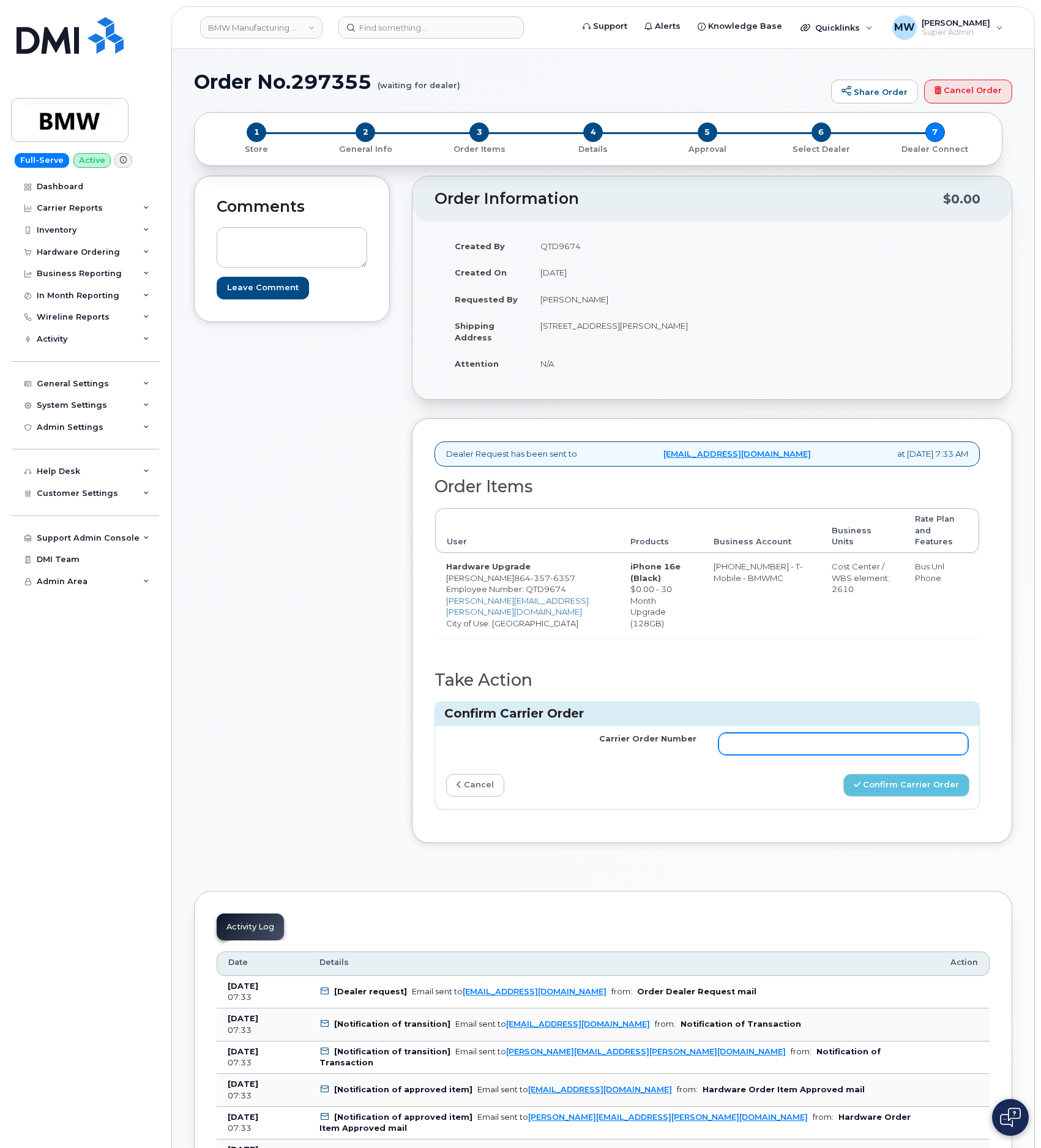
click at [929, 732] on input "Carrier Order Number" at bounding box center [843, 743] width 250 height 22
paste input "771690434"
type input "771690434"
click at [908, 783] on button "Confirm Carrier Order" at bounding box center [906, 785] width 126 height 23
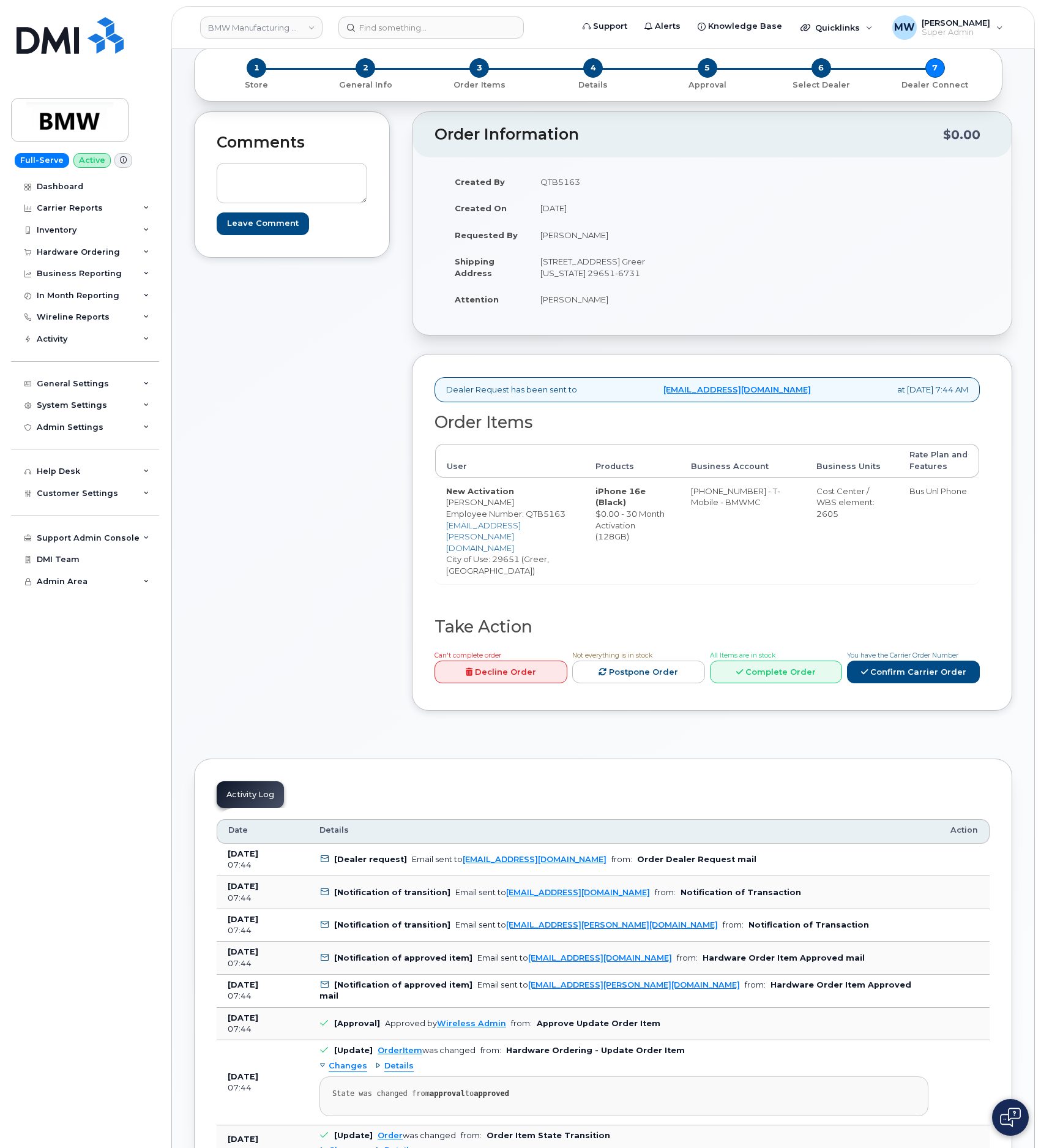
scroll to position [92, 0]
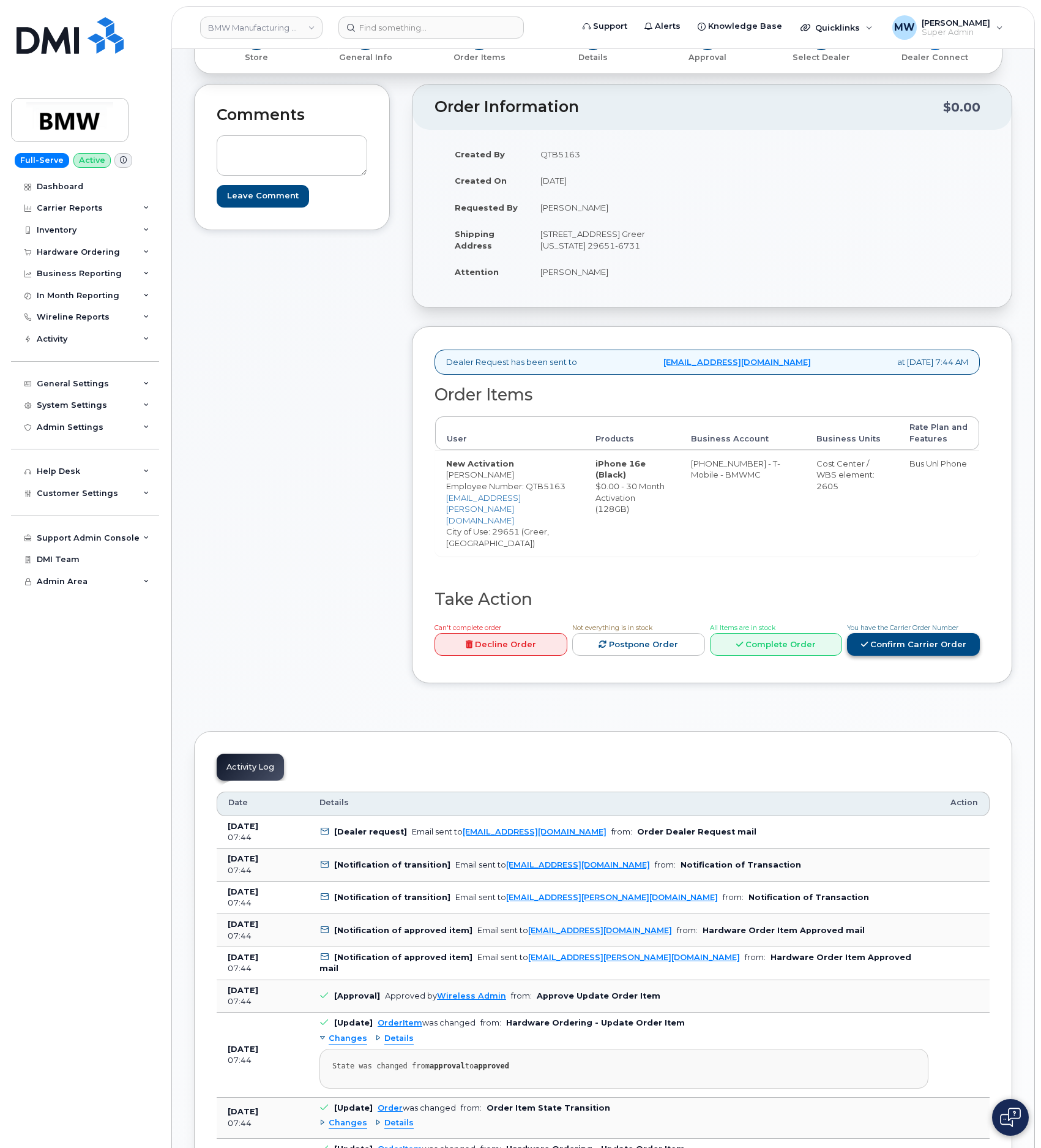
click at [902, 633] on link "Confirm Carrier Order" at bounding box center [913, 644] width 133 height 23
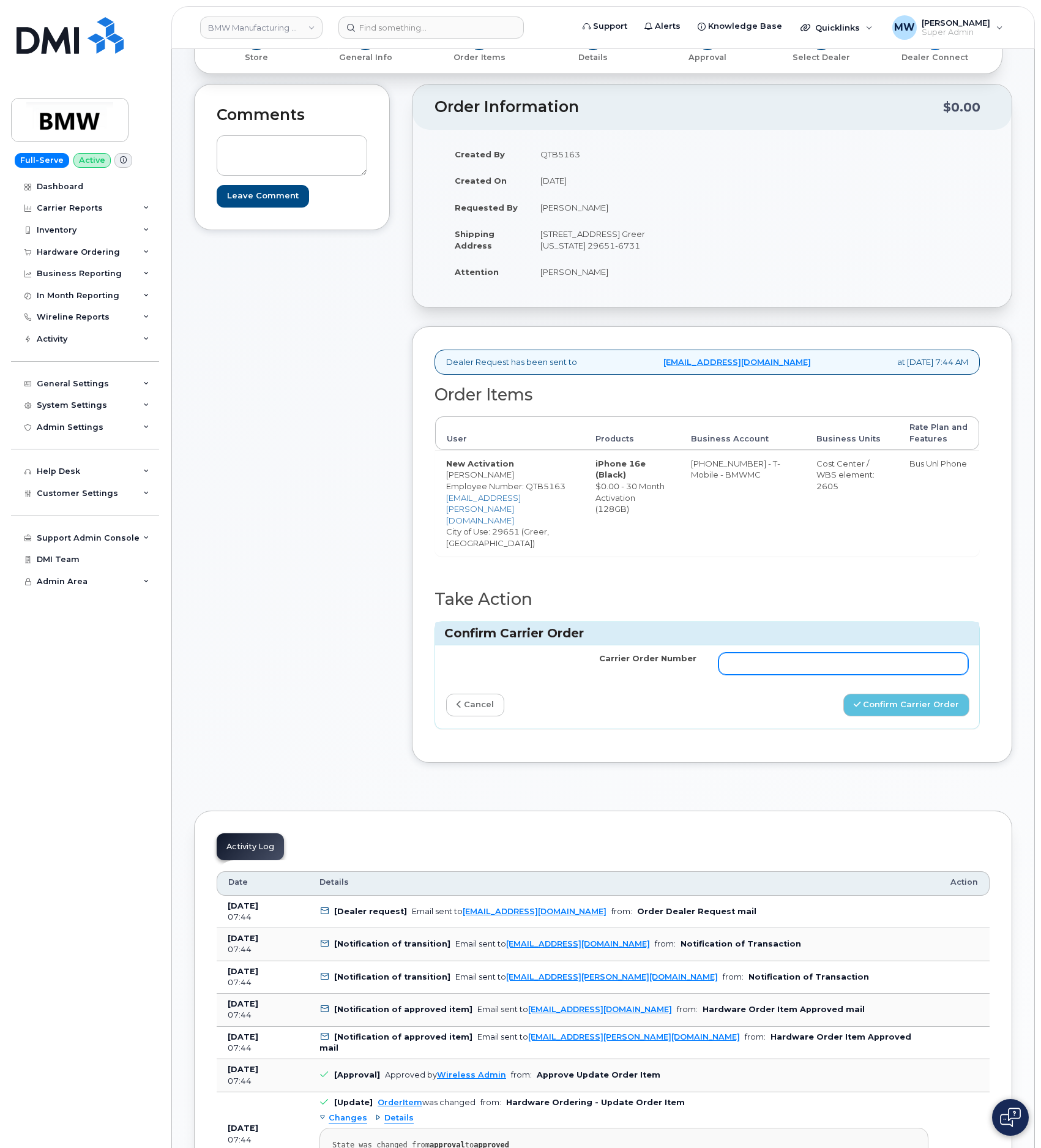
click at [878, 652] on input "Carrier Order Number" at bounding box center [843, 663] width 250 height 22
paste input "771690490"
type input "771690490"
click at [865, 694] on button "Confirm Carrier Order" at bounding box center [906, 705] width 126 height 23
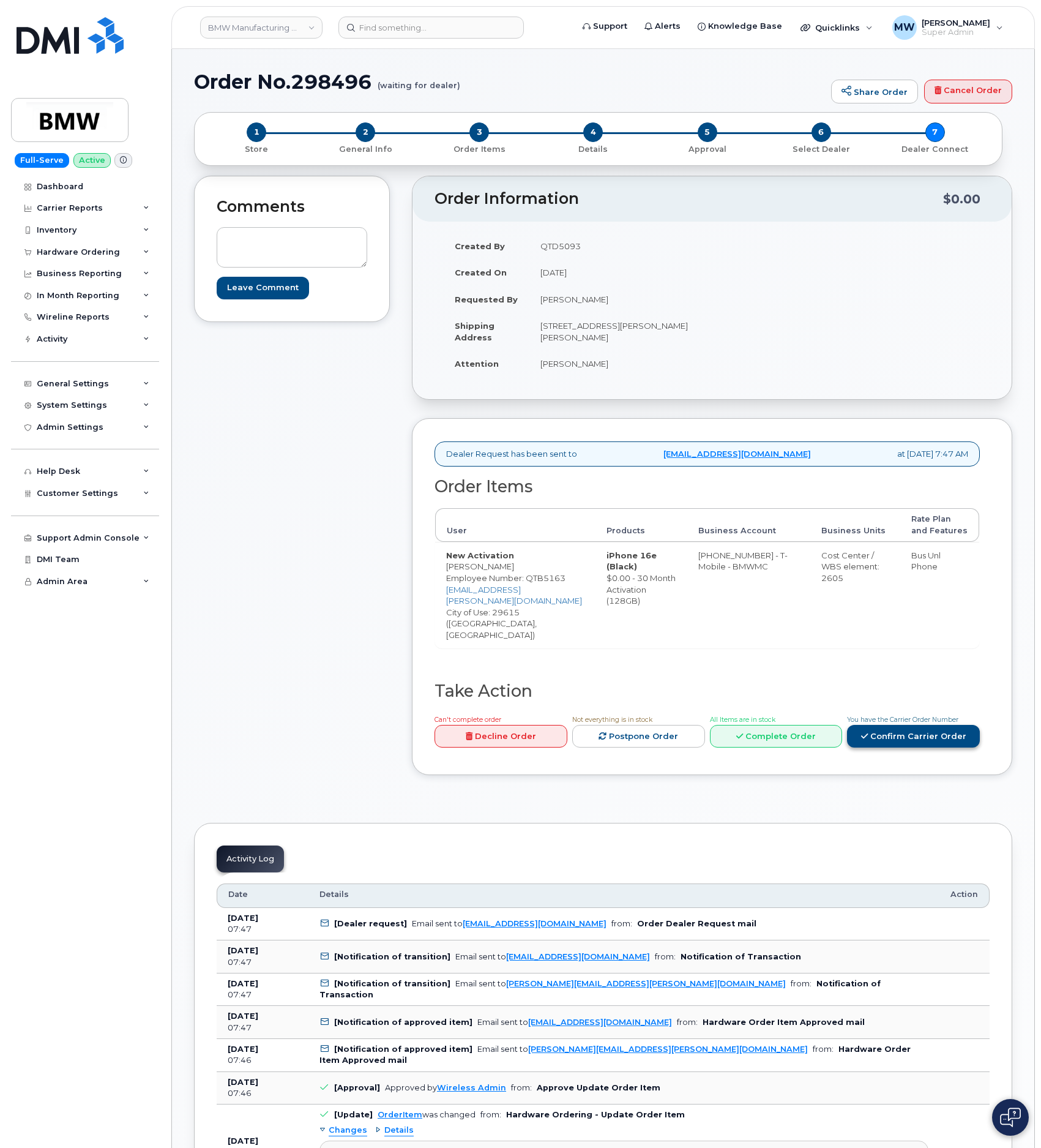
click at [946, 724] on link "Confirm Carrier Order" at bounding box center [913, 736] width 133 height 23
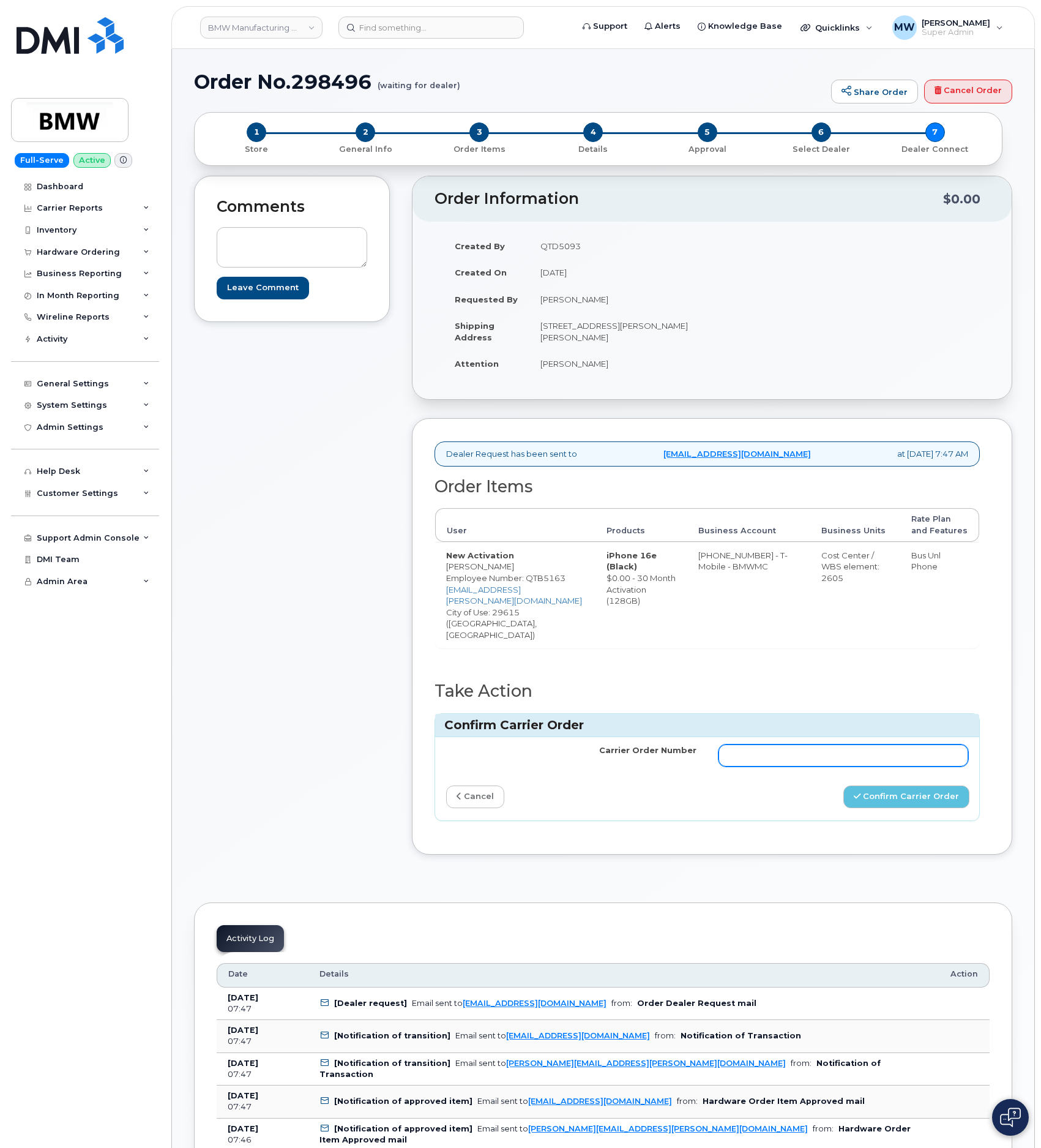
drag, startPoint x: 924, startPoint y: 728, endPoint x: 920, endPoint y: 733, distance: 6.4
click at [924, 744] on input "Carrier Order Number" at bounding box center [843, 755] width 250 height 22
paste input "771690726"
type input "771690726"
click at [886, 785] on button "Confirm Carrier Order" at bounding box center [906, 796] width 126 height 23
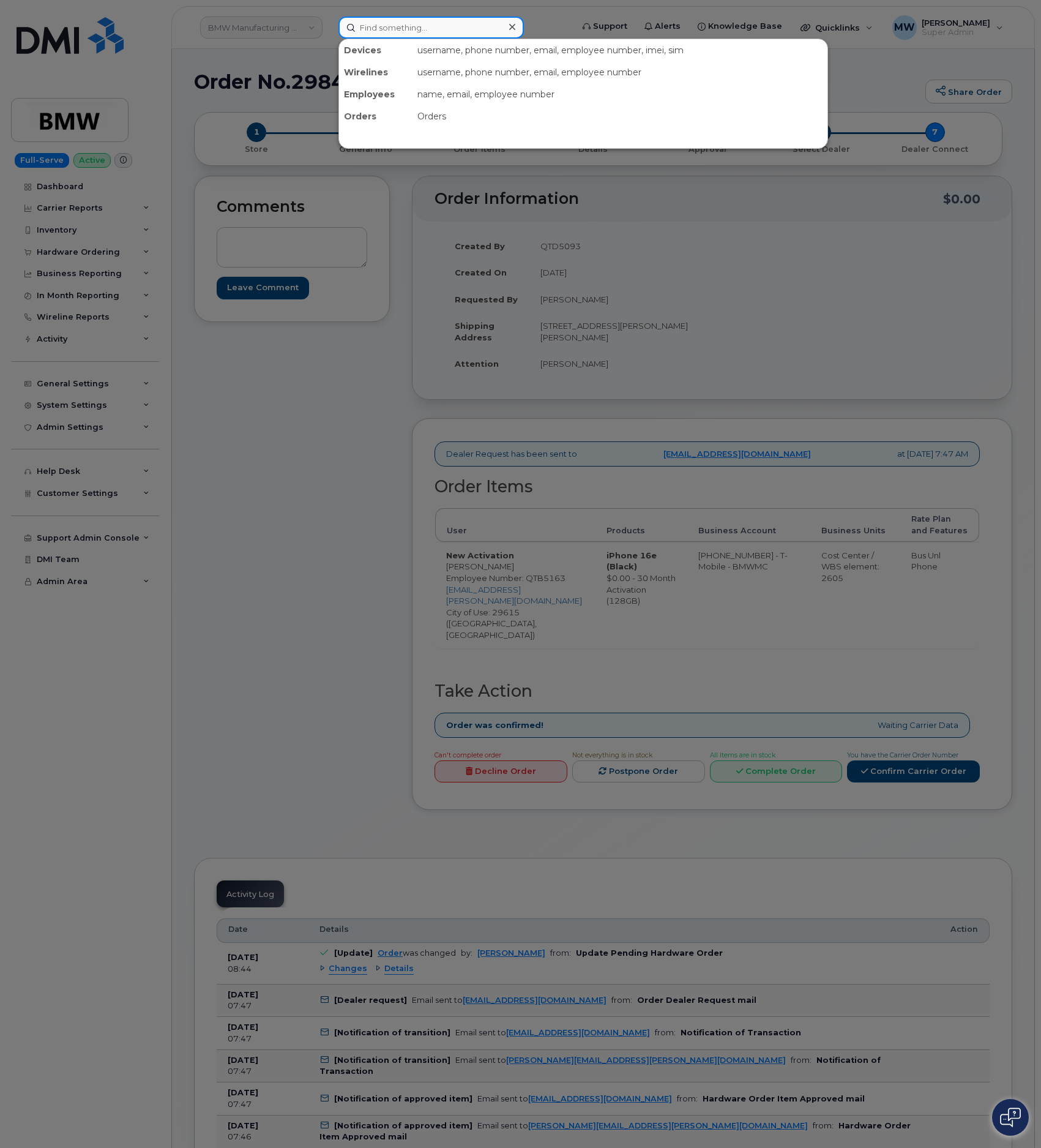
click at [476, 35] on input at bounding box center [431, 27] width 185 height 22
paste input "2013641574"
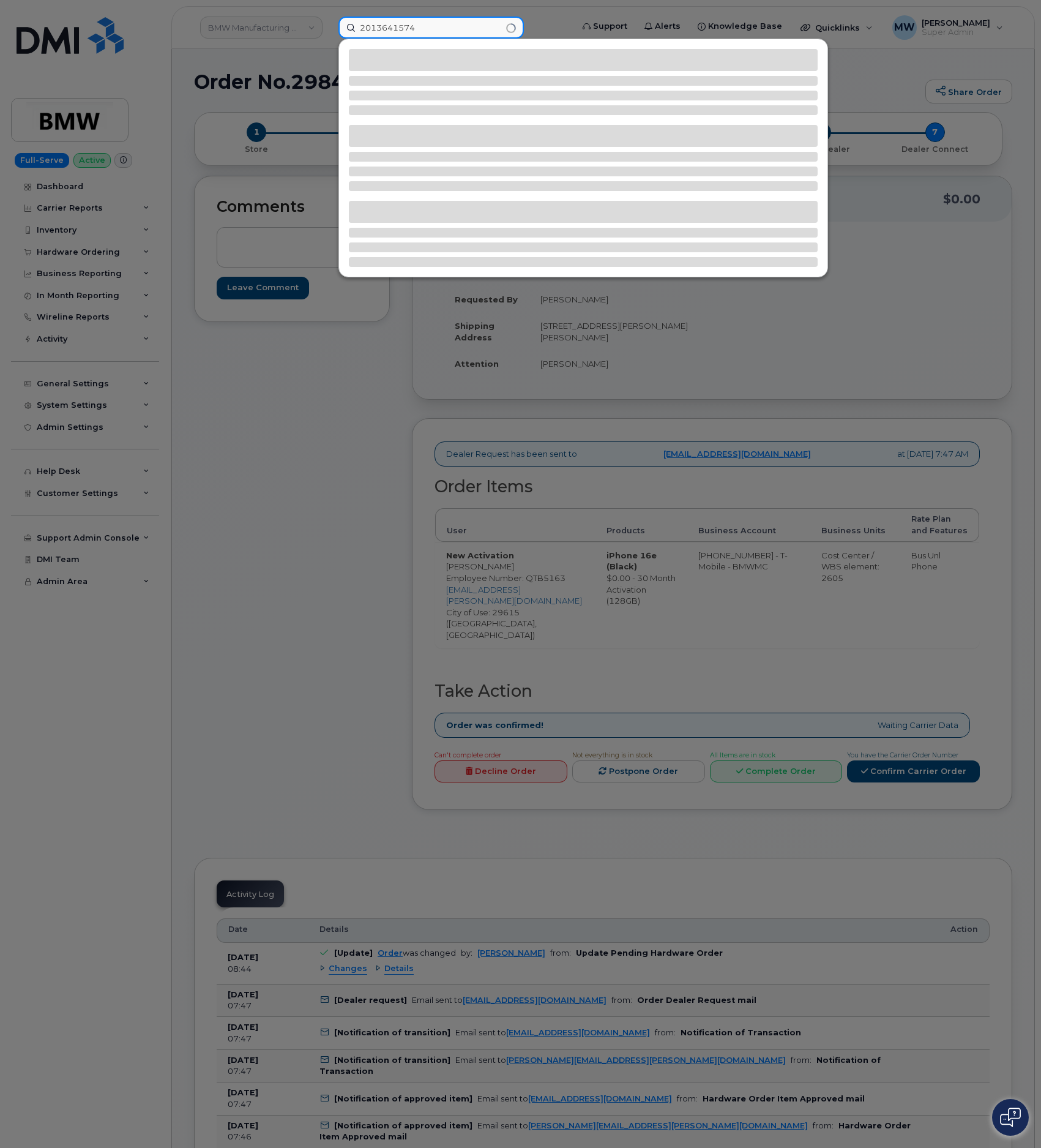
type input "2013641574"
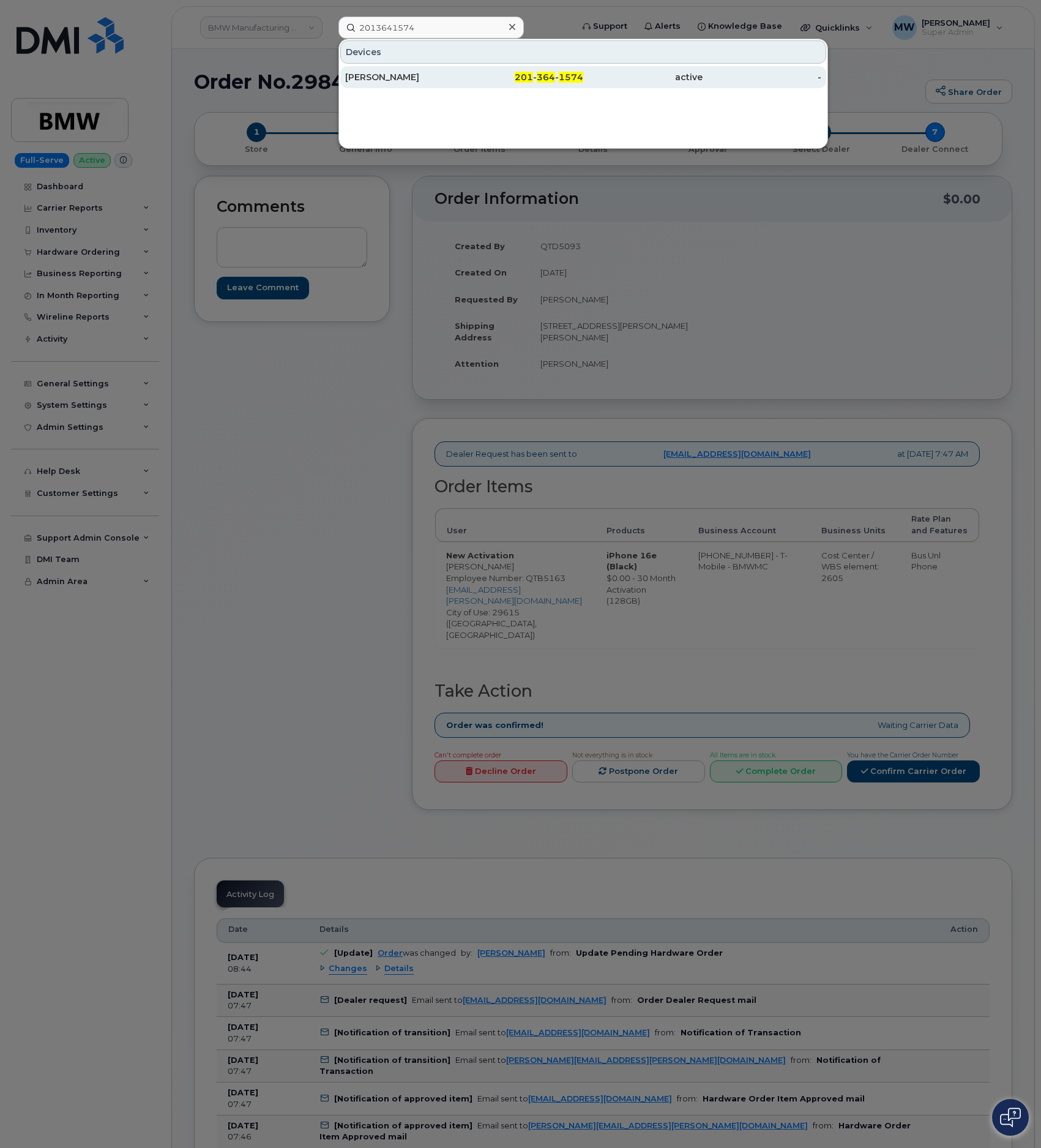
click at [583, 71] on div "201 - 364 - 1574" at bounding box center [642, 77] width 119 height 22
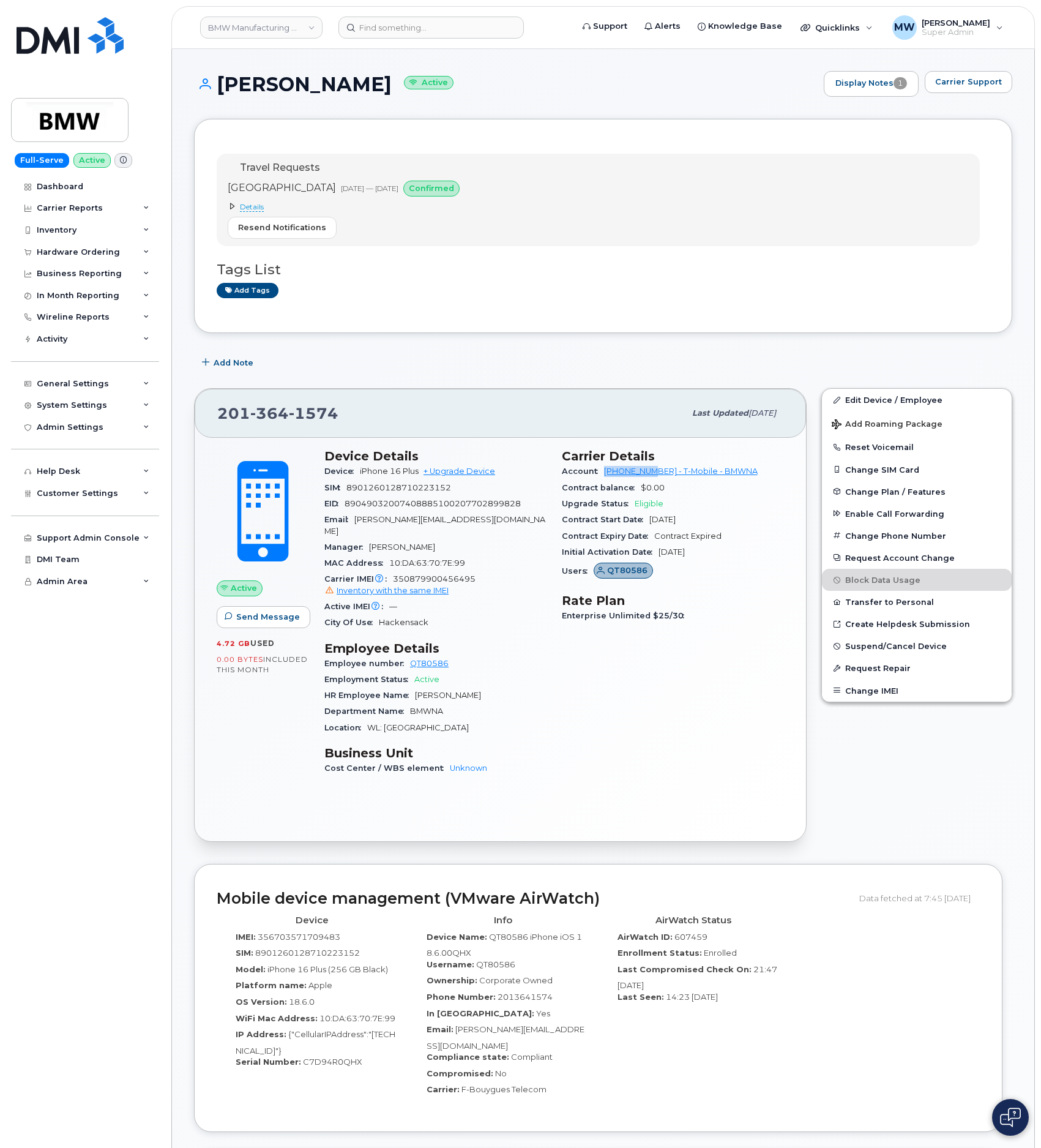
drag, startPoint x: 602, startPoint y: 482, endPoint x: 656, endPoint y: 482, distance: 54.0
click at [656, 479] on div "Account [PHONE_NUMBER] - T-Mobile - BMWNA" at bounding box center [673, 472] width 223 height 16
copy link "973767968"
click at [419, 41] on header "BMW Manufacturing Co LLC Support Alerts Knowledge Base Quicklinks Suspend / Can…" at bounding box center [603, 27] width 864 height 43
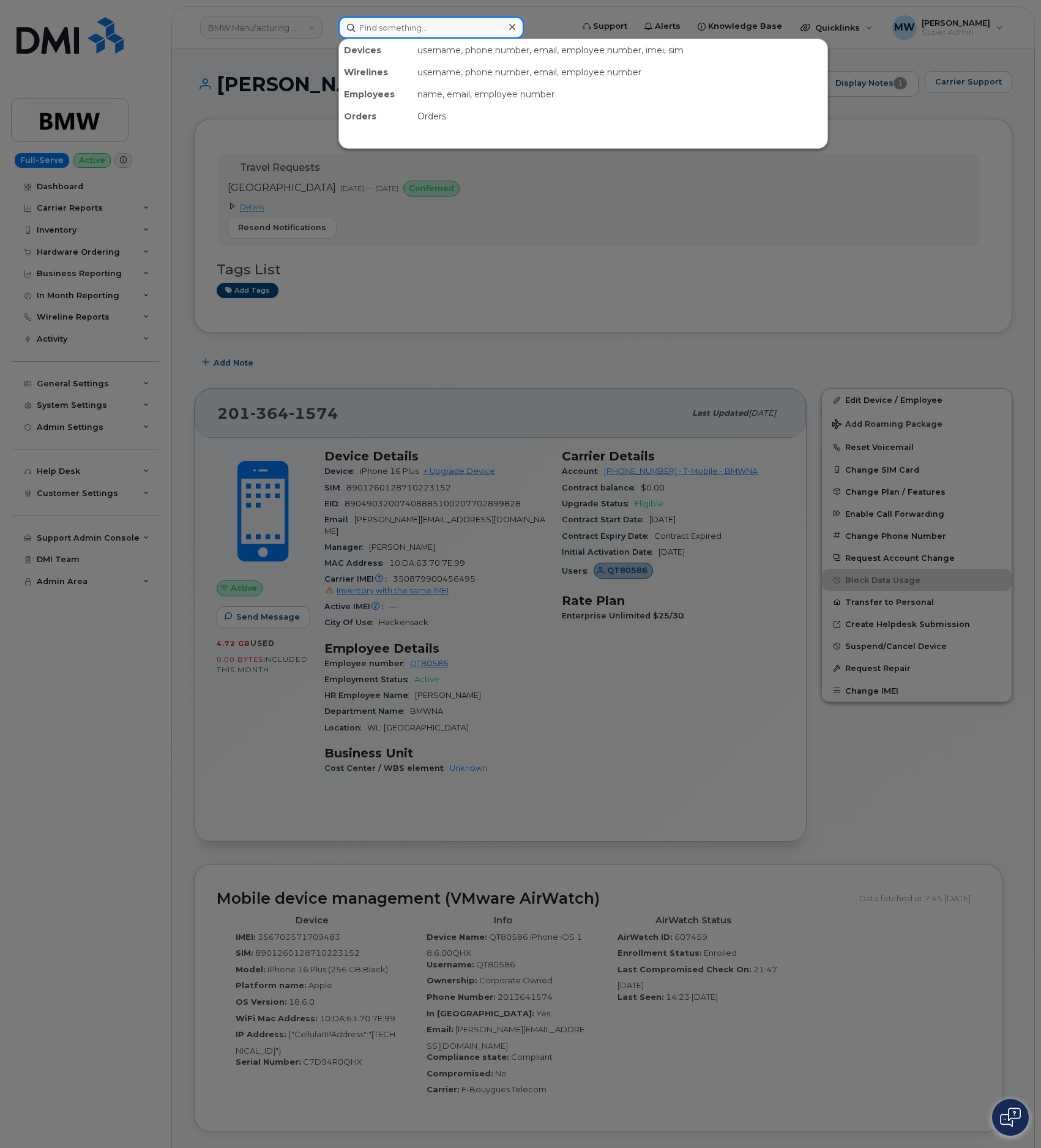
click at [417, 33] on input at bounding box center [431, 27] width 185 height 22
paste input "8647486610"
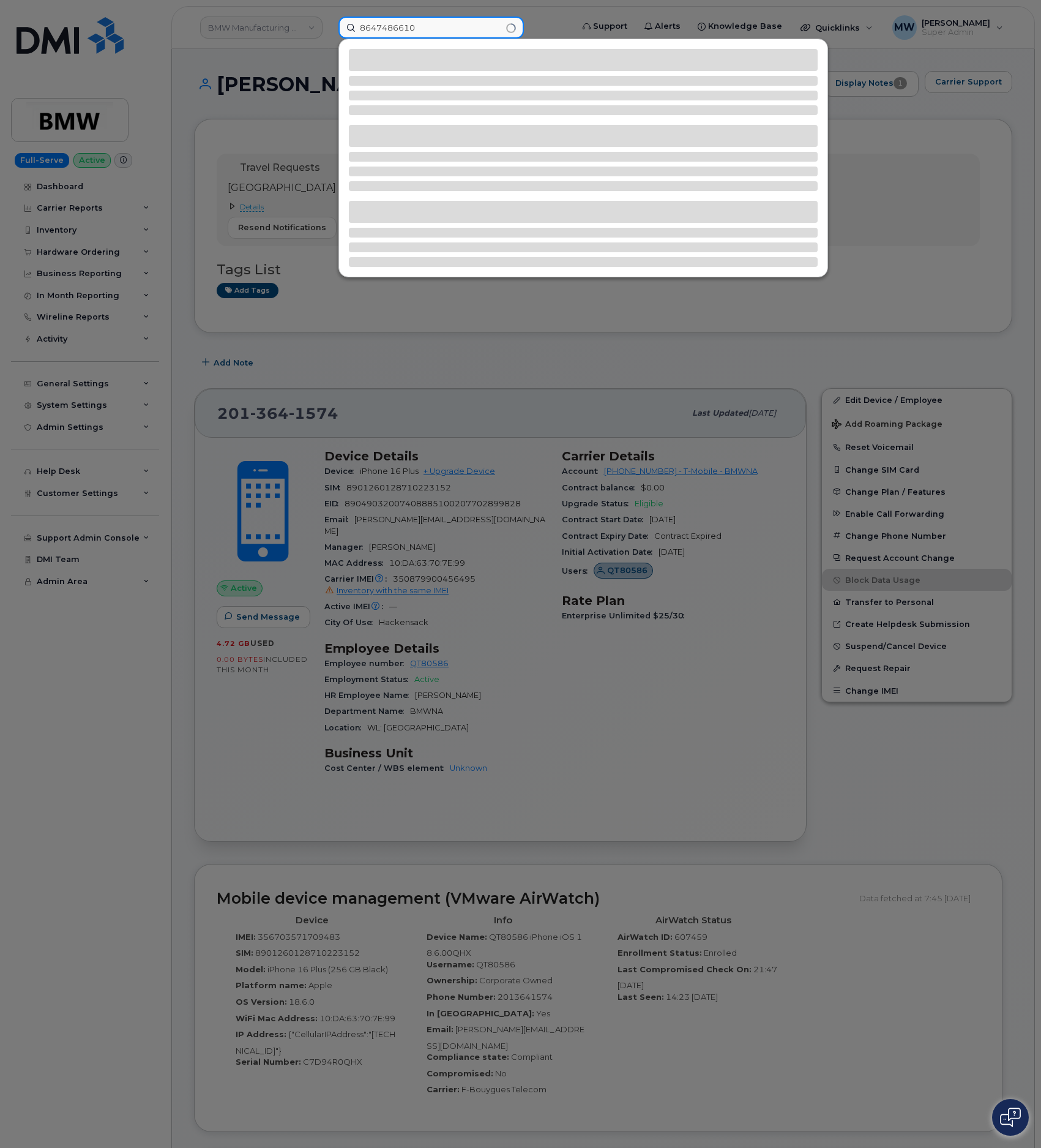
type input "8647486610"
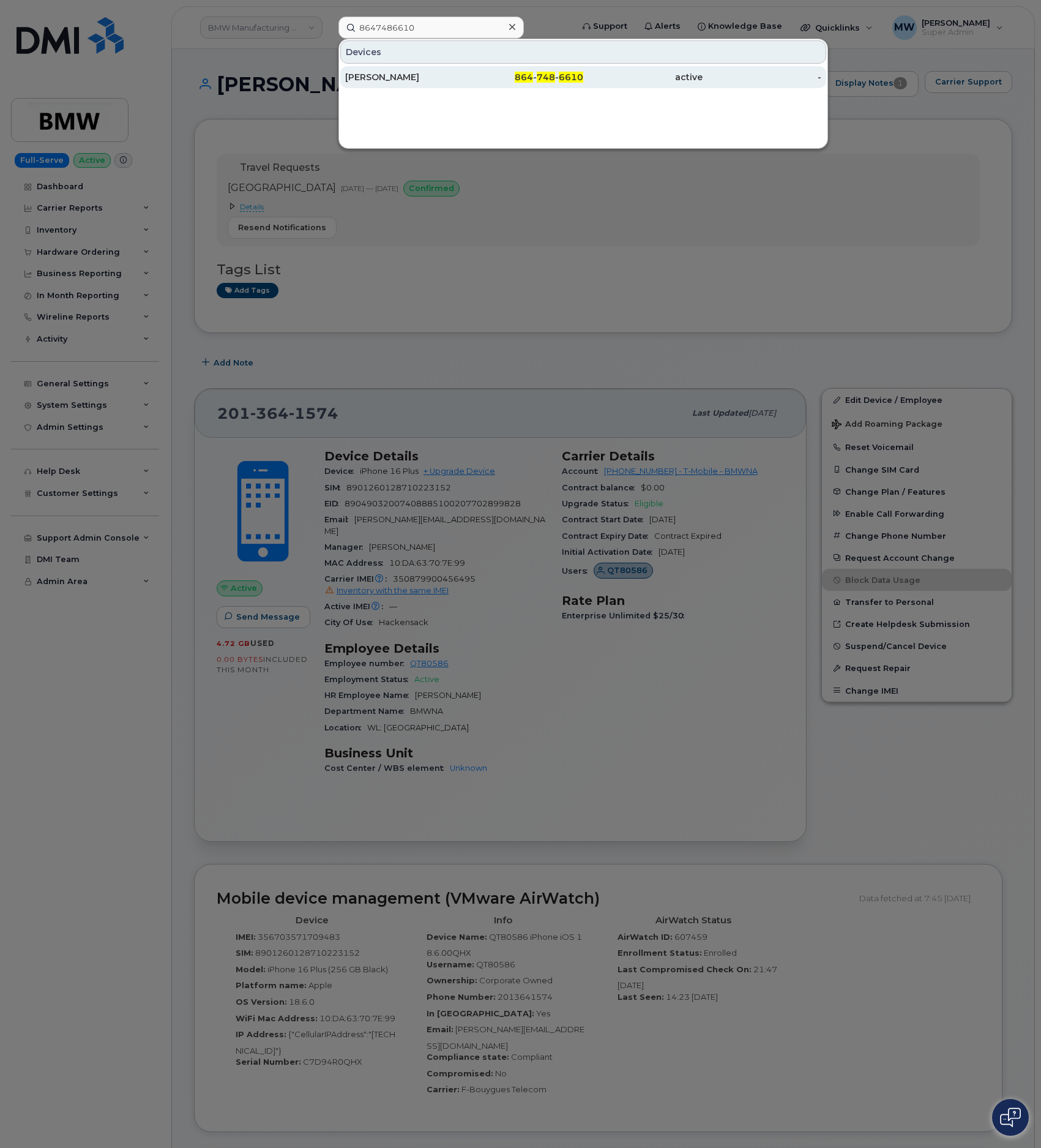
click at [471, 79] on div "864 - 748 - 6610" at bounding box center [524, 77] width 119 height 12
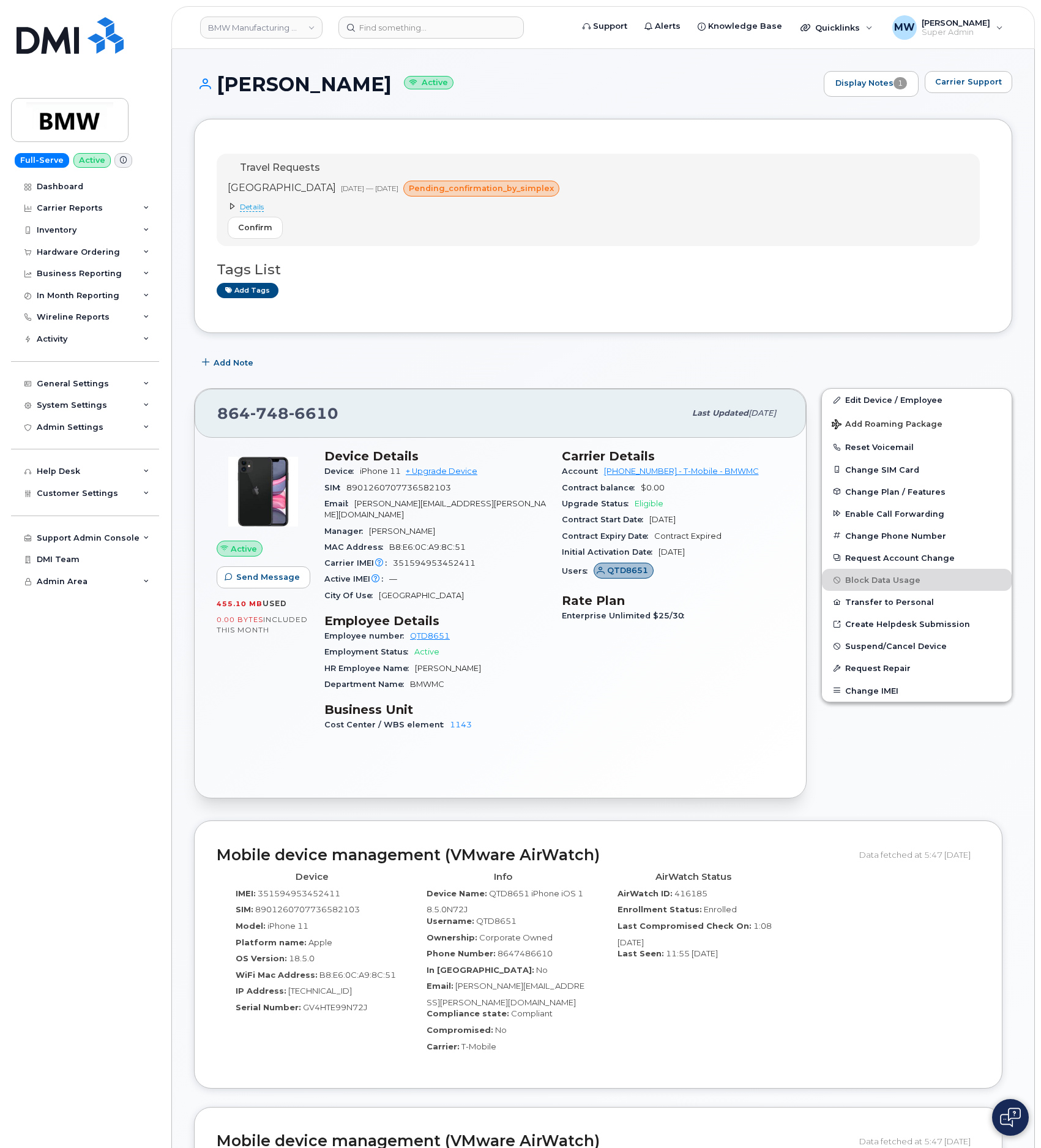
drag, startPoint x: 363, startPoint y: 83, endPoint x: 223, endPoint y: 85, distance: 140.0
click at [223, 85] on h1 "Michelle Propp Active" at bounding box center [505, 84] width 624 height 21
copy h1 "Michelle Propp"
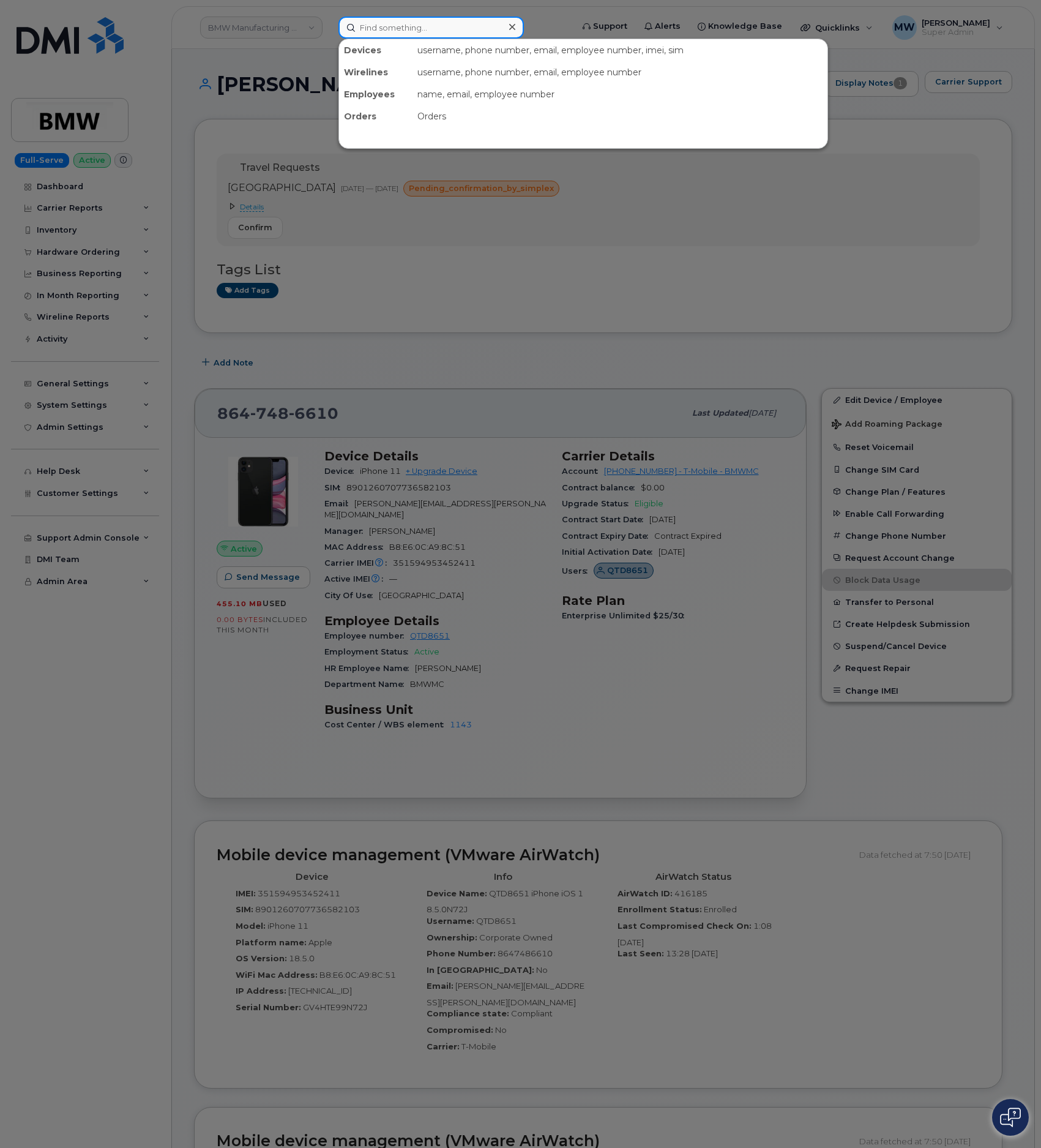
click at [393, 27] on input at bounding box center [431, 27] width 185 height 22
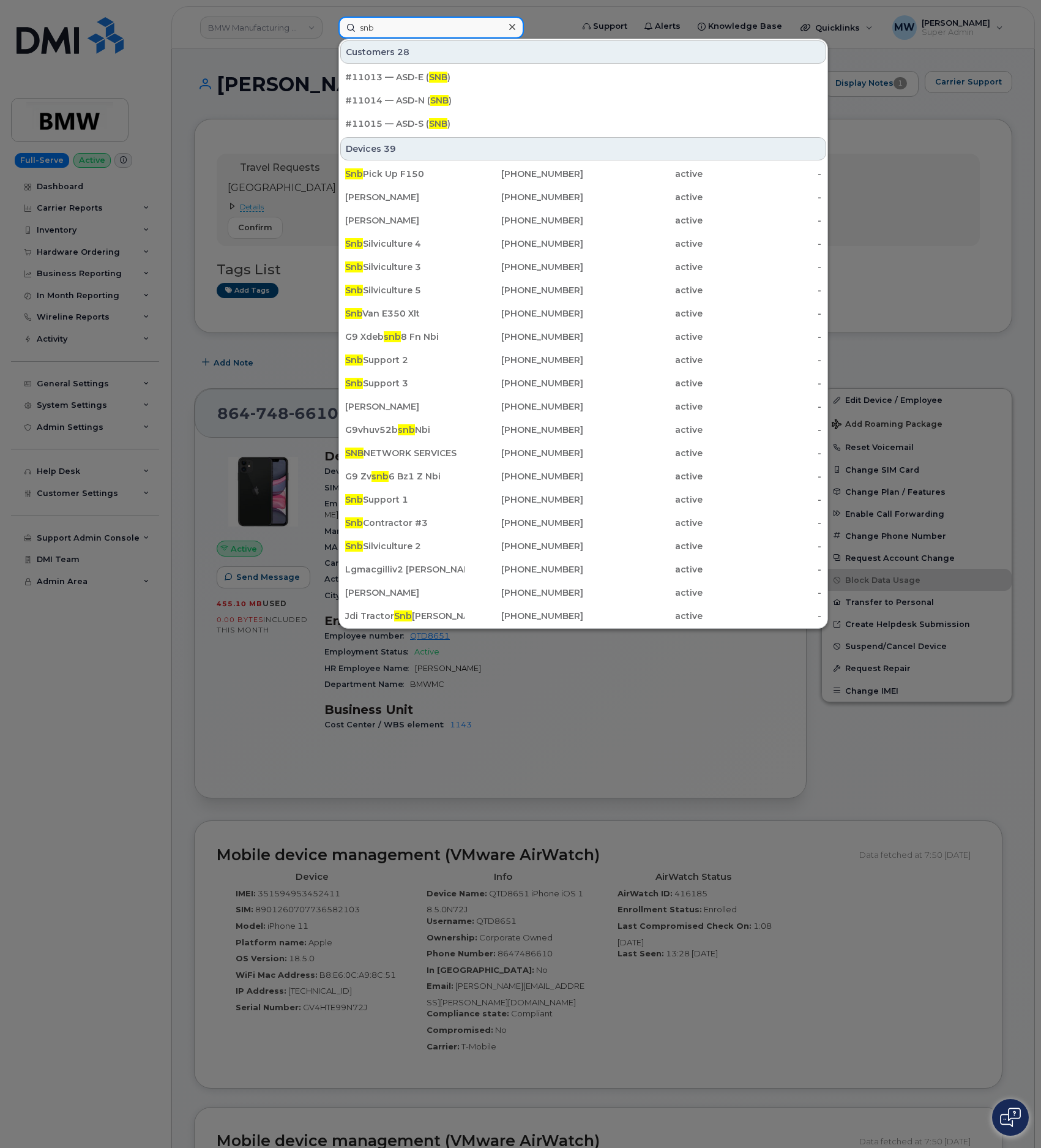
type input "snb"
click at [507, 24] on div at bounding box center [511, 27] width 18 height 18
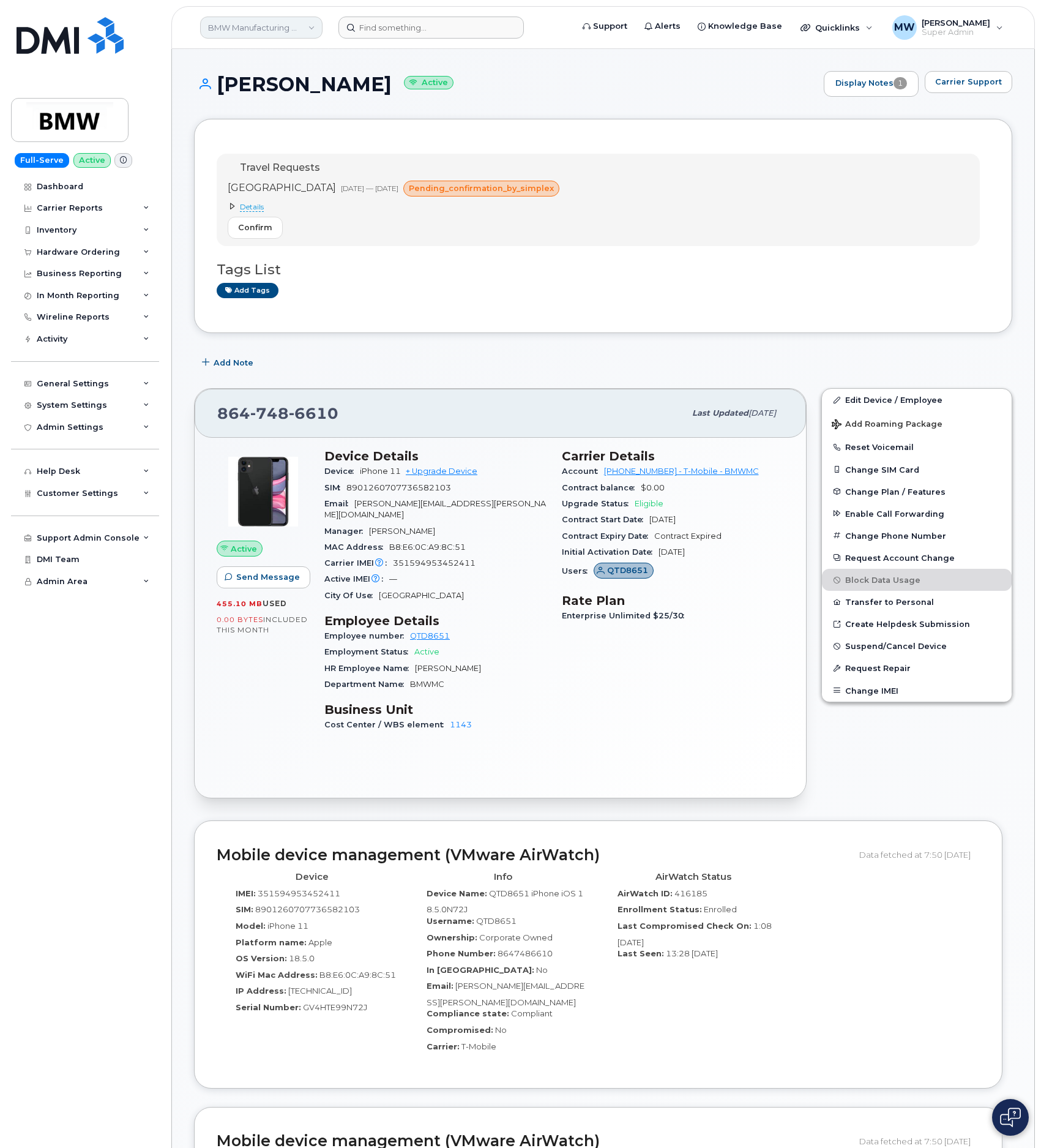
click at [242, 27] on link "BMW Manufacturing Co LLC" at bounding box center [261, 27] width 123 height 22
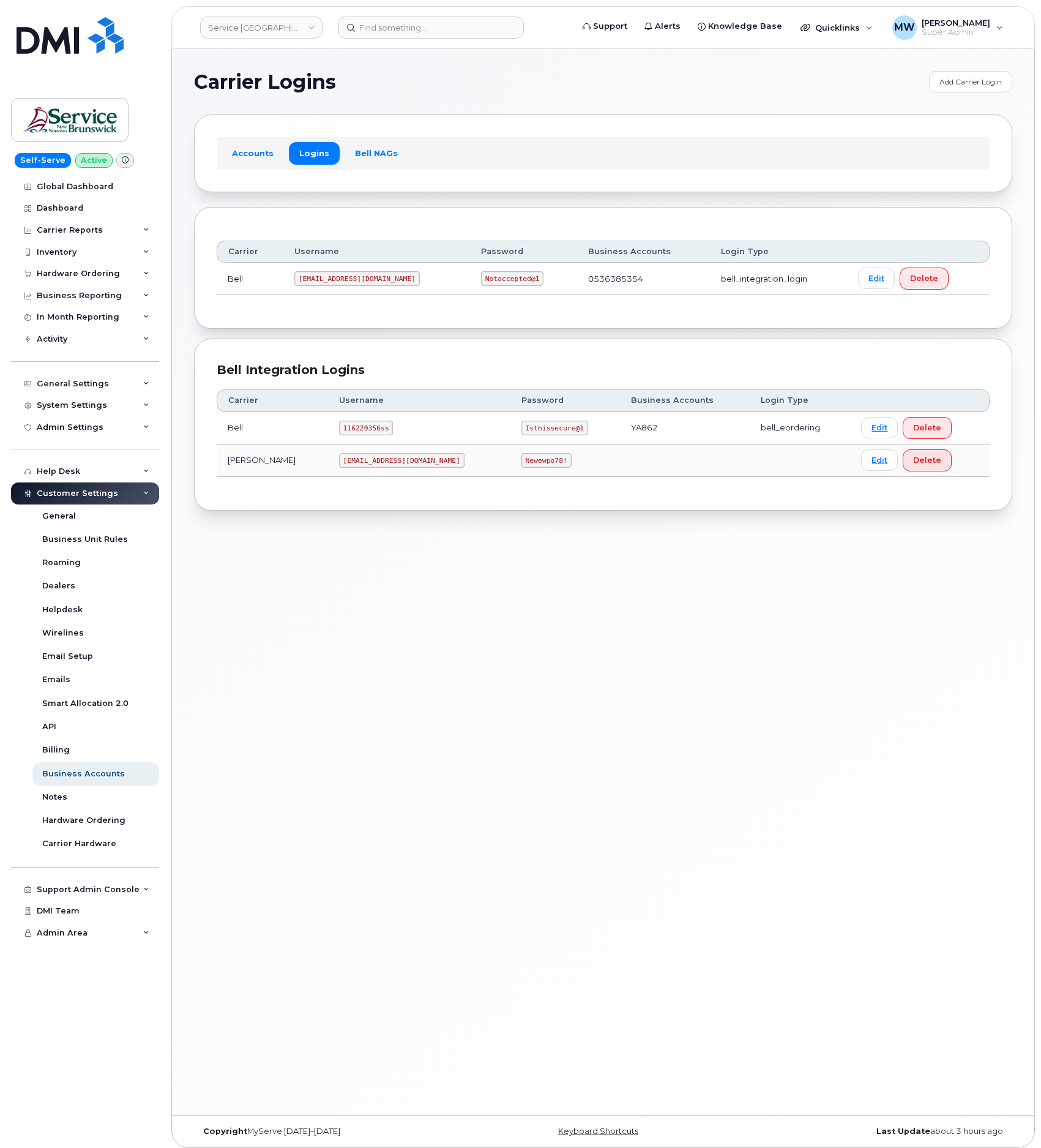
click at [339, 434] on code "116220356ss" at bounding box center [366, 428] width 55 height 15
copy code "116220356ss"
click at [522, 432] on code "Isthissecure@1" at bounding box center [555, 428] width 67 height 15
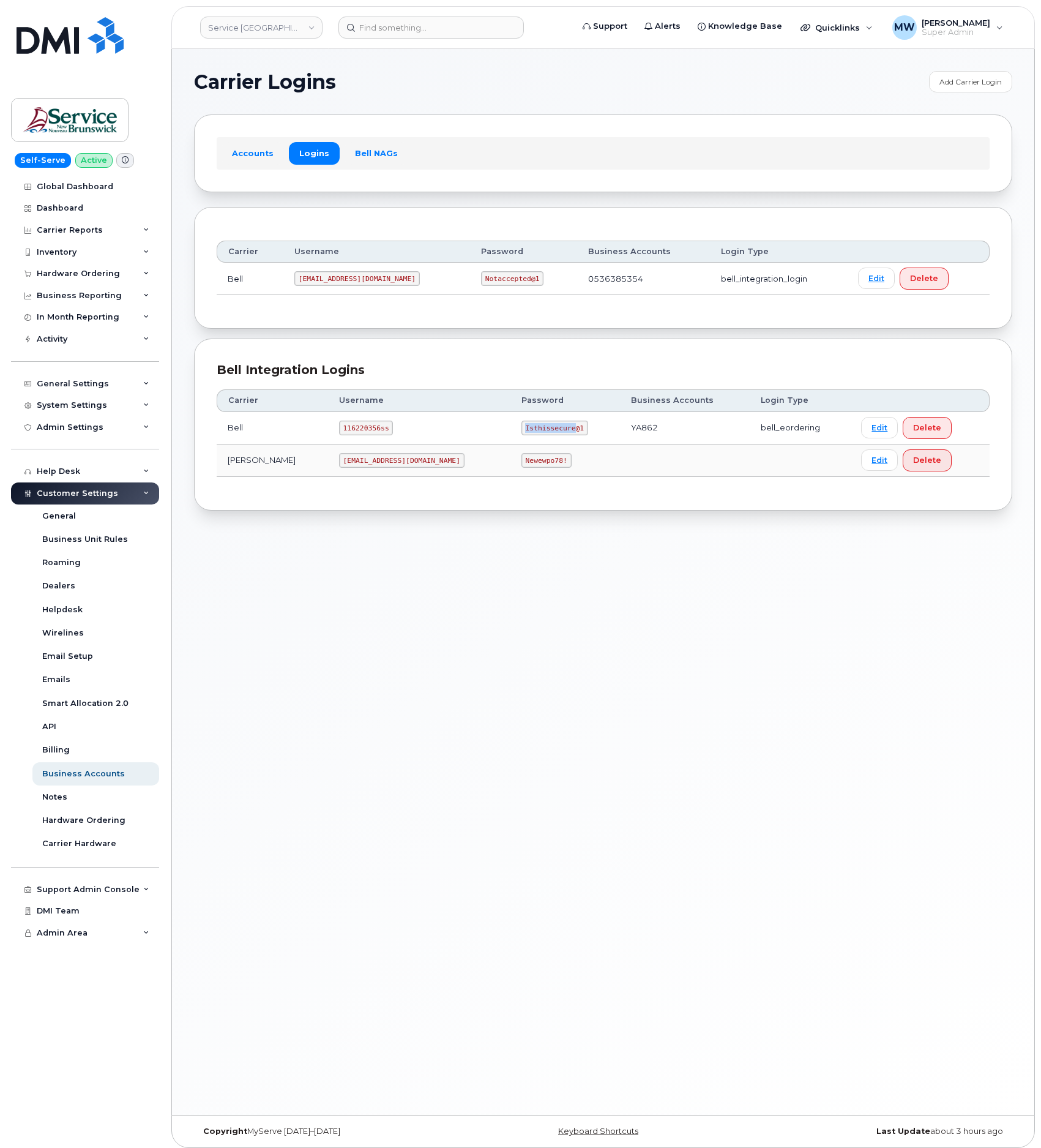
click at [522, 432] on code "Isthissecure@1" at bounding box center [555, 428] width 67 height 15
click at [522, 468] on code "Newewpo78!" at bounding box center [546, 460] width 50 height 15
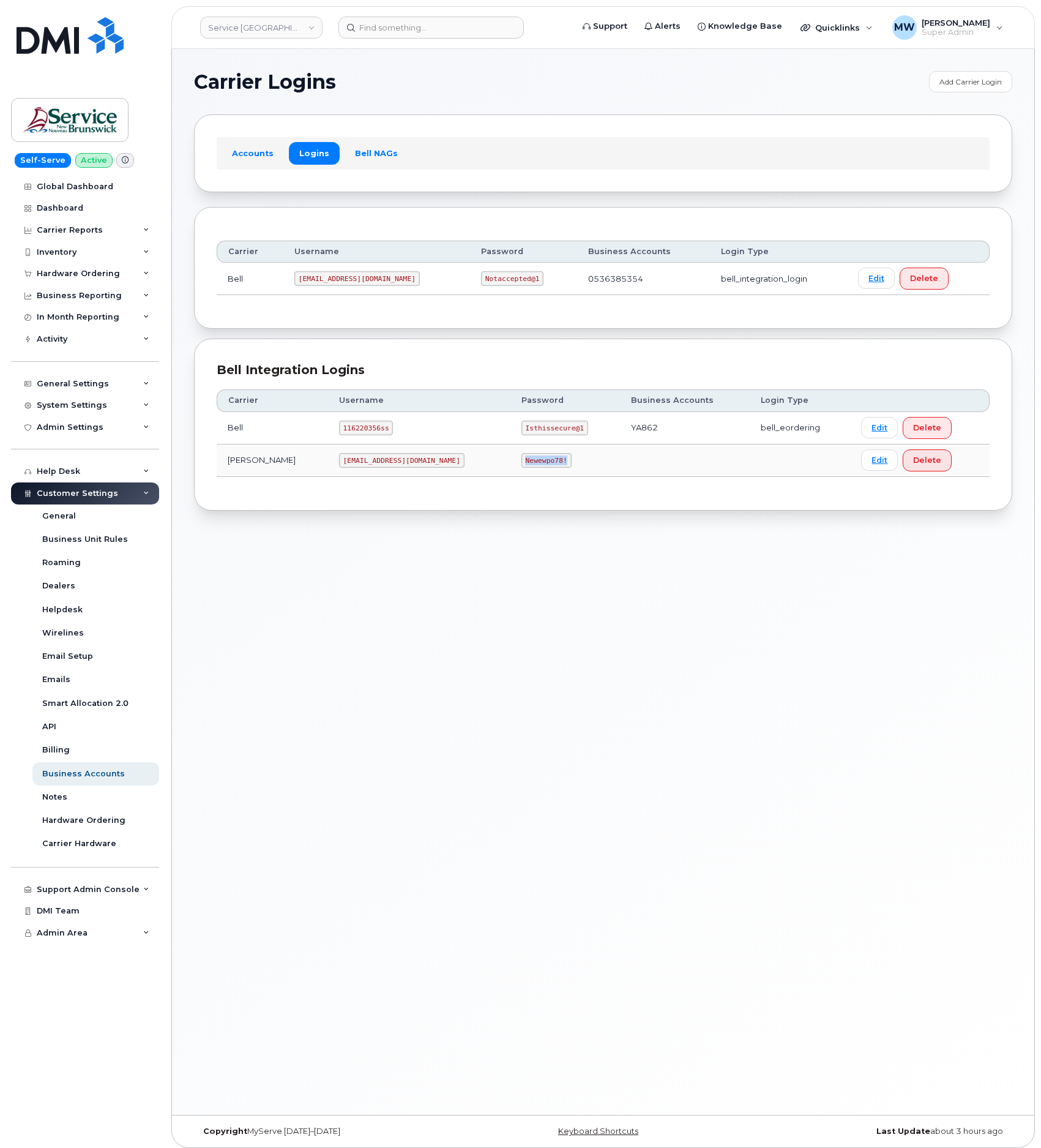
click at [522, 468] on code "Newewpo78!" at bounding box center [546, 460] width 50 height 15
copy code "Newewpo78!"
